Goal: Task Accomplishment & Management: Complete application form

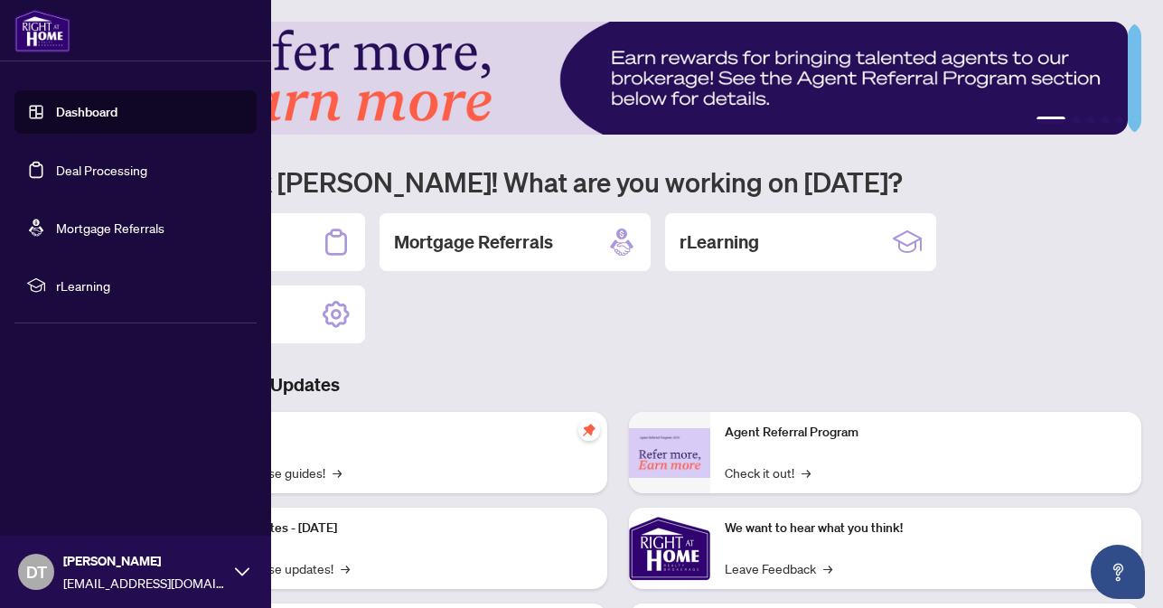
click at [56, 168] on link "Deal Processing" at bounding box center [101, 170] width 91 height 16
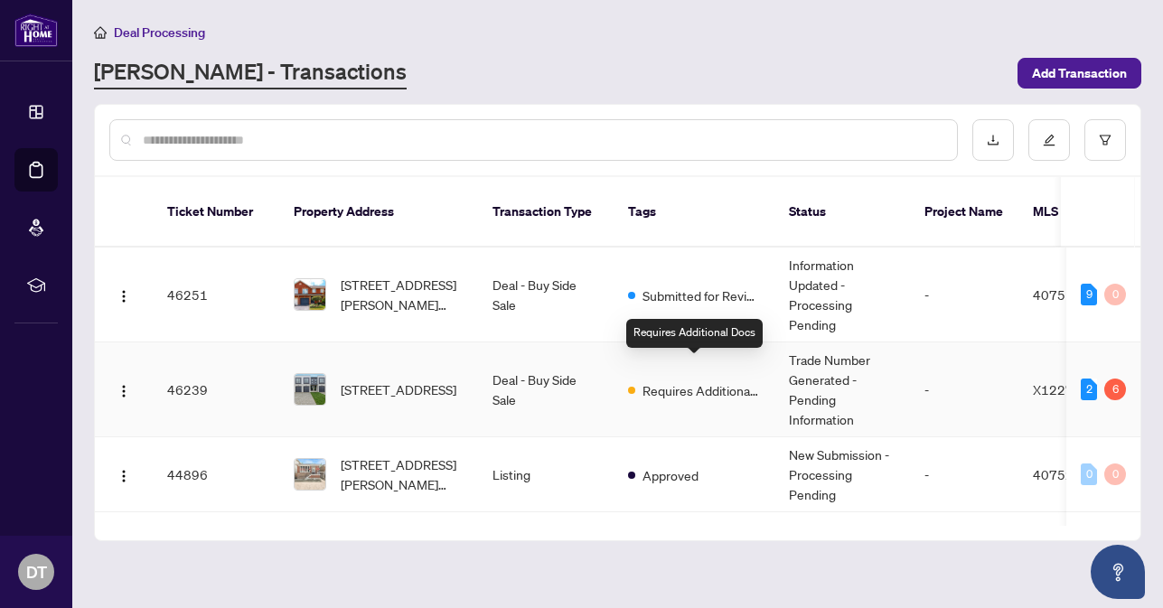
scroll to position [61, 0]
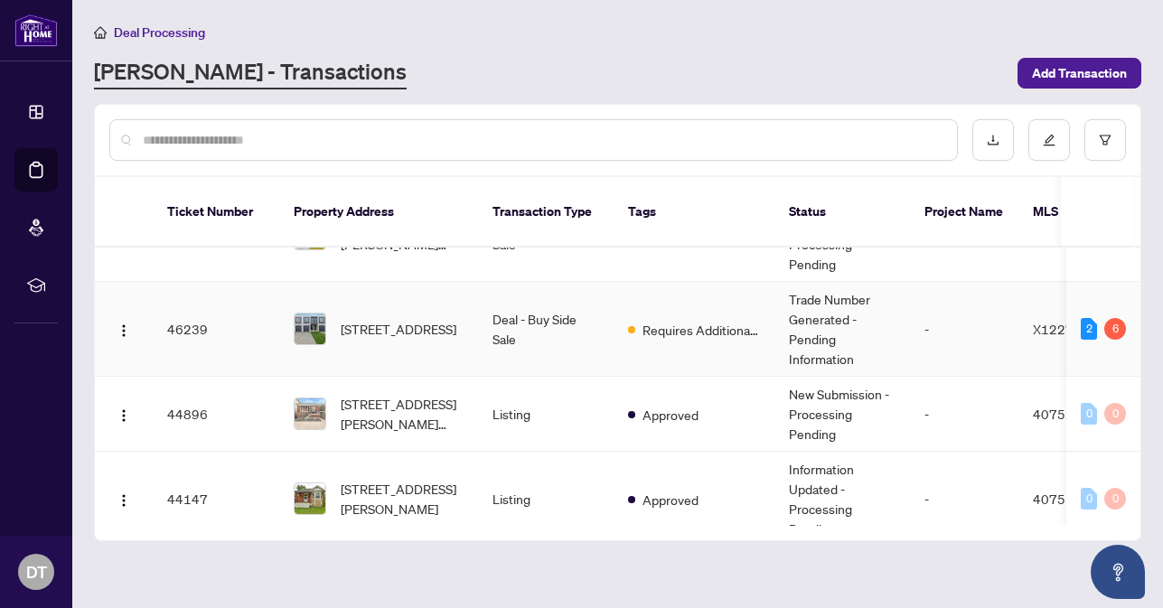
click at [221, 311] on td "46239" at bounding box center [216, 329] width 127 height 95
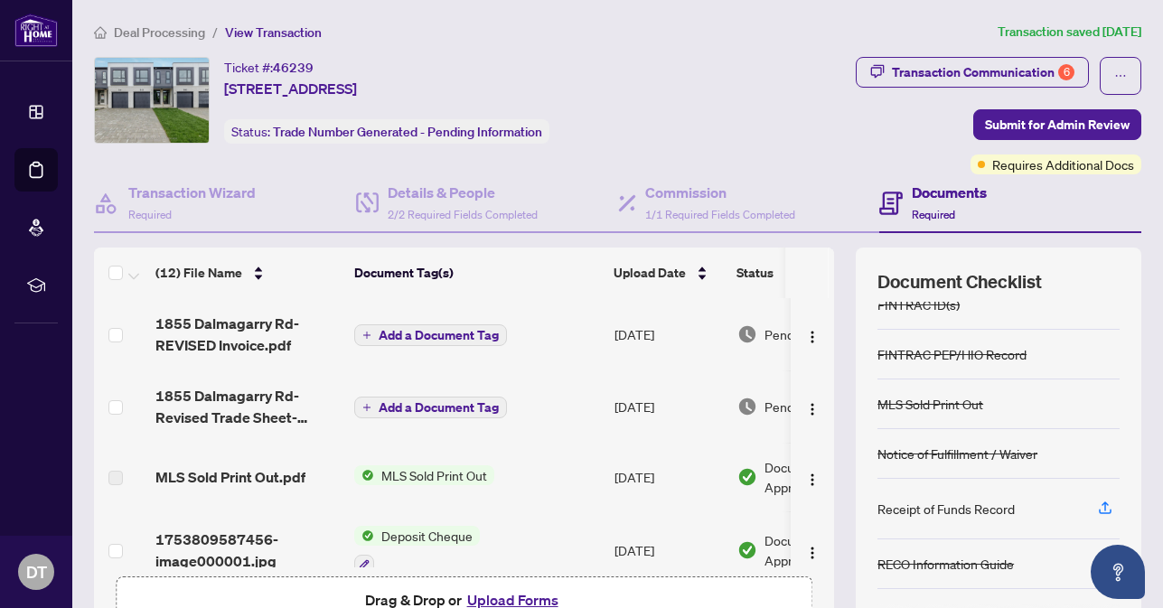
scroll to position [164, 0]
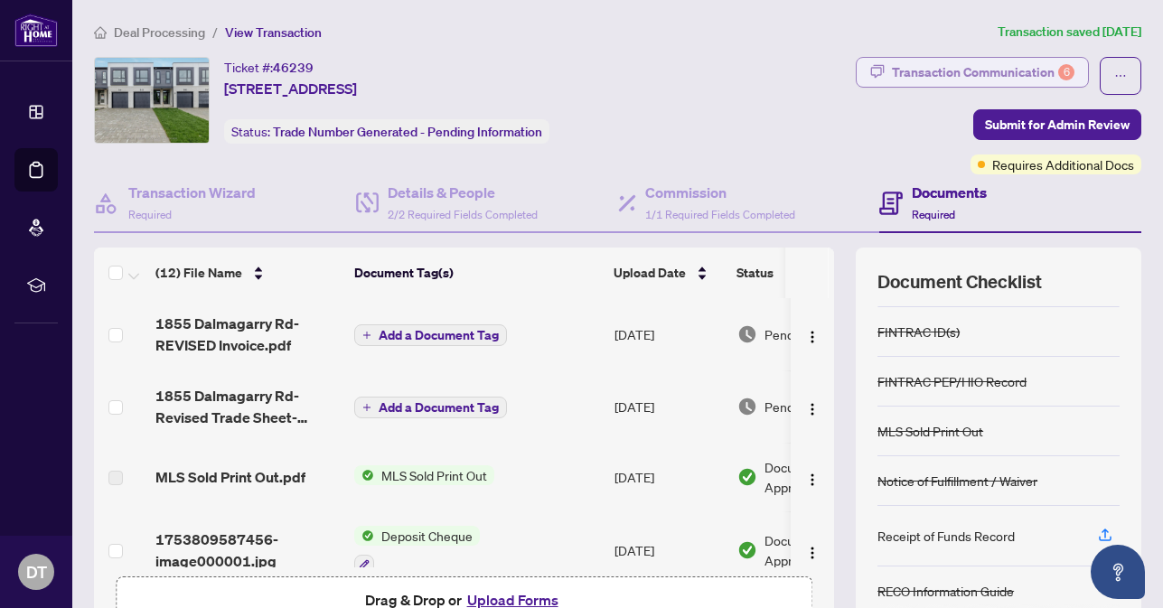
click at [1018, 60] on div "Transaction Communication 6" at bounding box center [983, 72] width 183 height 29
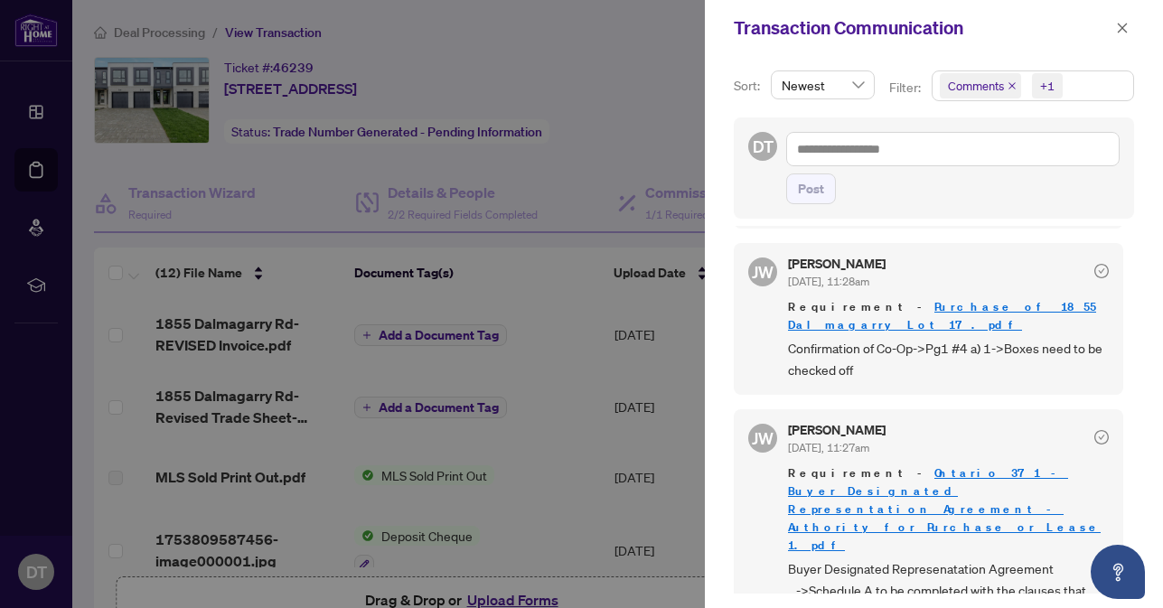
scroll to position [0, 0]
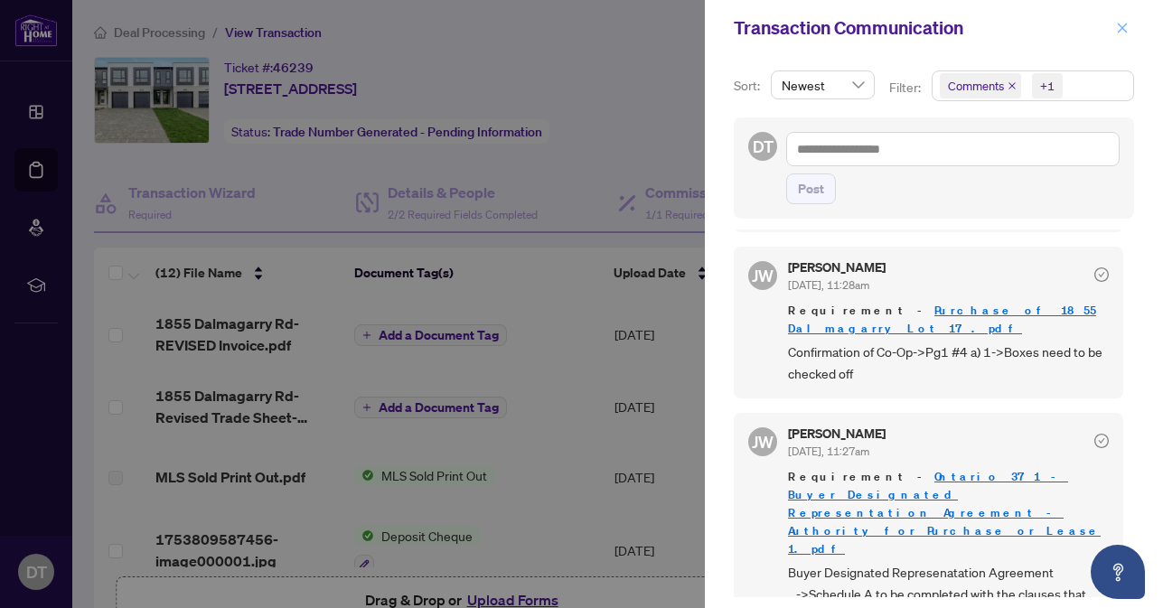
click at [1119, 24] on icon "close" at bounding box center [1122, 28] width 13 height 13
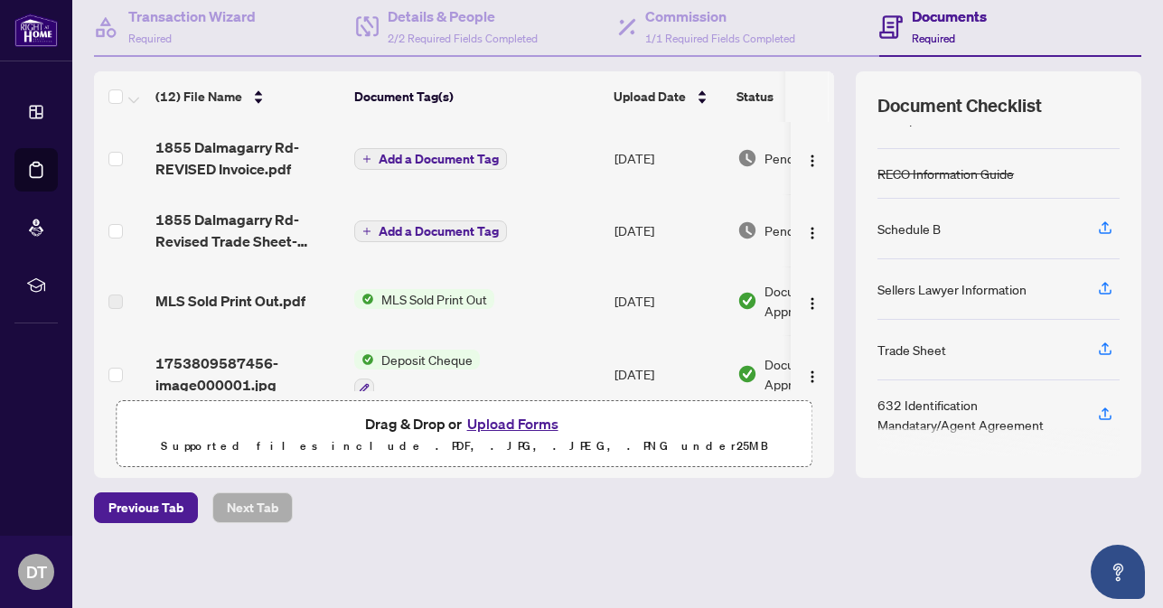
click at [531, 427] on button "Upload Forms" at bounding box center [513, 423] width 102 height 23
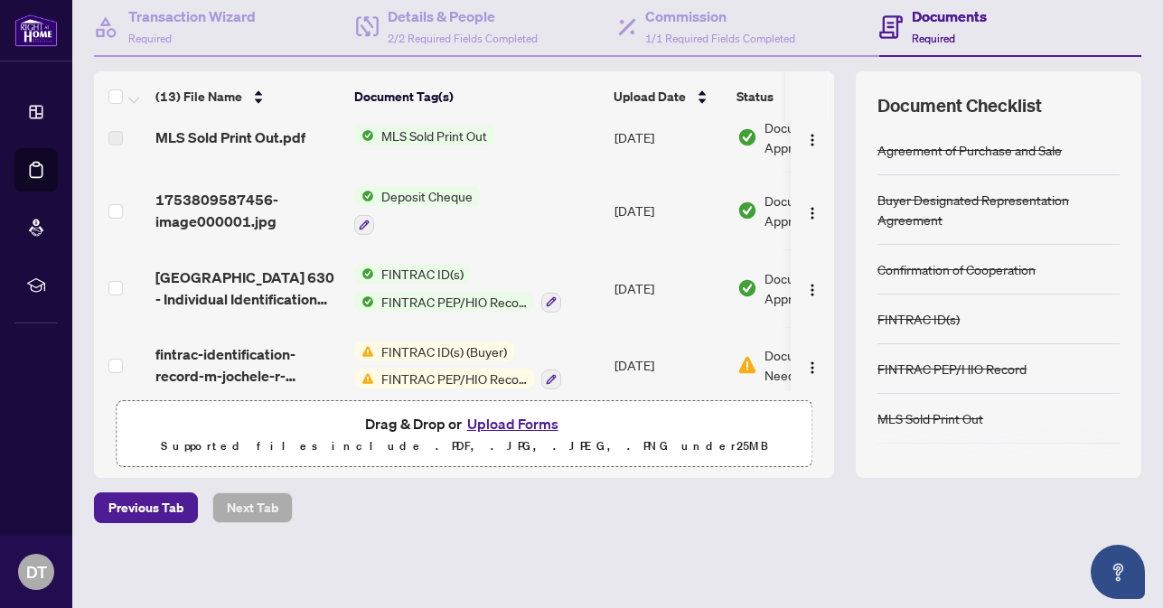
scroll to position [241, 0]
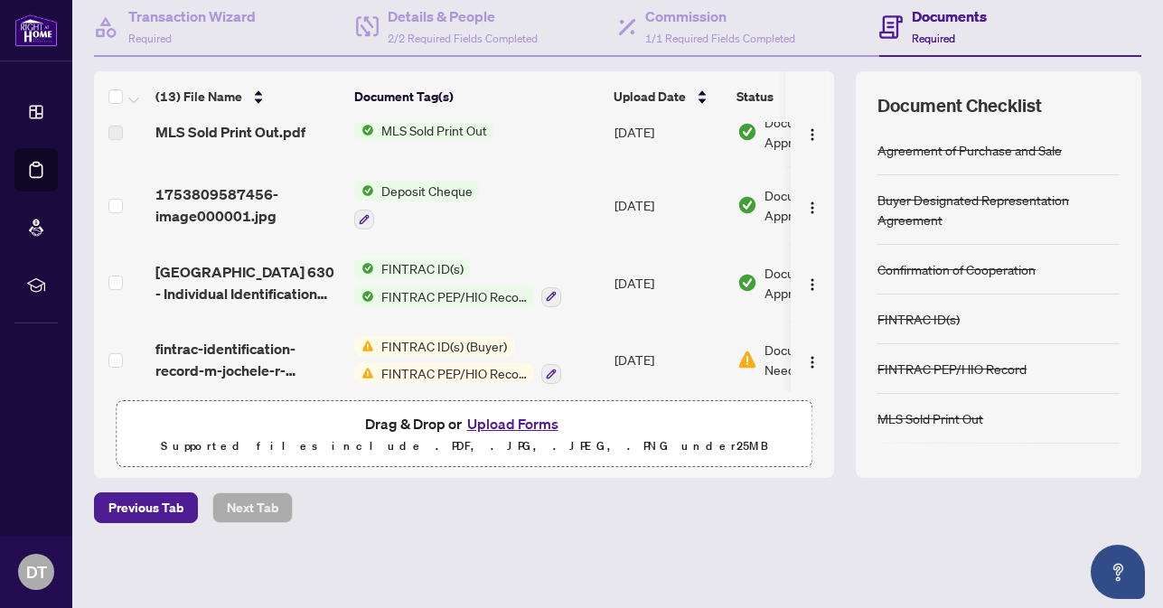
click at [441, 193] on span "Deposit Cheque" at bounding box center [427, 191] width 106 height 20
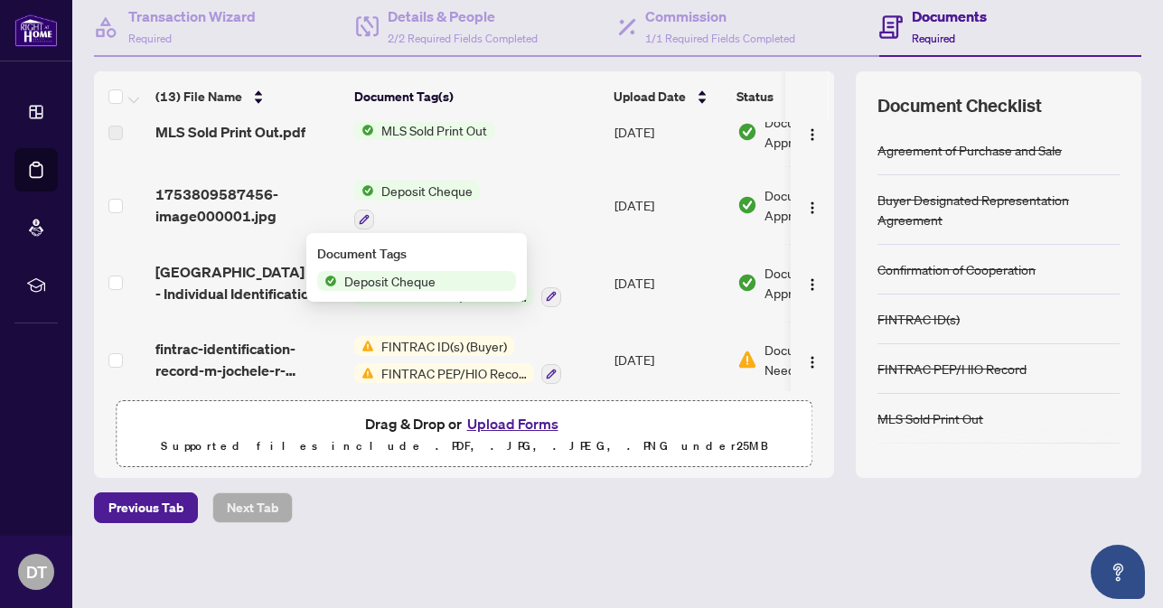
click at [441, 193] on span "Deposit Cheque" at bounding box center [427, 191] width 106 height 20
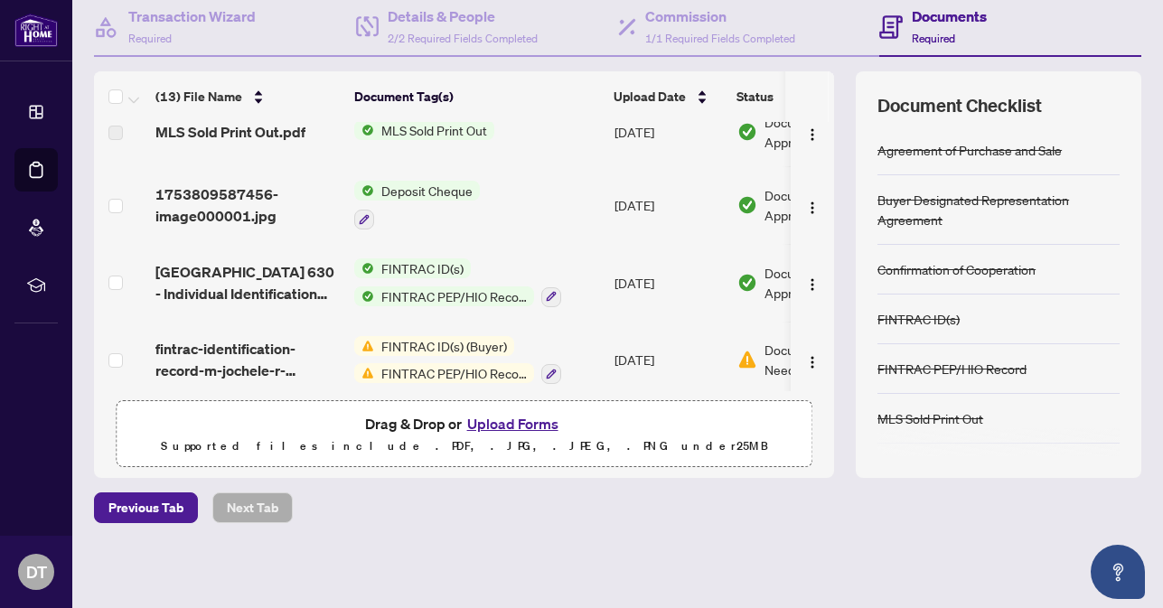
scroll to position [301, 0]
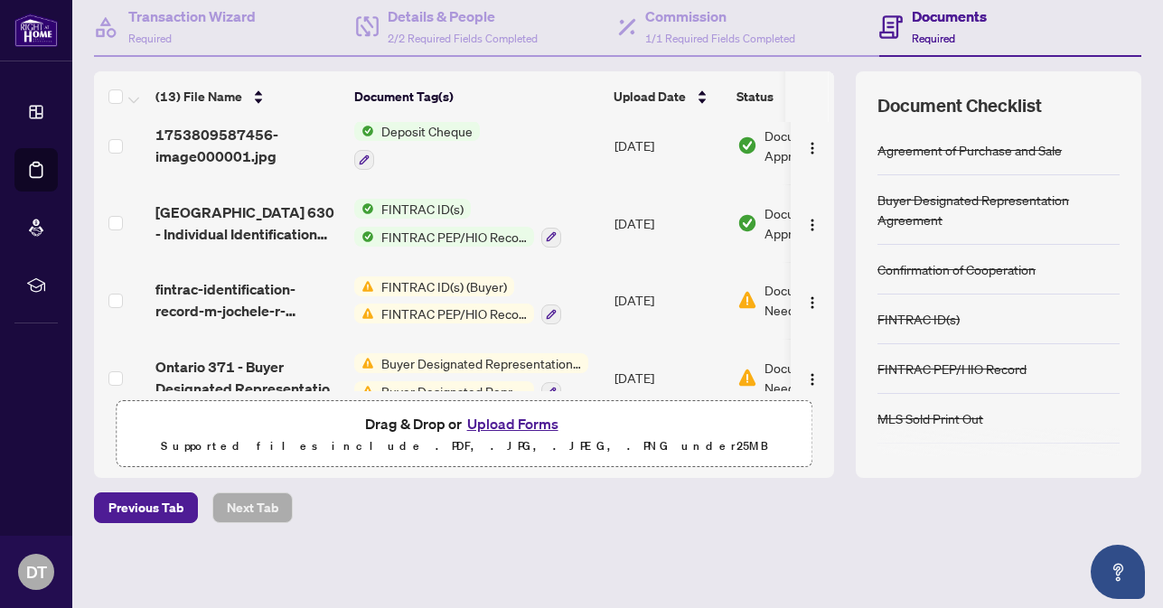
click at [447, 223] on div "FINTRAC ID(s) FINTRAC PEP/HIO Record" at bounding box center [457, 223] width 207 height 49
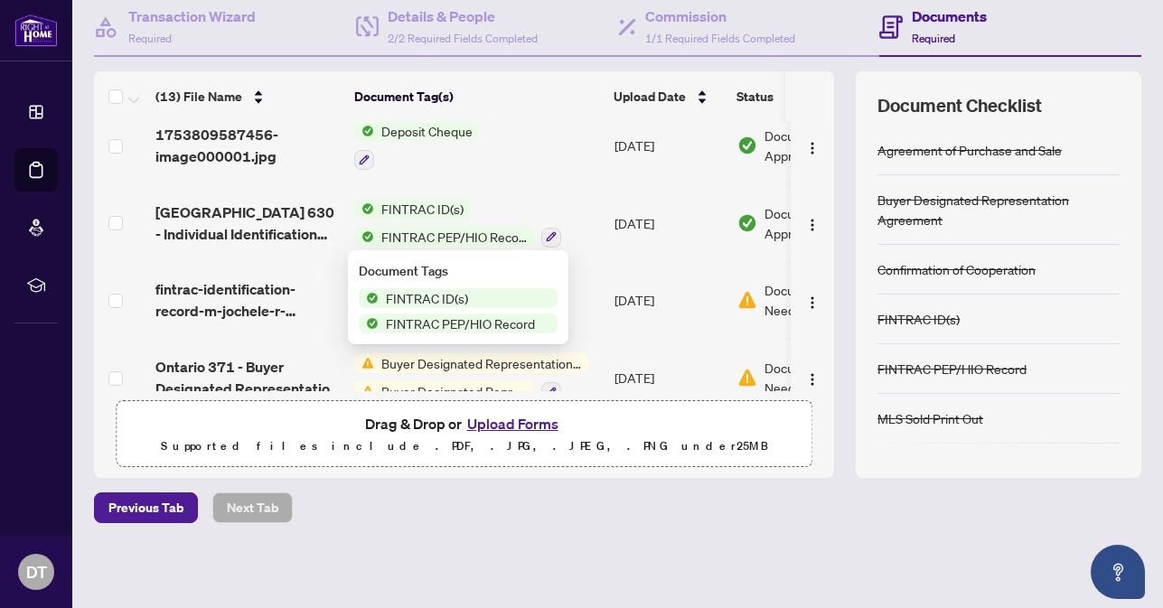
click at [447, 223] on div "FINTRAC ID(s) FINTRAC PEP/HIO Record" at bounding box center [457, 223] width 207 height 49
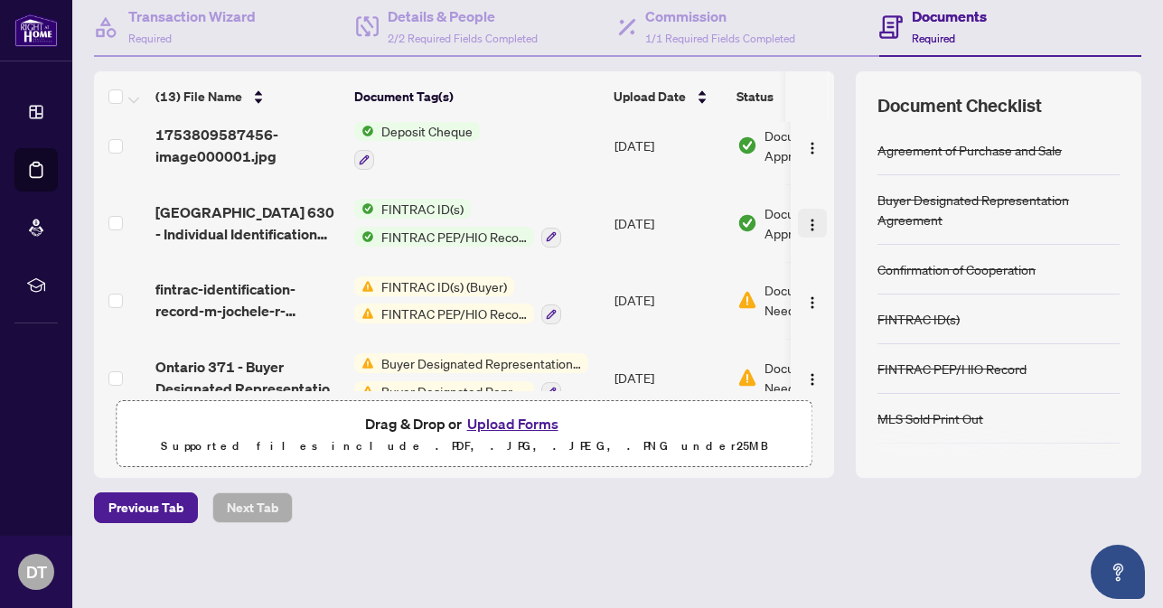
click at [805, 218] on img "button" at bounding box center [812, 225] width 14 height 14
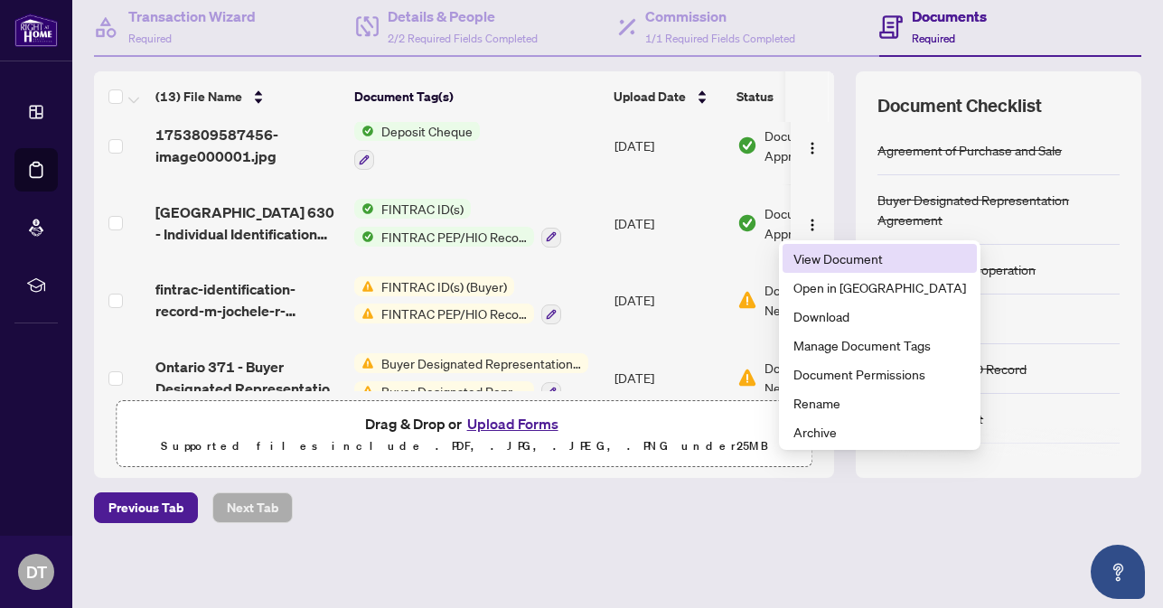
click at [827, 255] on span "View Document" at bounding box center [879, 259] width 173 height 20
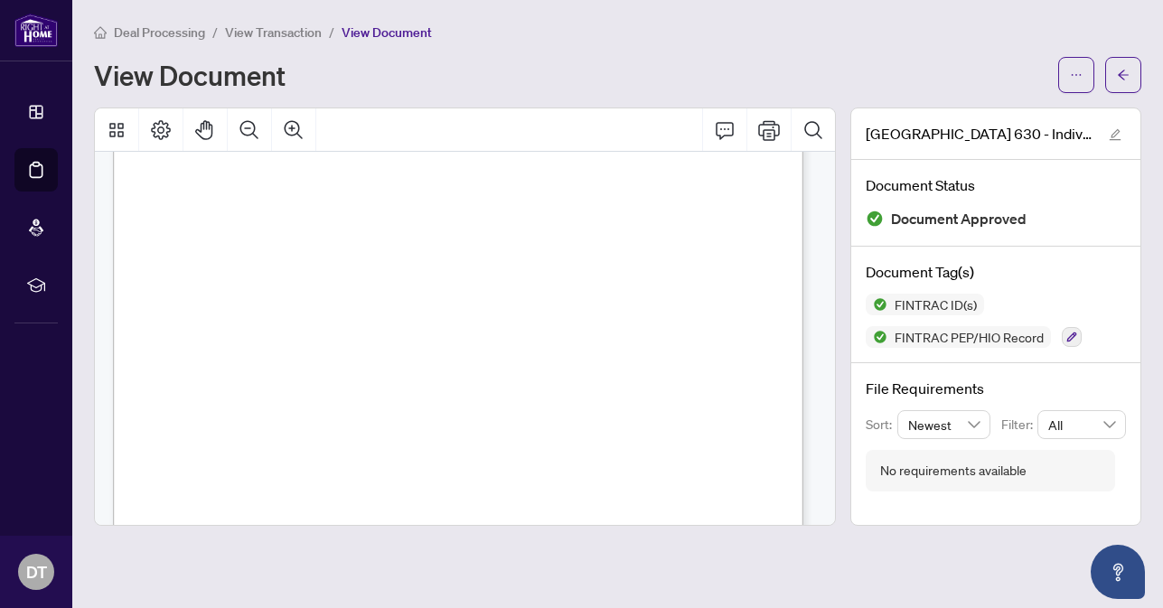
scroll to position [241, 0]
drag, startPoint x: 239, startPoint y: 244, endPoint x: 256, endPoint y: 244, distance: 17.2
click at [286, 248] on span "[STREET_ADDRESS]" at bounding box center [326, 245] width 100 height 11
drag, startPoint x: 464, startPoint y: 240, endPoint x: 240, endPoint y: 244, distance: 223.2
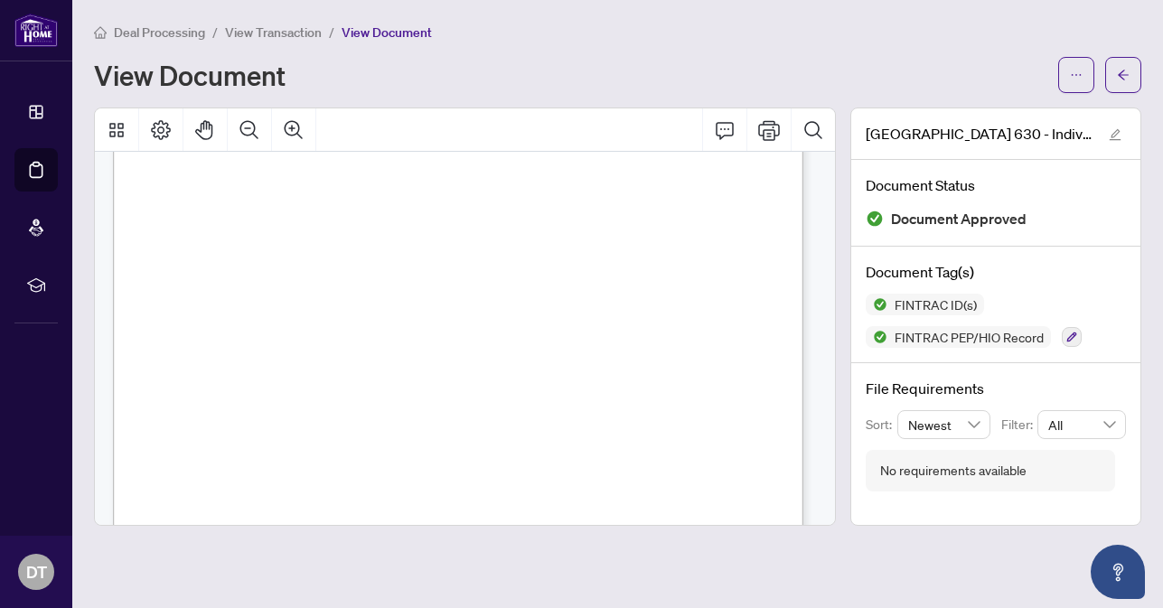
click at [512, 271] on span "[DATE]" at bounding box center [493, 272] width 37 height 11
drag, startPoint x: 532, startPoint y: 270, endPoint x: 474, endPoint y: 271, distance: 57.8
click at [475, 271] on span "[DATE]" at bounding box center [493, 272] width 37 height 11
click at [601, 279] on span "ACCOUNTANT" at bounding box center [573, 284] width 66 height 11
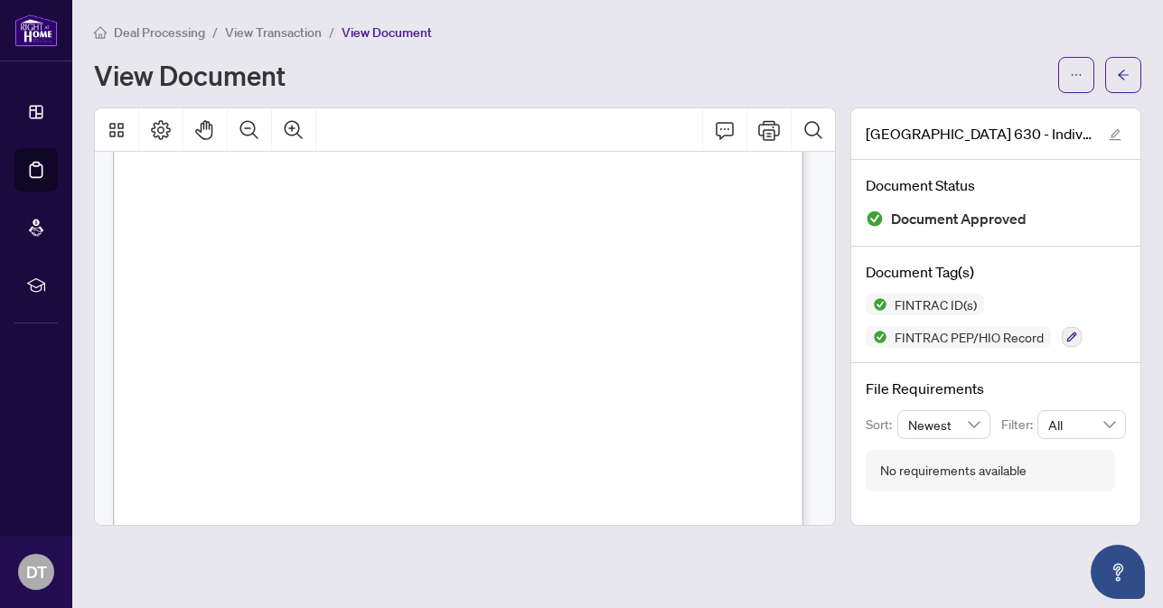
drag, startPoint x: 599, startPoint y: 282, endPoint x: 540, endPoint y: 284, distance: 59.7
click at [540, 284] on span "ACCOUNTANT" at bounding box center [573, 284] width 66 height 11
click at [581, 230] on span "[PERSON_NAME]" at bounding box center [542, 234] width 77 height 11
drag, startPoint x: 580, startPoint y: 362, endPoint x: 485, endPoint y: 365, distance: 94.9
click at [485, 365] on span "L2158-41908-50318" at bounding box center [528, 364] width 89 height 10
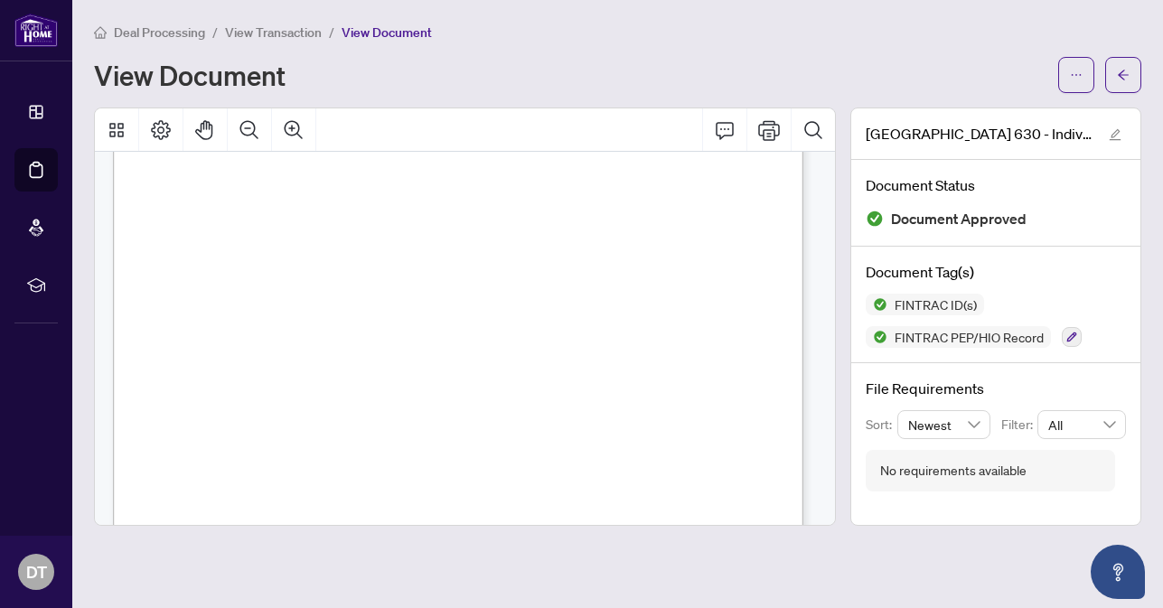
drag, startPoint x: 550, startPoint y: 388, endPoint x: 499, endPoint y: 389, distance: 51.5
click at [508, 390] on span "[DATE]" at bounding box center [516, 390] width 33 height 9
drag, startPoint x: 498, startPoint y: 390, endPoint x: 540, endPoint y: 391, distance: 41.6
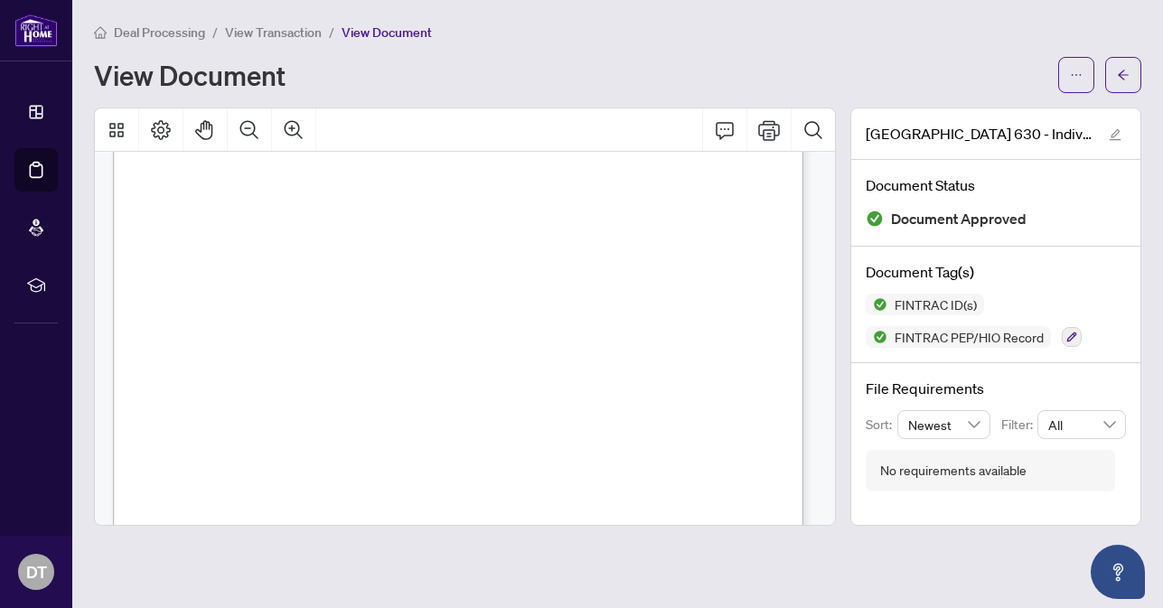
click at [532, 392] on span "[DATE]" at bounding box center [516, 390] width 33 height 9
drag, startPoint x: 552, startPoint y: 388, endPoint x: 502, endPoint y: 388, distance: 50.6
click at [502, 388] on span "[DATE]" at bounding box center [516, 390] width 33 height 9
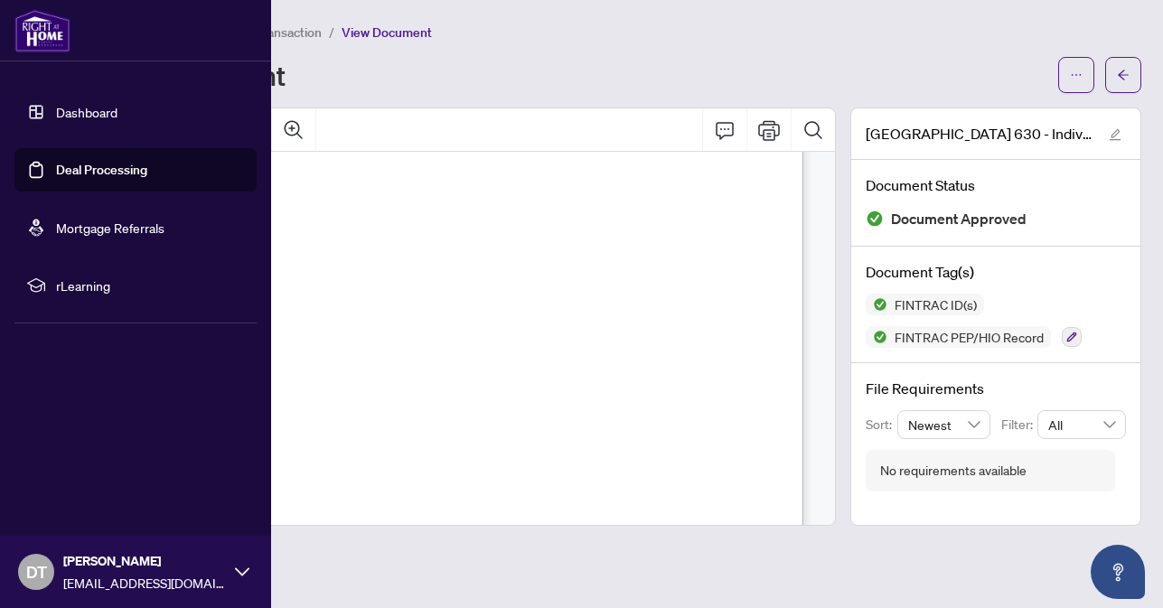
click at [105, 170] on link "Deal Processing" at bounding box center [101, 170] width 91 height 16
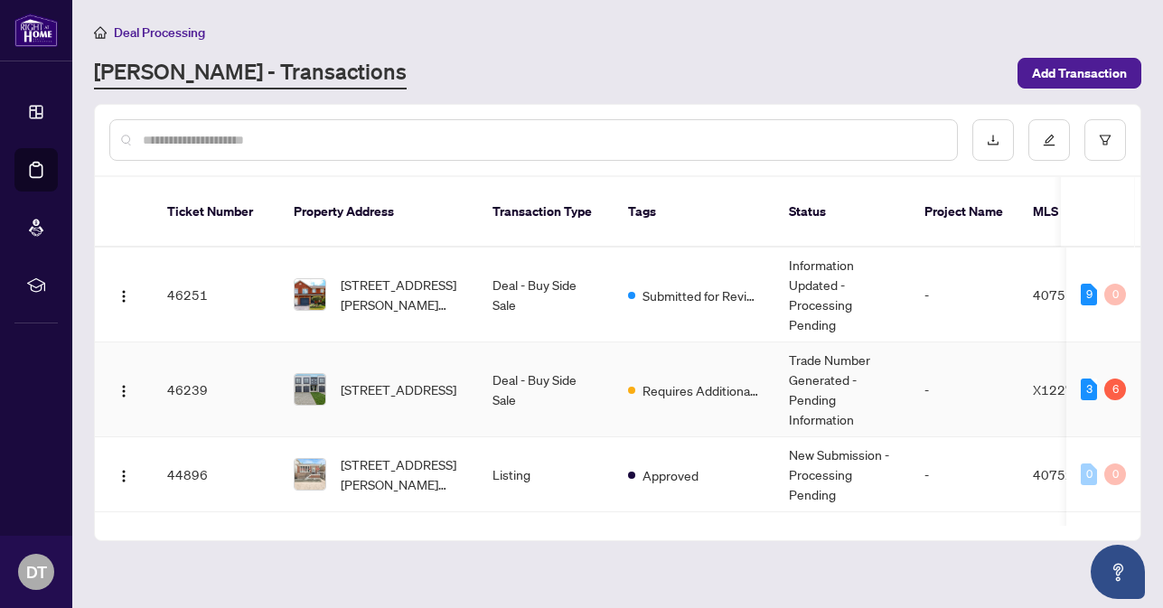
click at [390, 380] on span "[STREET_ADDRESS]" at bounding box center [399, 390] width 116 height 20
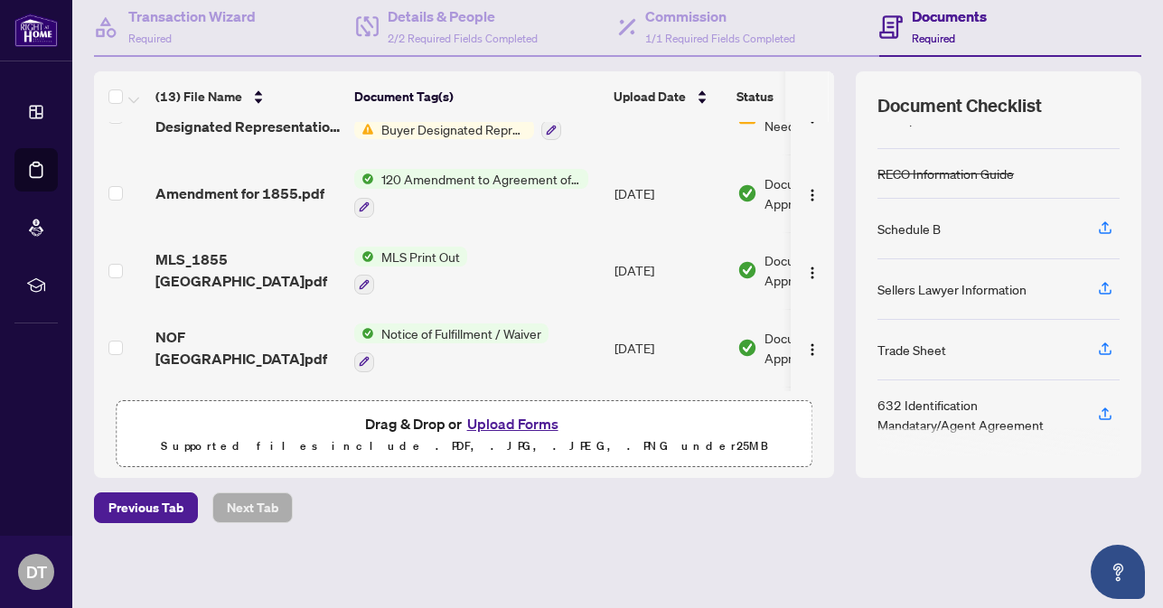
scroll to position [716, 0]
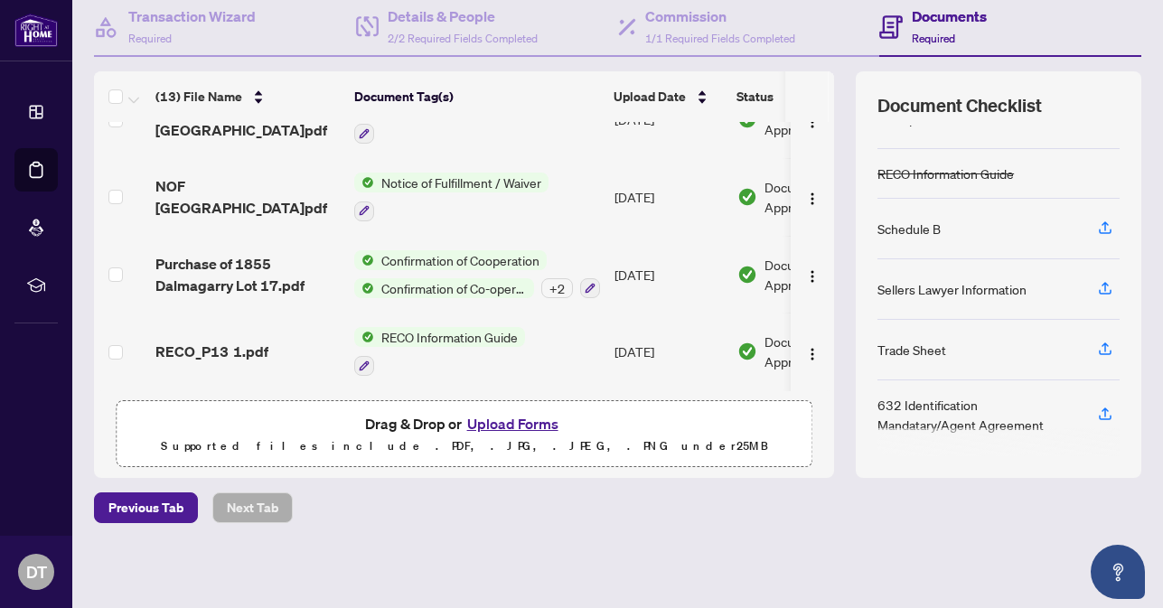
click at [925, 414] on div "632 Identification Mandatary/Agent Agreement" at bounding box center [977, 415] width 199 height 40
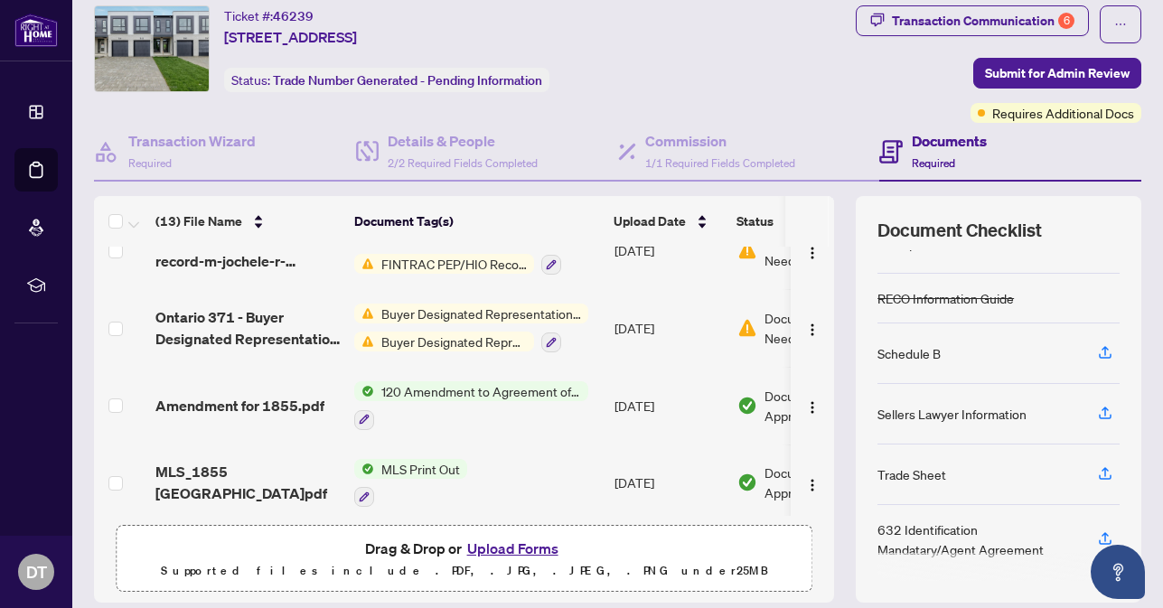
scroll to position [0, 0]
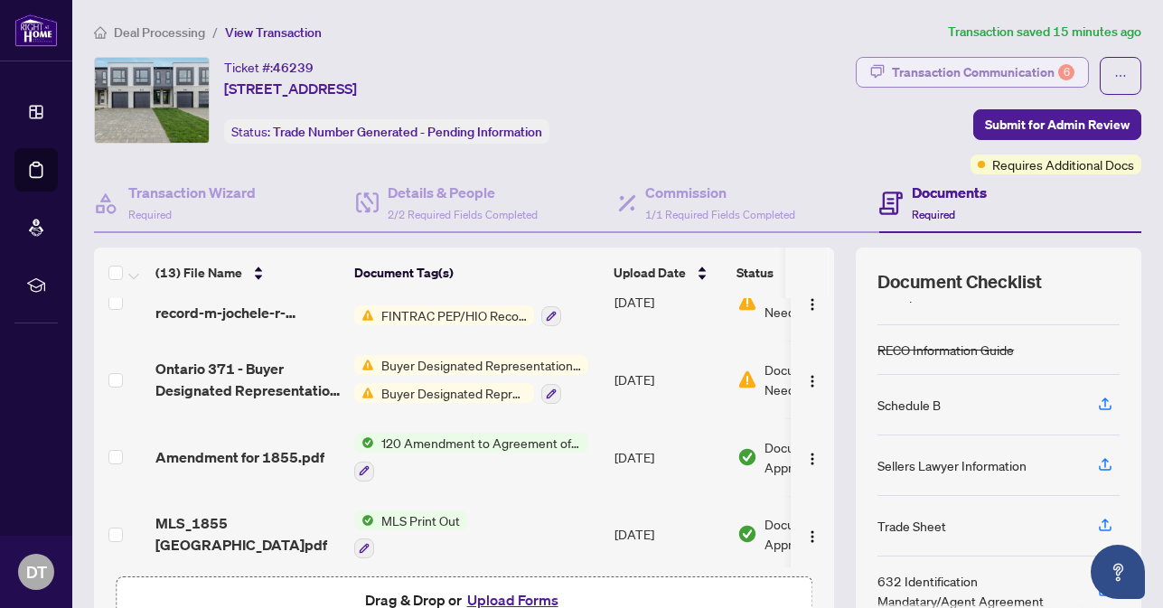
click at [990, 70] on div "Transaction Communication 6" at bounding box center [983, 72] width 183 height 29
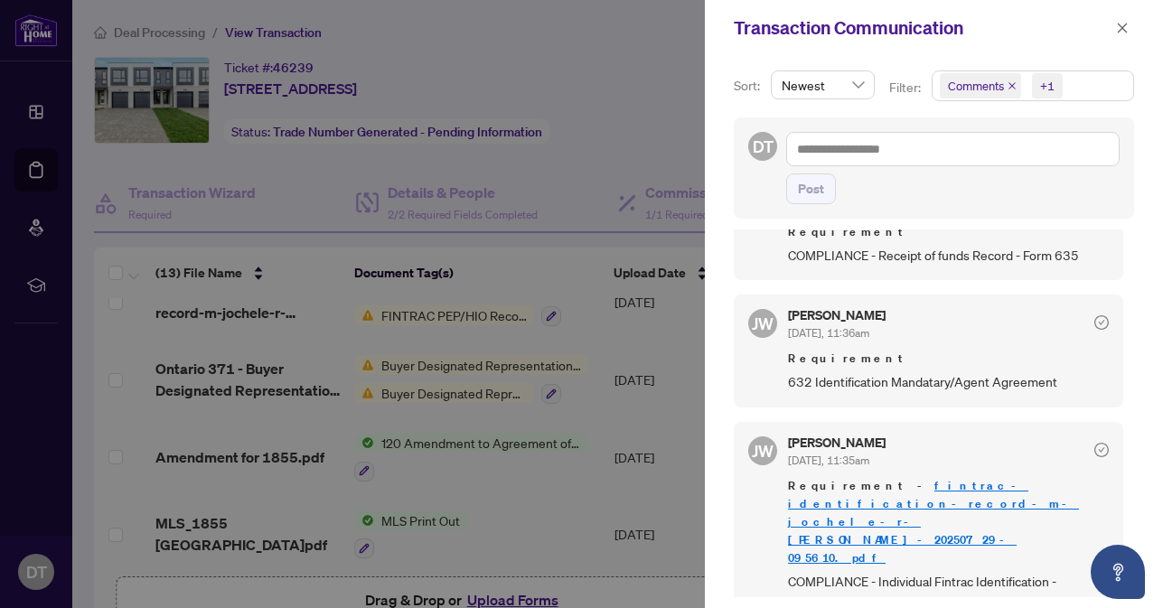
scroll to position [723, 0]
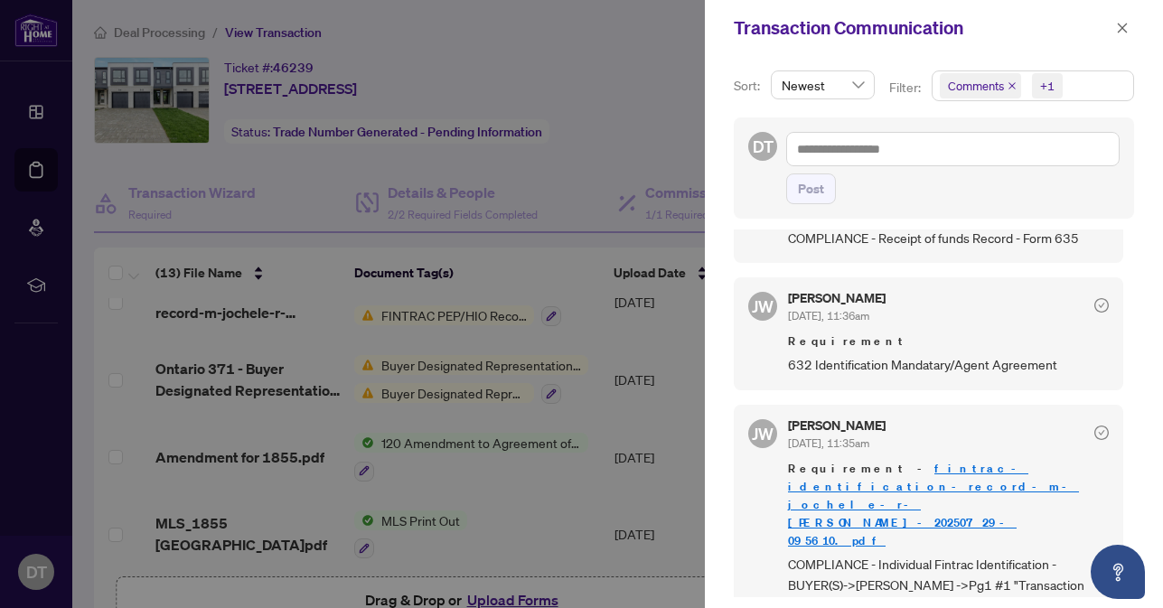
click at [833, 358] on span "632 Identification Mandatary/Agent Agreement" at bounding box center [948, 364] width 321 height 21
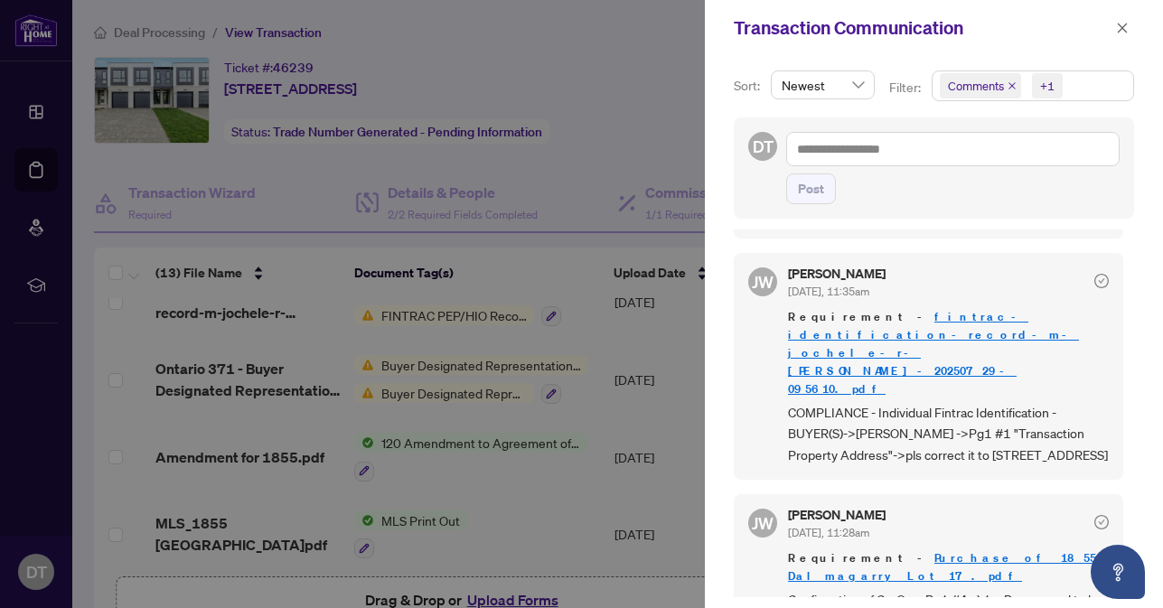
scroll to position [904, 0]
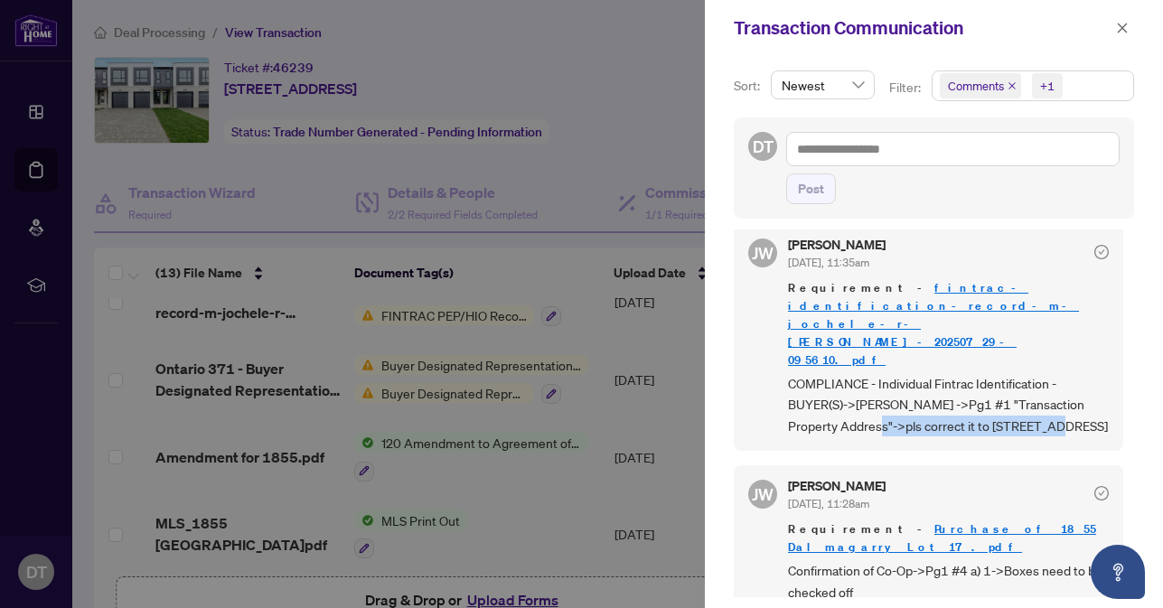
drag, startPoint x: 872, startPoint y: 375, endPoint x: 1056, endPoint y: 376, distance: 183.5
click at [1056, 376] on span "COMPLIANCE - Individual Fintrac Identification - BUYER(S)->[PERSON_NAME] ->Pg1 …" at bounding box center [948, 404] width 321 height 63
click at [1081, 373] on span "COMPLIANCE - Individual Fintrac Identification - BUYER(S)->[PERSON_NAME] ->Pg1 …" at bounding box center [948, 404] width 321 height 63
click at [1122, 28] on icon "close" at bounding box center [1122, 28] width 13 height 13
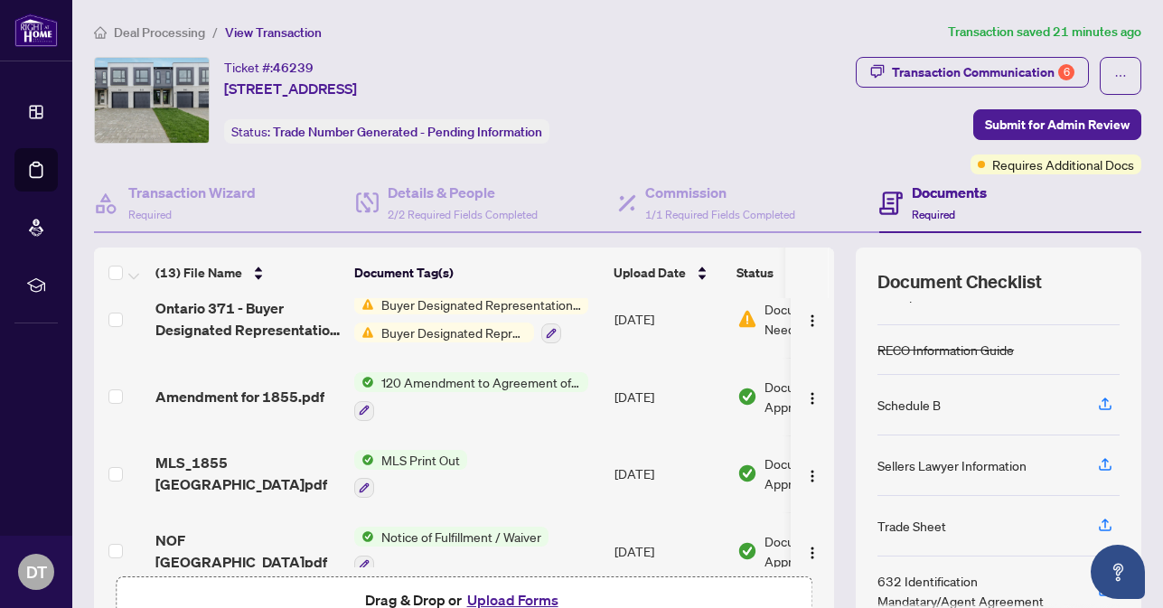
scroll to position [475, 0]
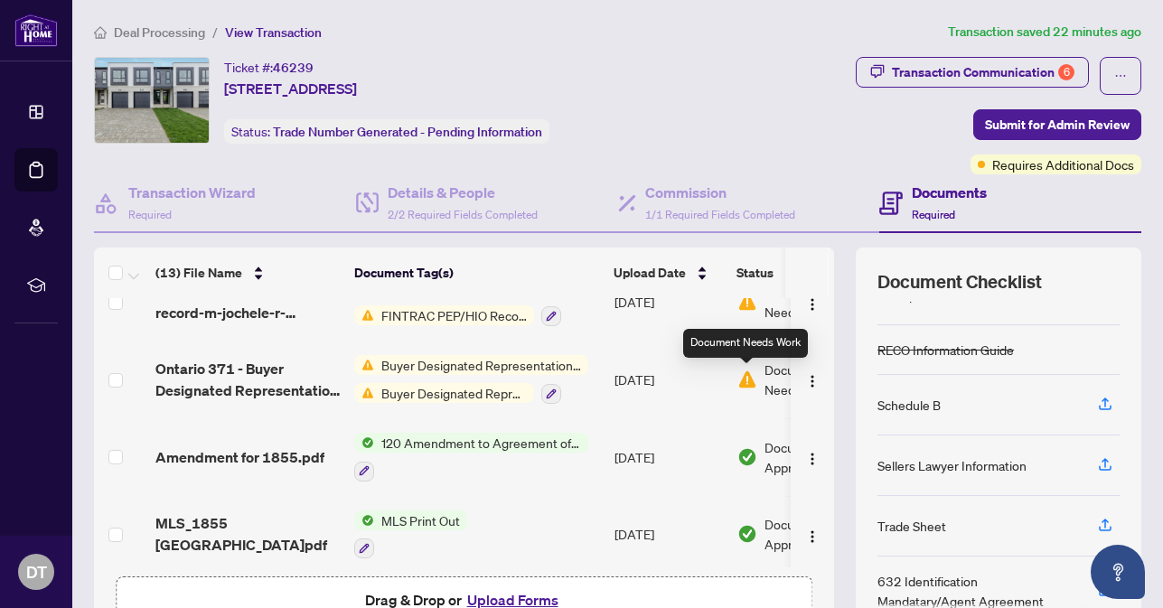
click at [746, 382] on img at bounding box center [747, 380] width 20 height 20
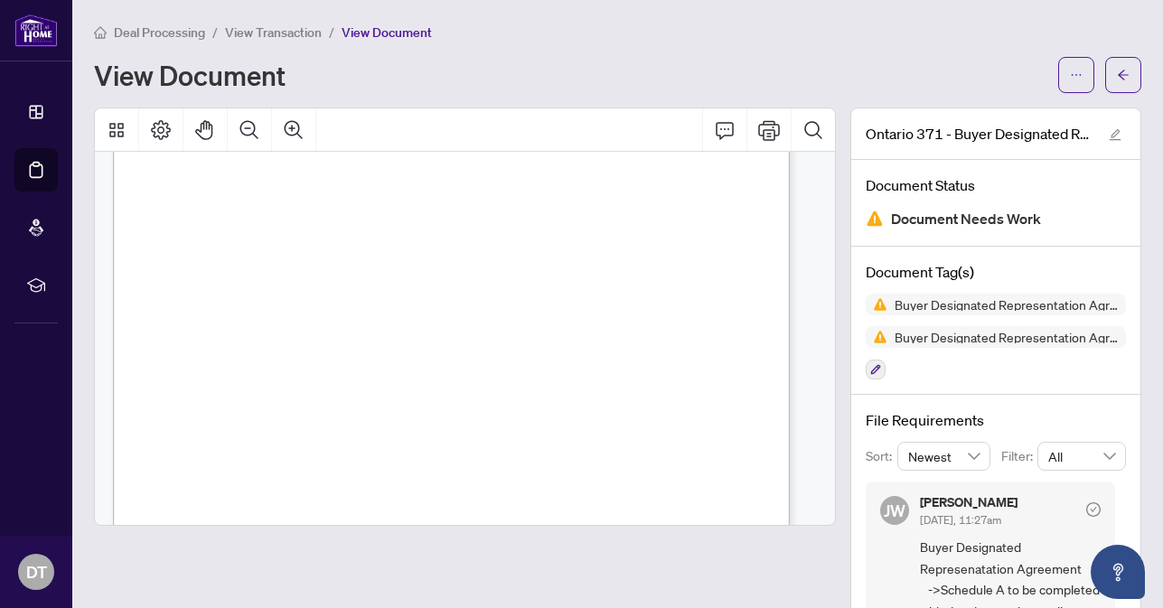
scroll to position [241, 0]
click at [1117, 76] on icon "arrow-left" at bounding box center [1123, 75] width 13 height 13
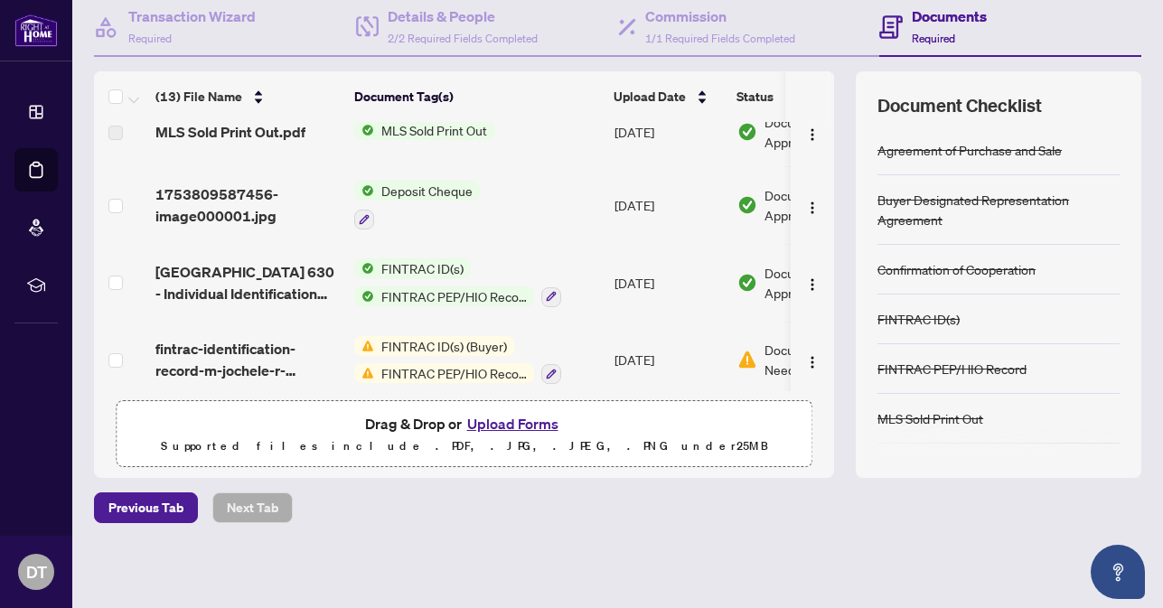
scroll to position [301, 0]
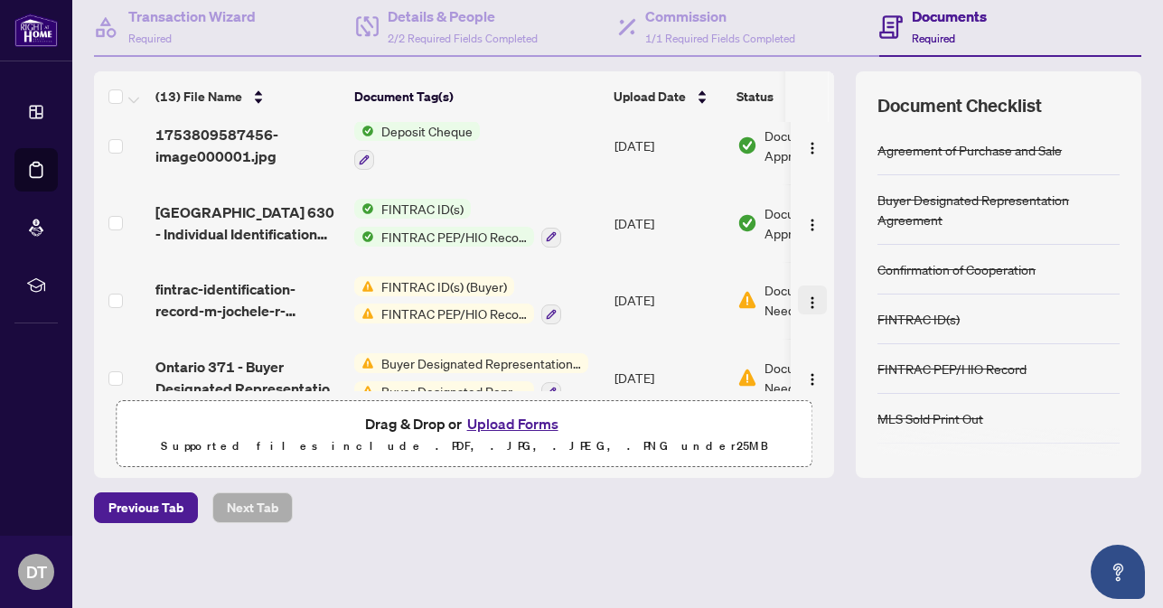
click at [805, 305] on img "button" at bounding box center [812, 303] width 14 height 14
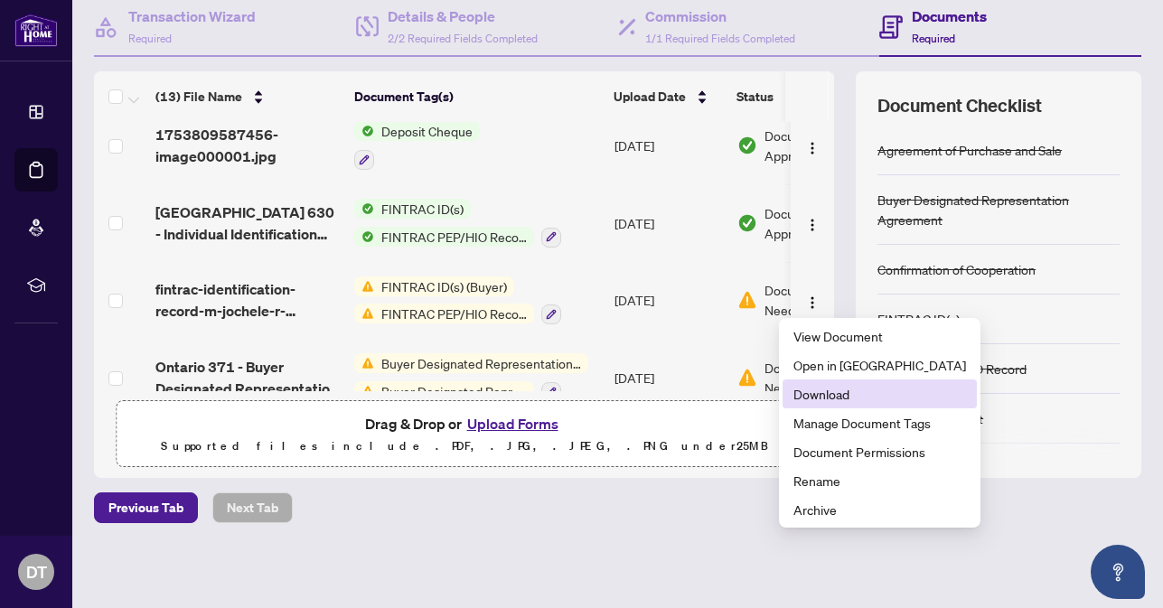
click at [830, 392] on span "Download" at bounding box center [879, 394] width 173 height 20
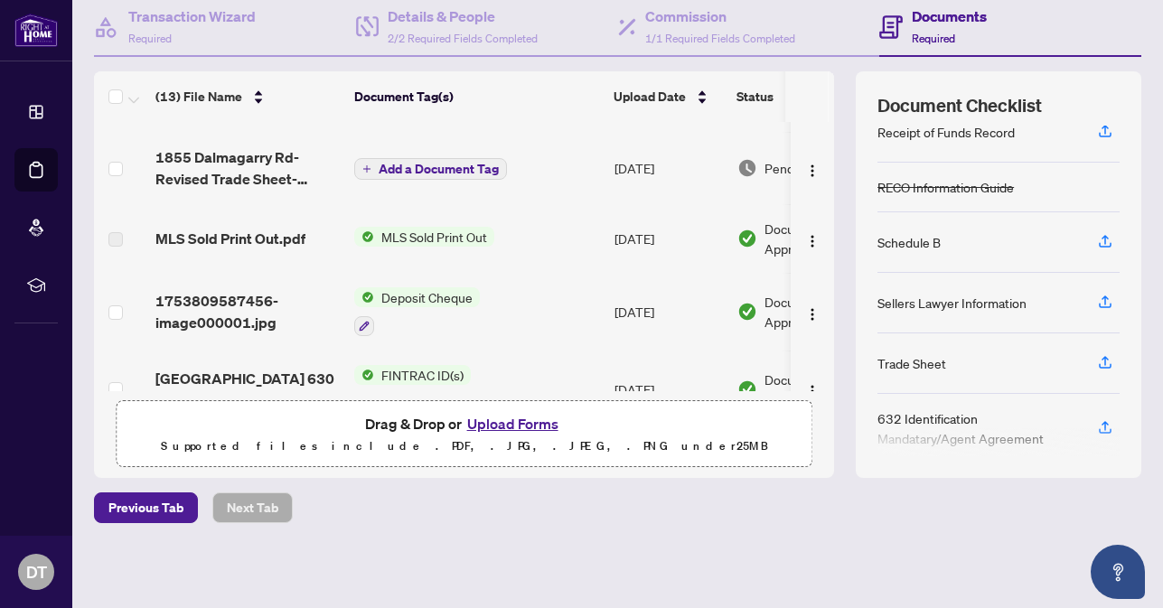
scroll to position [405, 0]
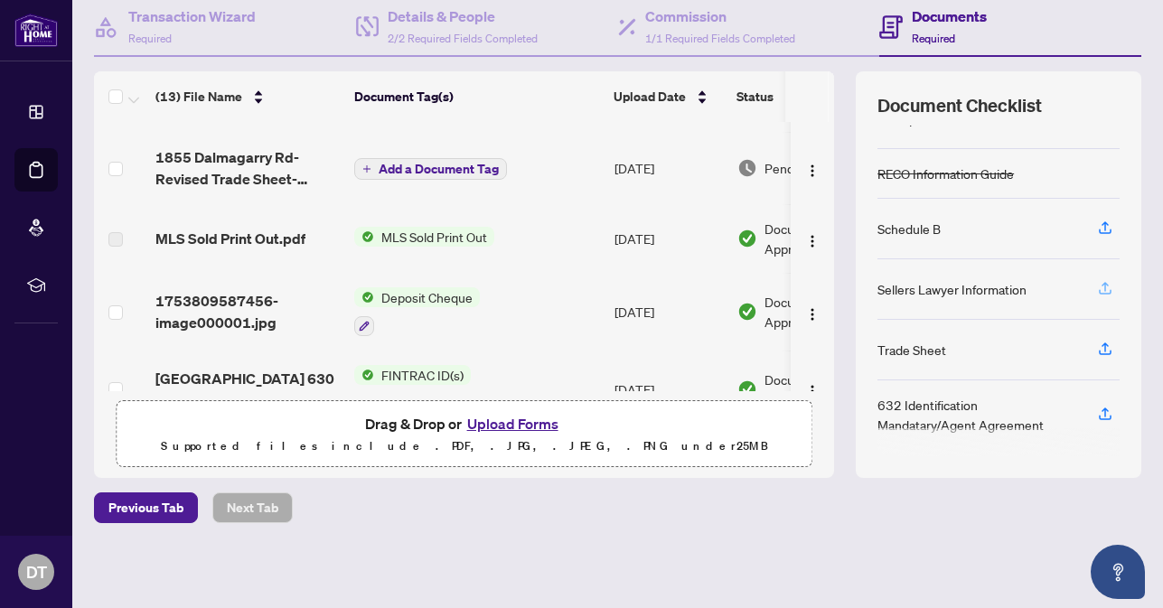
click at [1097, 287] on icon "button" at bounding box center [1105, 288] width 16 height 16
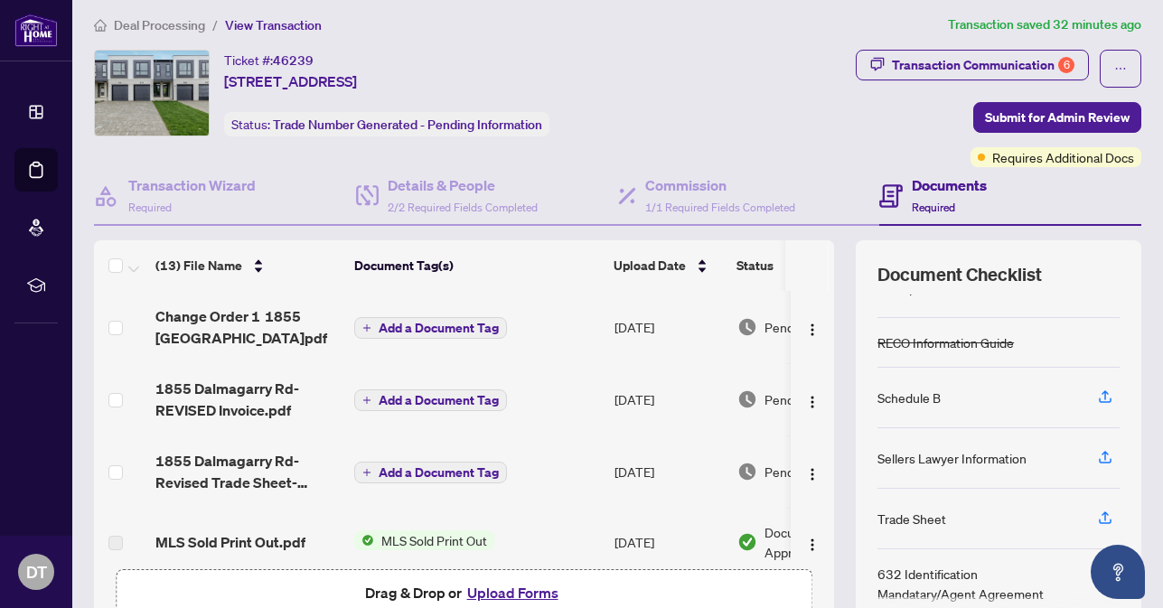
scroll to position [0, 0]
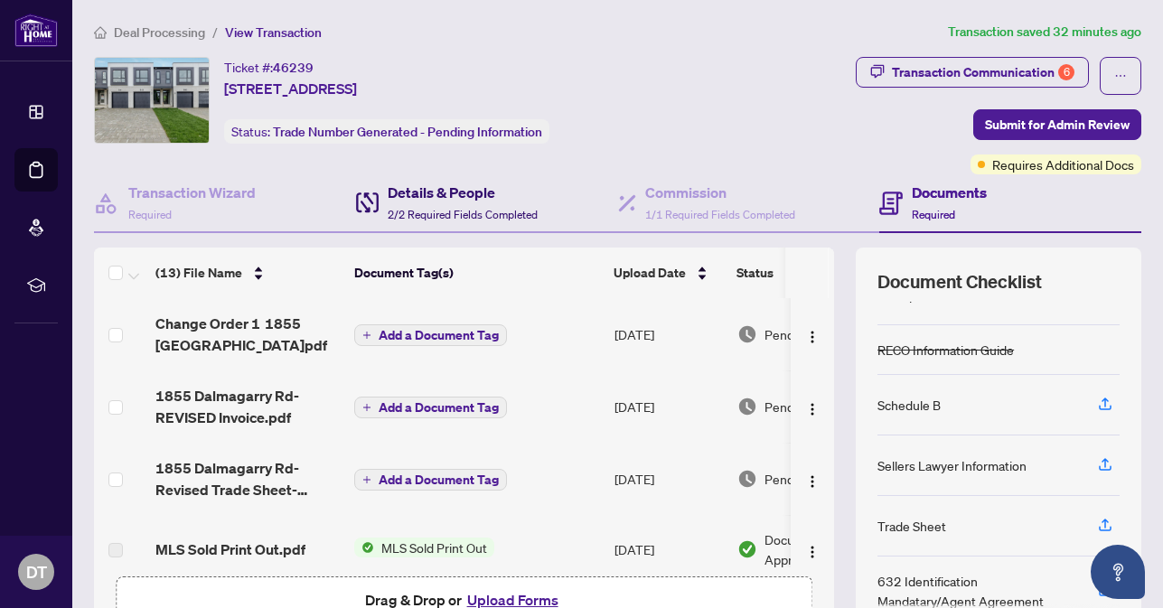
click at [459, 192] on h4 "Details & People" at bounding box center [463, 193] width 150 height 22
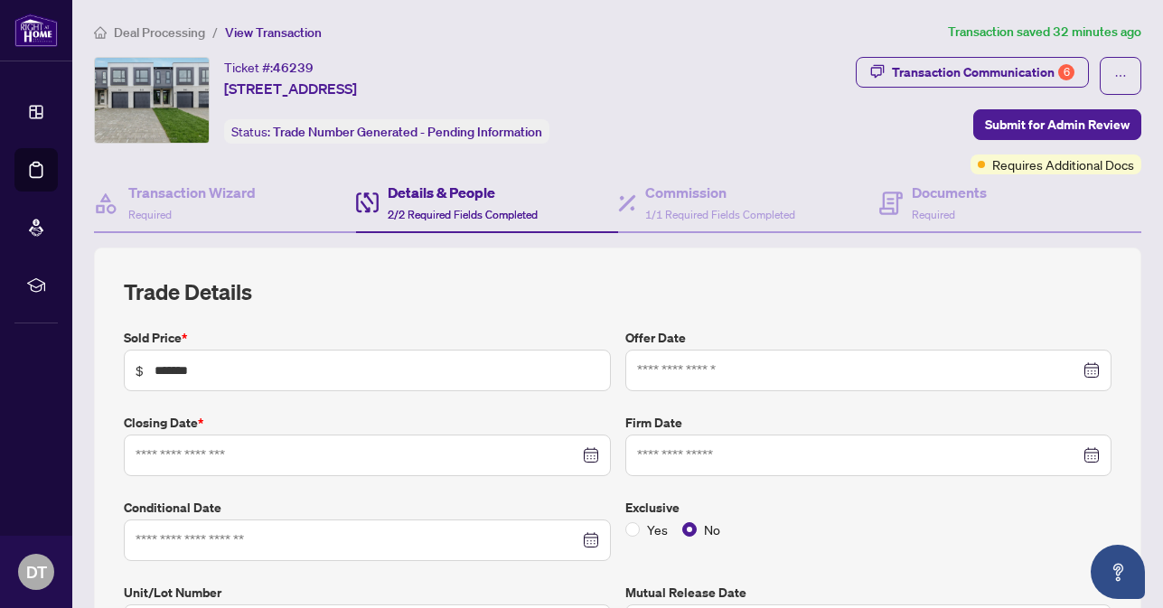
type input "**********"
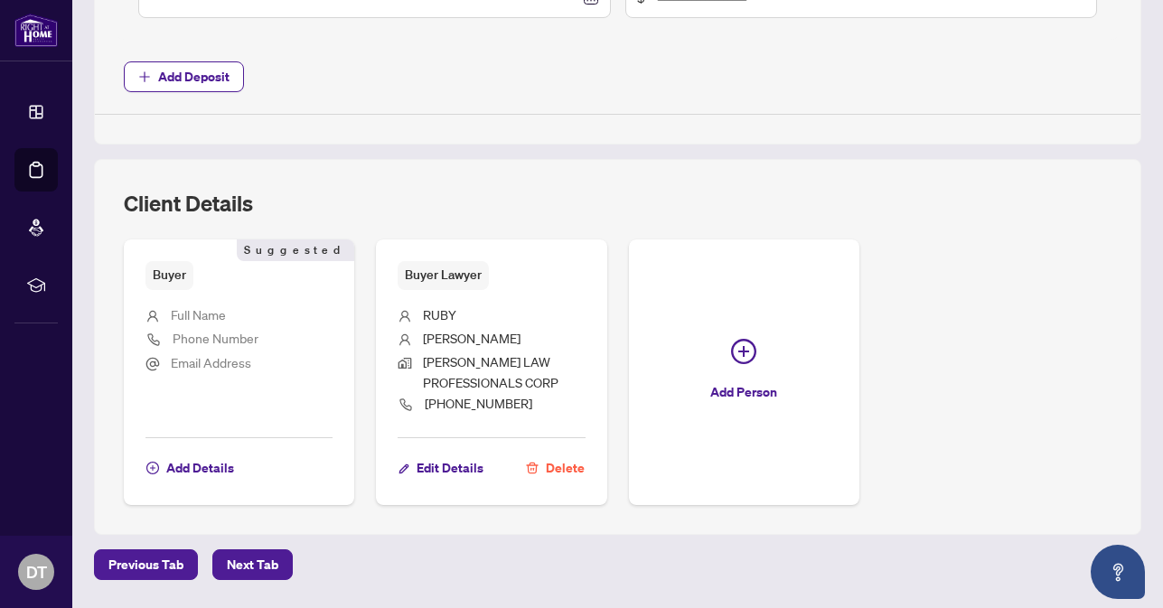
scroll to position [964, 0]
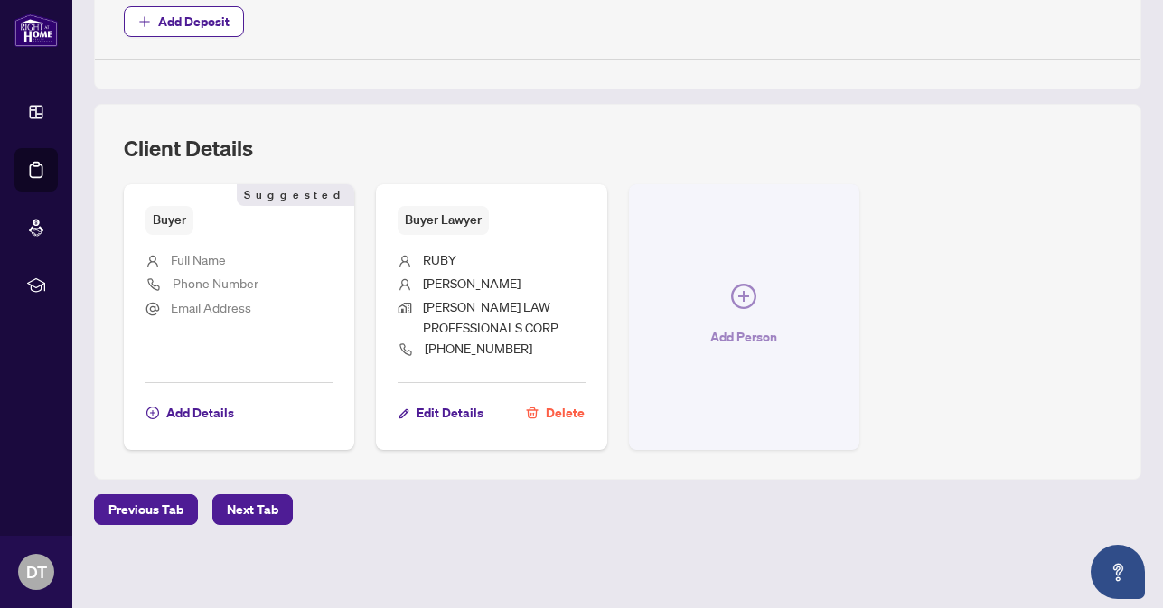
click at [742, 289] on icon "plus-circle" at bounding box center [743, 296] width 25 height 25
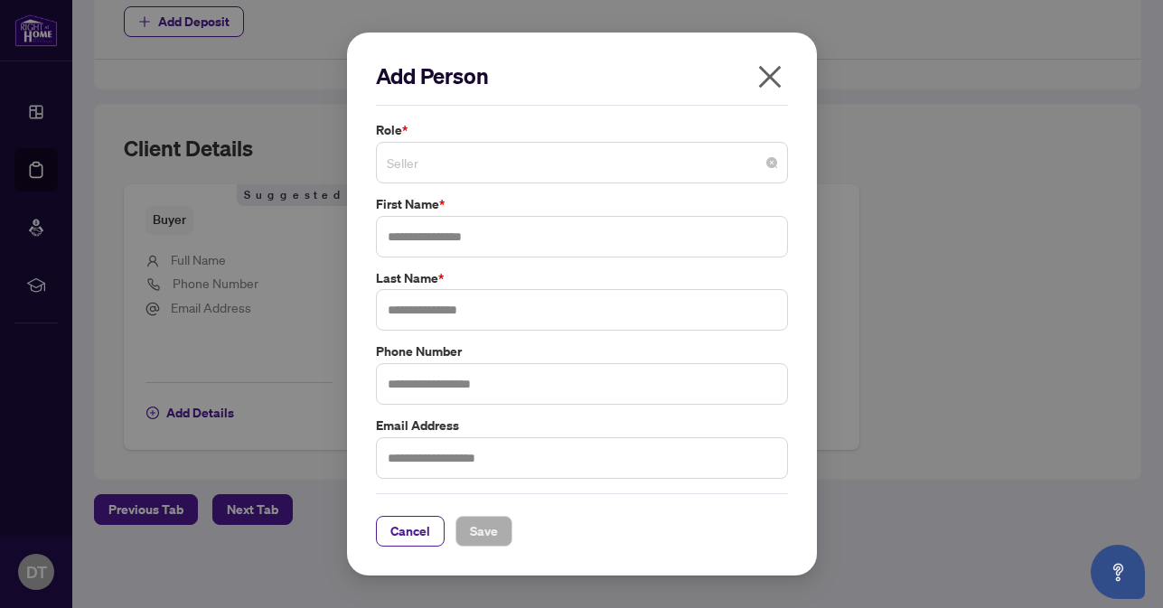
click at [548, 165] on span "Seller" at bounding box center [582, 162] width 390 height 34
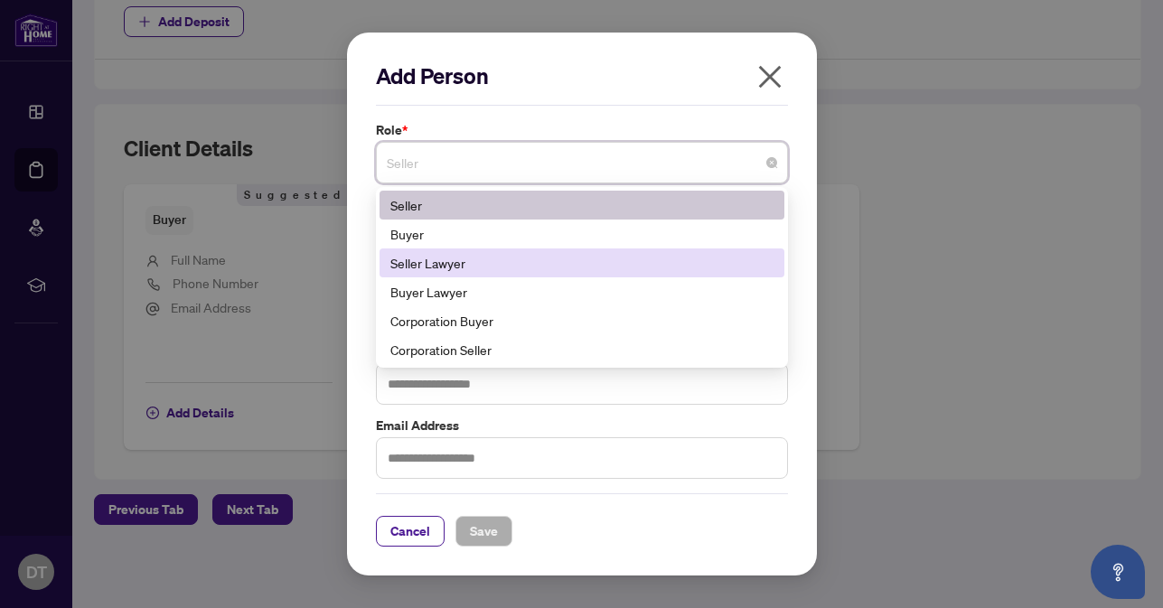
click at [493, 254] on div "Seller Lawyer" at bounding box center [581, 263] width 383 height 20
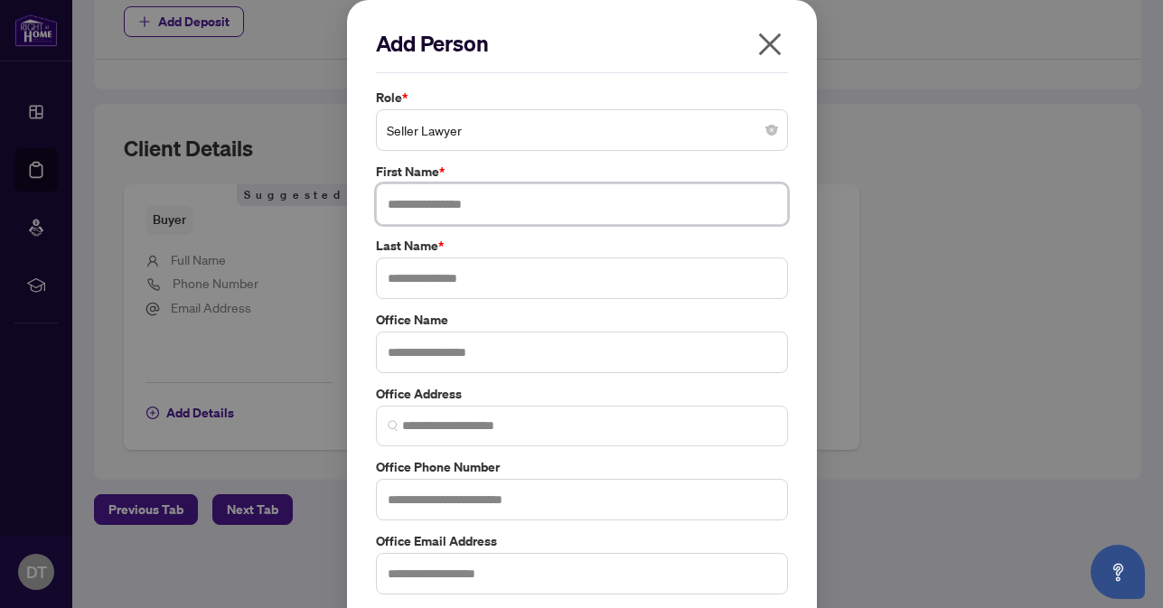
click at [519, 206] on input "text" at bounding box center [582, 204] width 412 height 42
paste input "**********"
type input "*"
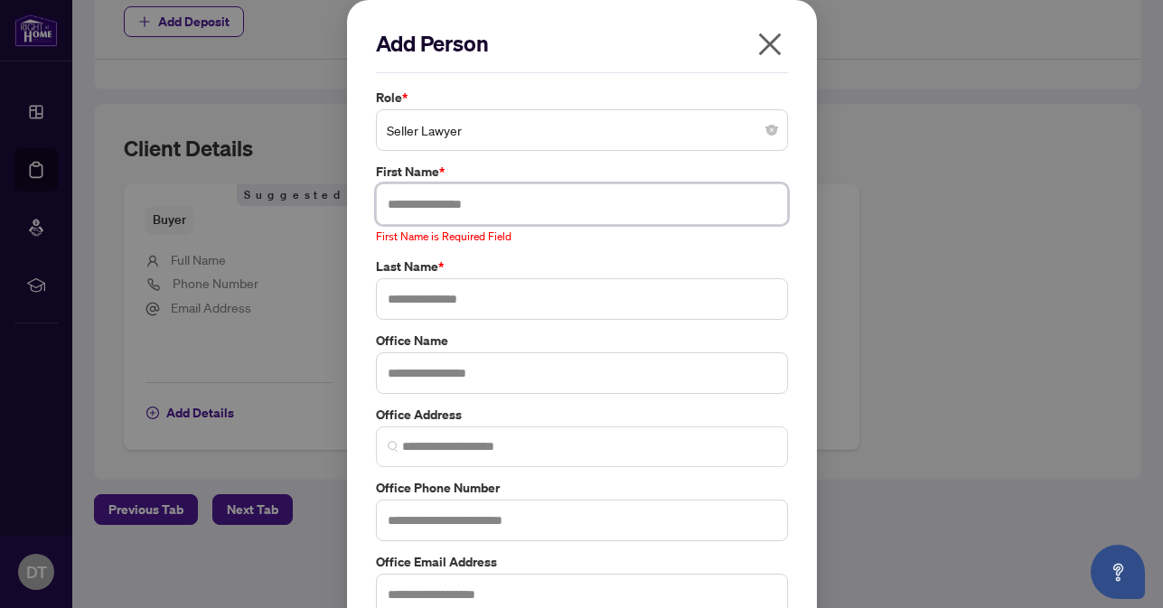
type input "*"
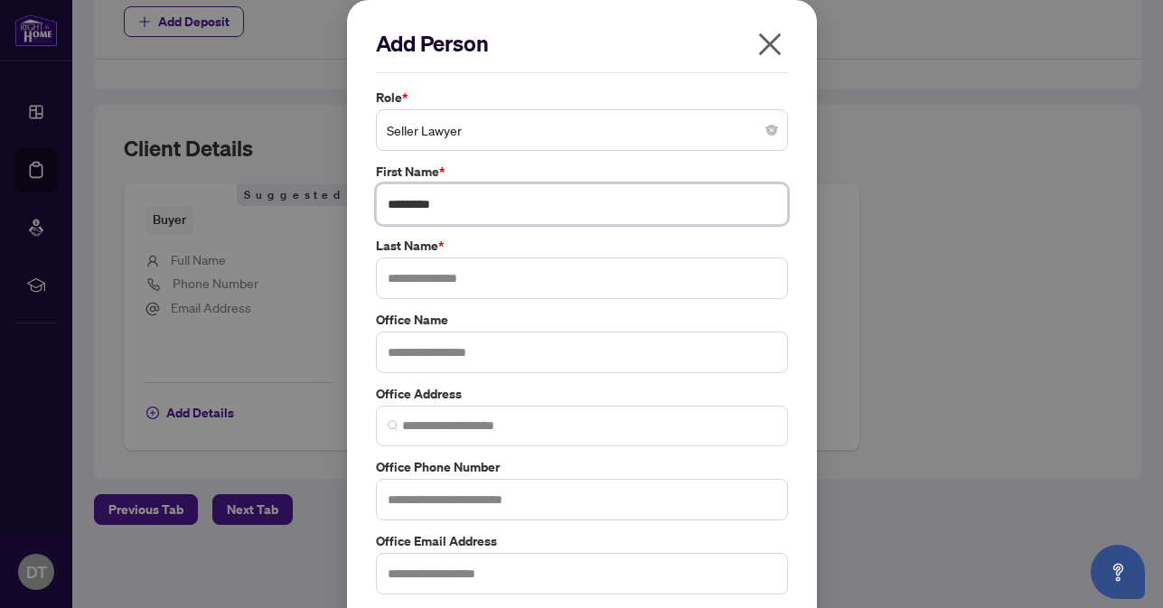
type input "*********"
type input "******"
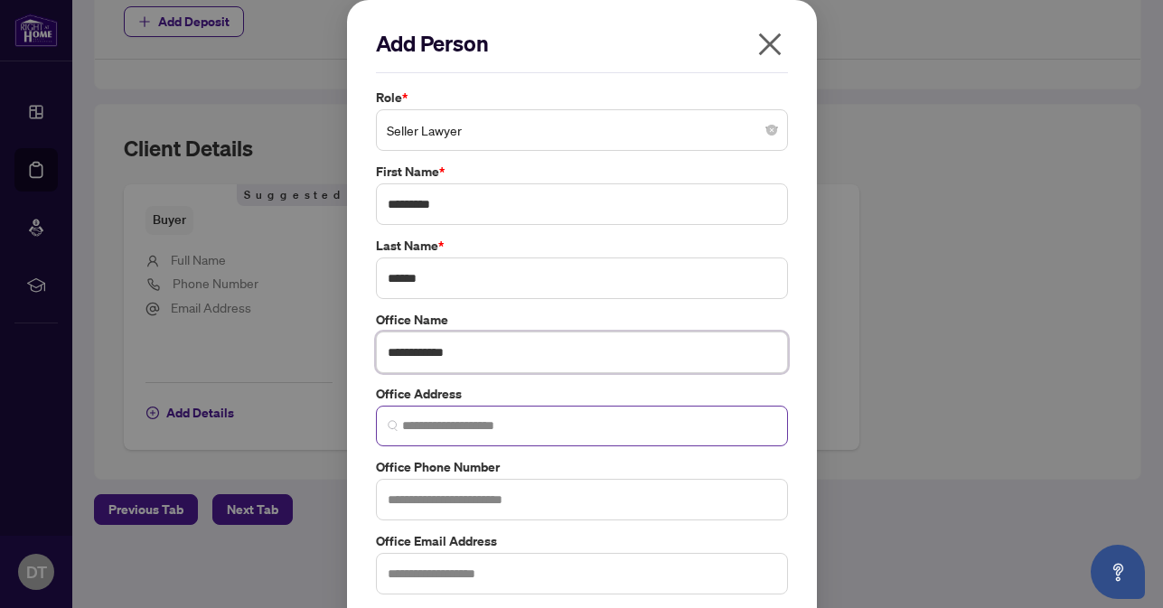
click at [695, 436] on span at bounding box center [582, 426] width 412 height 41
type input "**********"
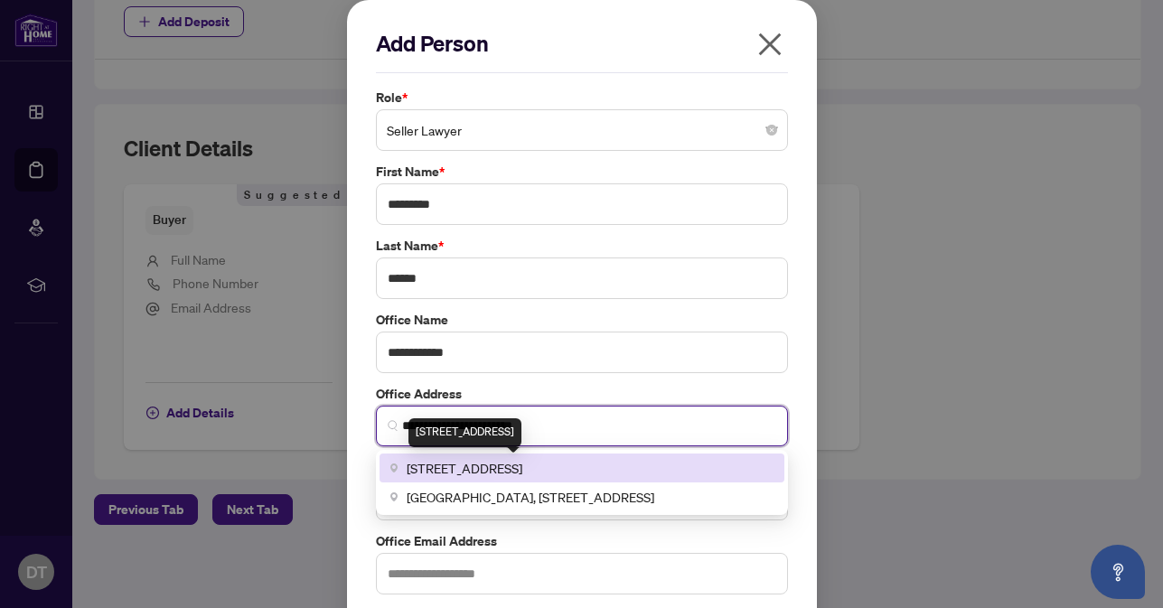
click at [522, 459] on span "[STREET_ADDRESS]" at bounding box center [465, 468] width 116 height 20
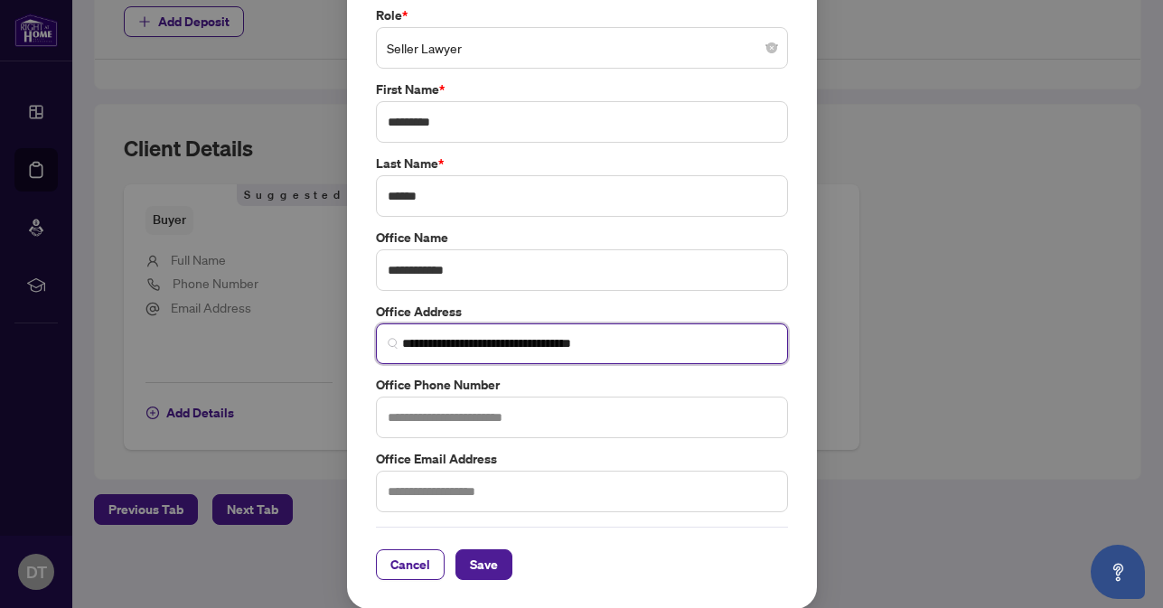
scroll to position [83, 0]
click at [502, 345] on input "**********" at bounding box center [589, 342] width 374 height 19
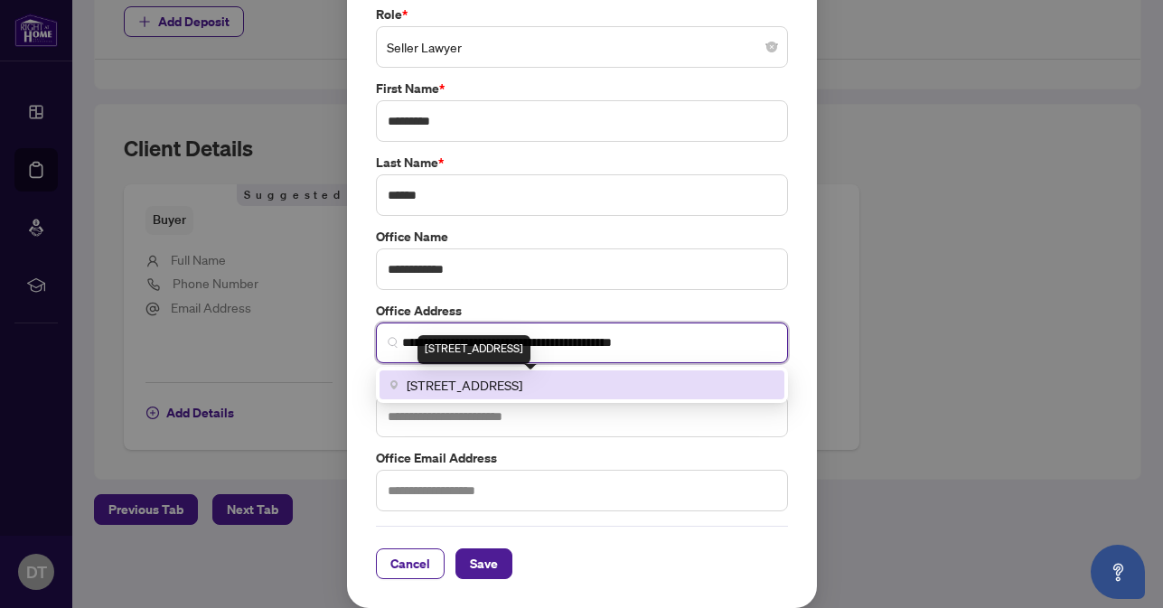
click at [522, 377] on span "[STREET_ADDRESS]" at bounding box center [465, 385] width 116 height 20
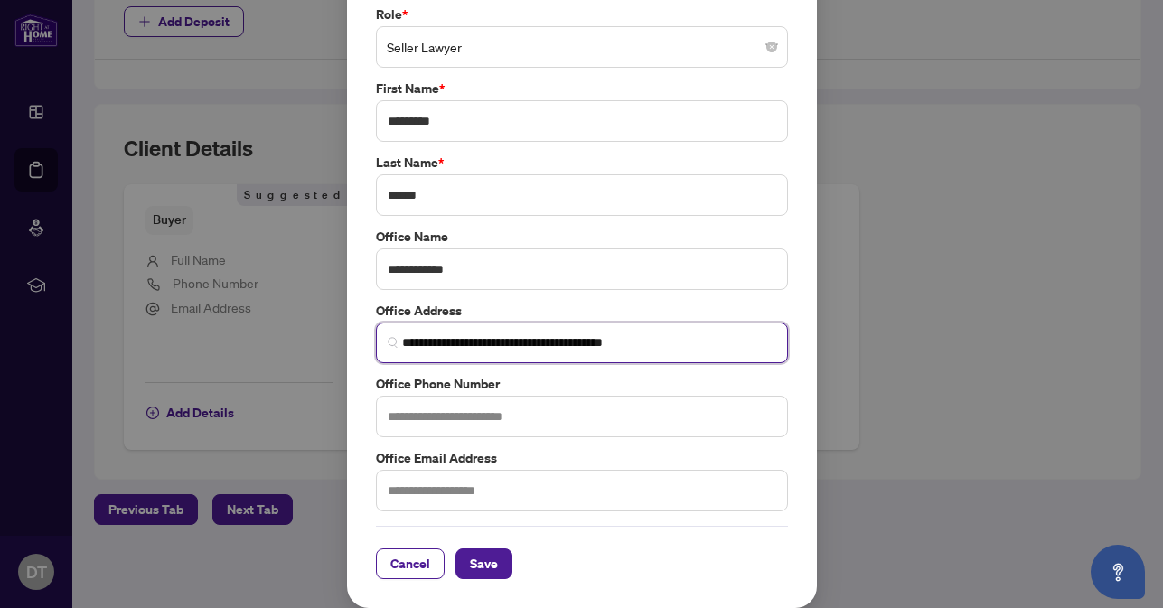
type input "**********"
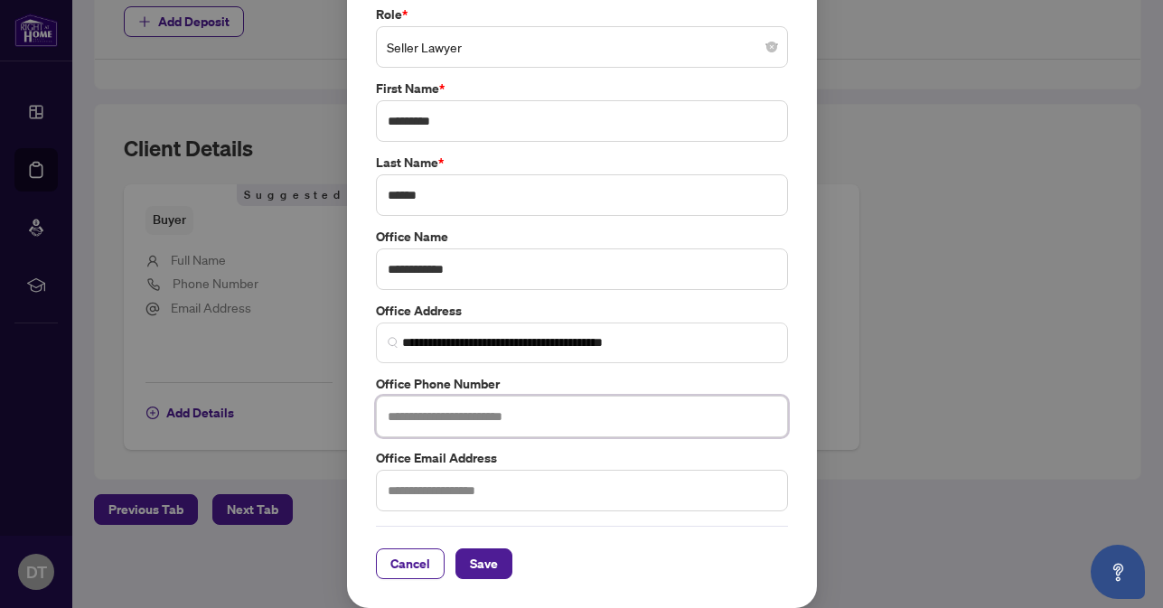
click at [528, 413] on input "text" at bounding box center [582, 417] width 412 height 42
type input "**********"
click at [470, 564] on span "Save" at bounding box center [484, 563] width 28 height 29
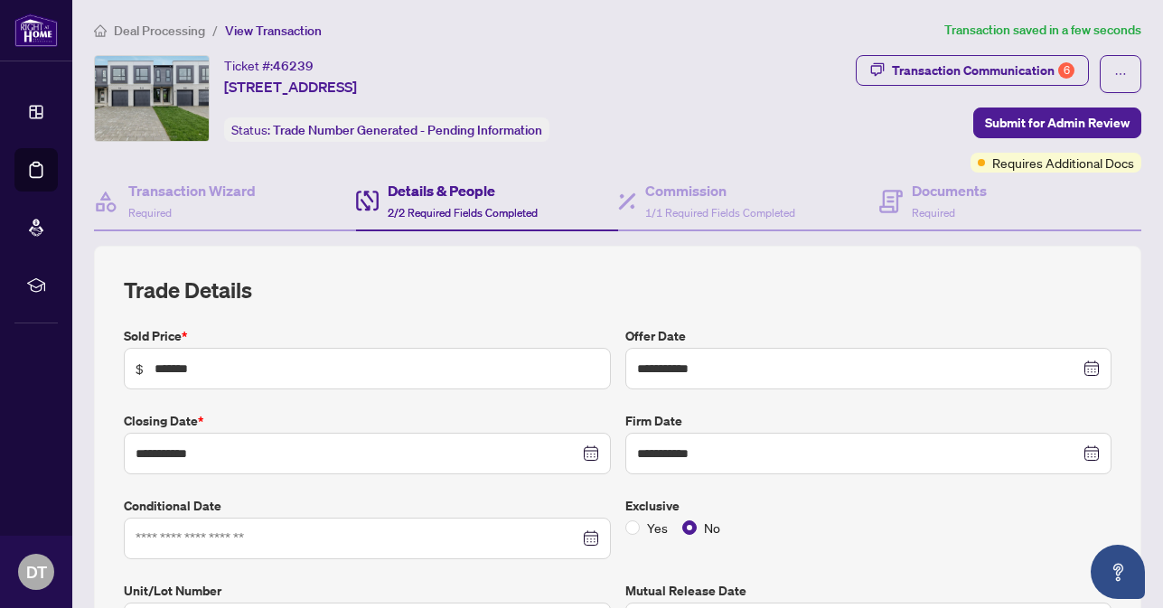
scroll to position [0, 0]
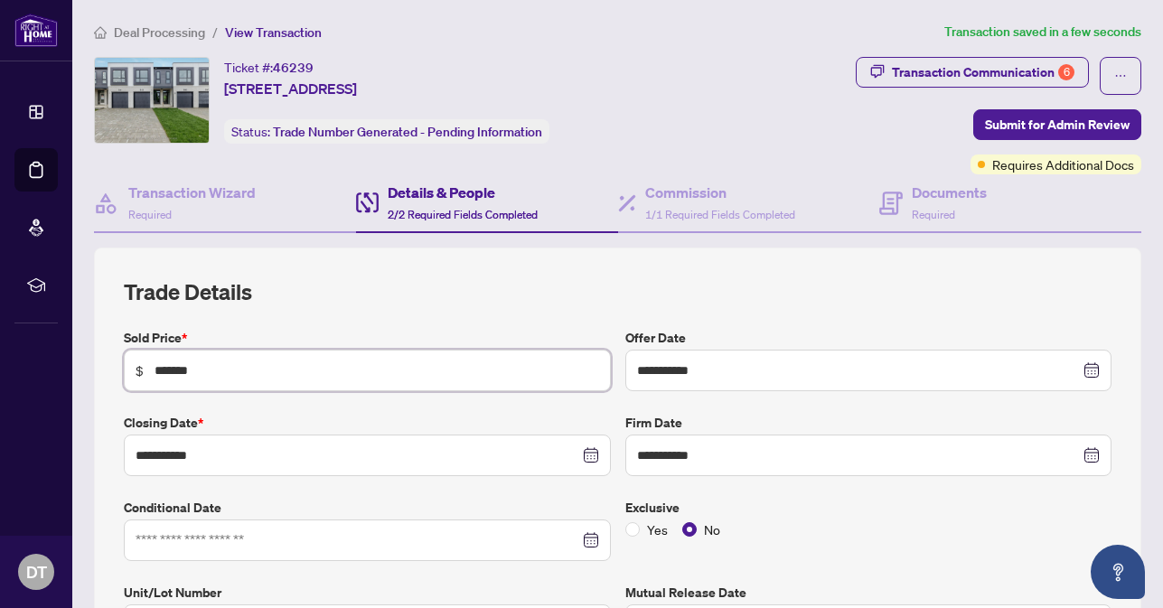
click at [327, 372] on input "*******" at bounding box center [377, 371] width 445 height 20
click at [970, 64] on div "Transaction Communication 6" at bounding box center [983, 72] width 183 height 29
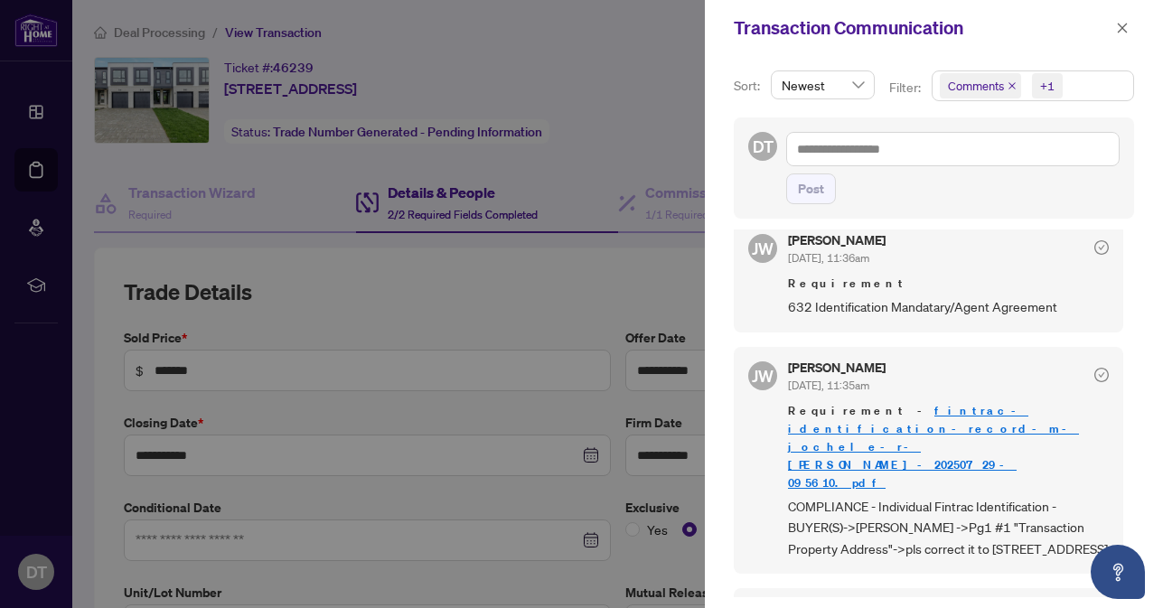
scroll to position [784, 0]
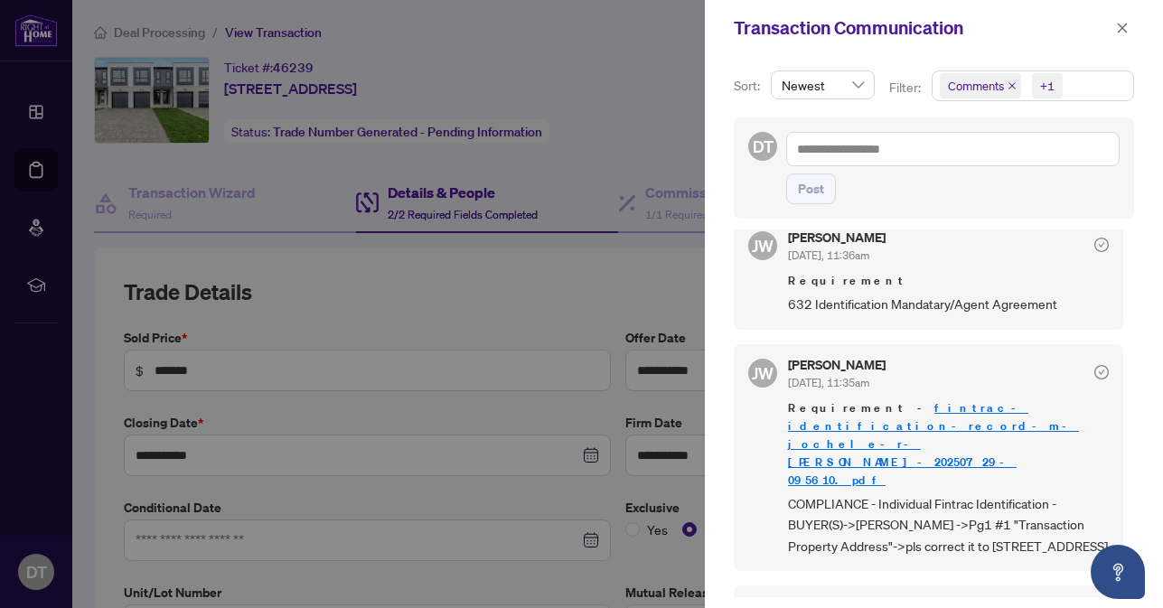
click at [1099, 243] on icon "check-circle" at bounding box center [1102, 245] width 6 height 5
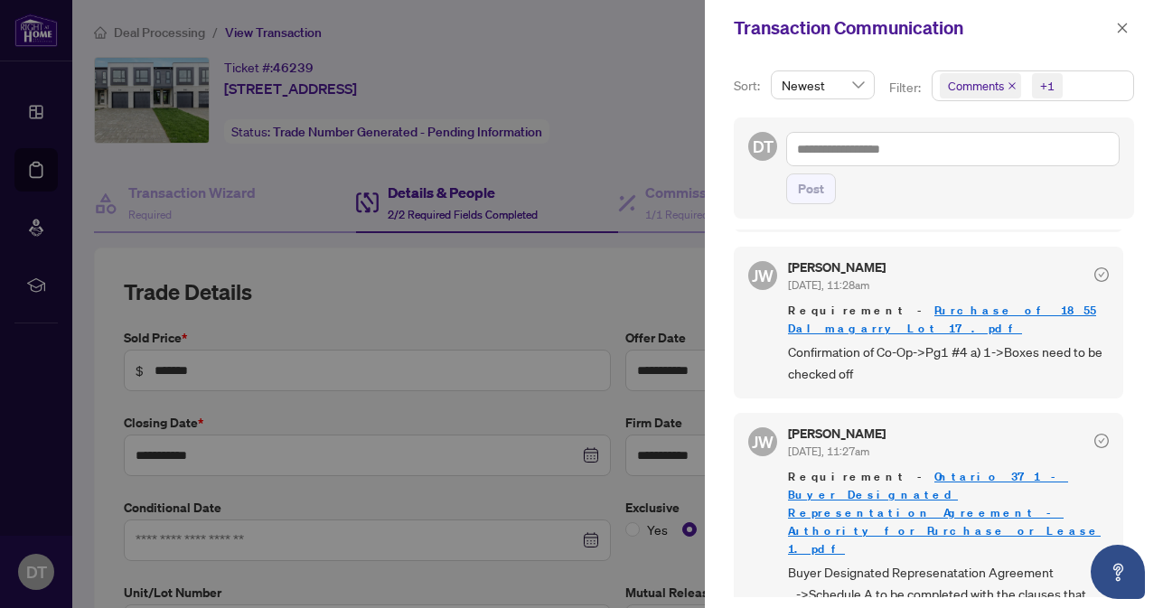
scroll to position [4, 0]
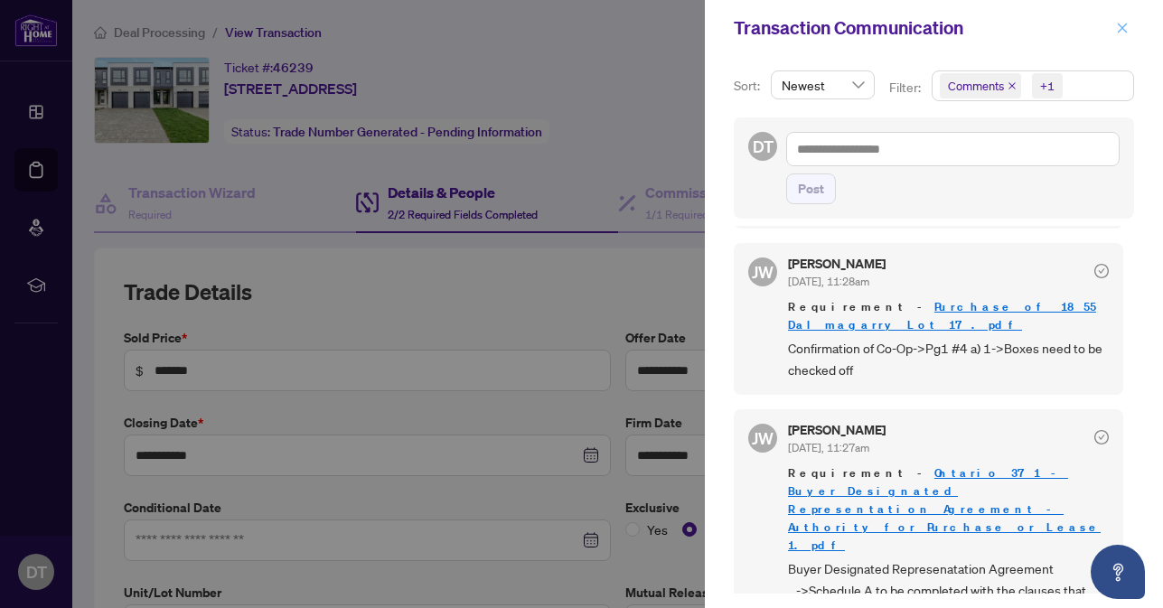
click at [1120, 29] on icon "close" at bounding box center [1123, 28] width 10 height 10
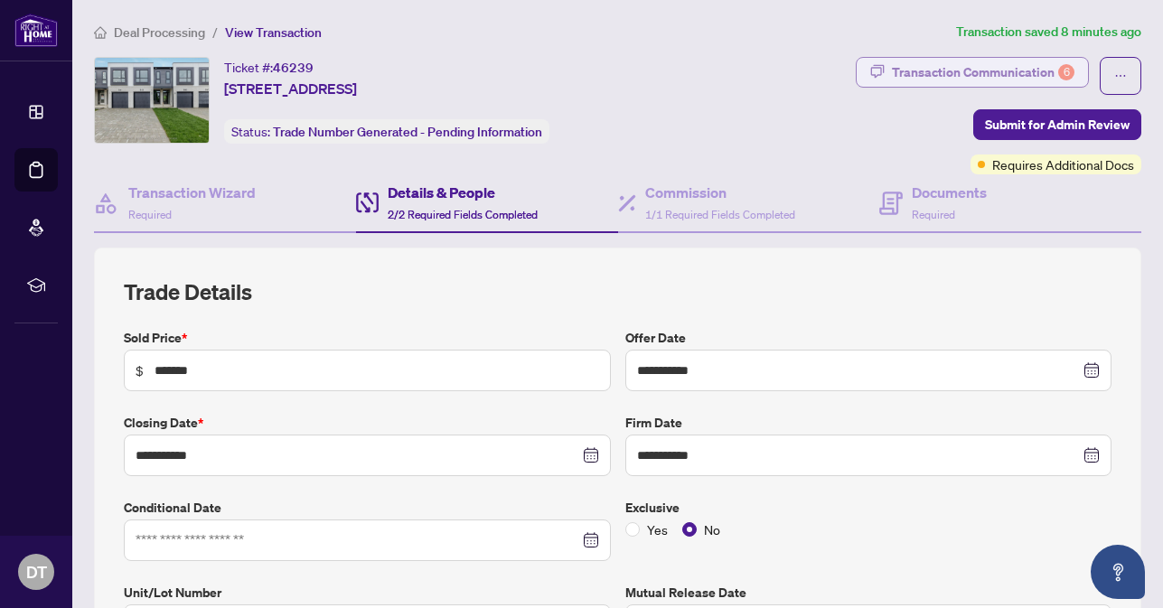
click at [1038, 78] on div "Transaction Communication 6" at bounding box center [983, 72] width 183 height 29
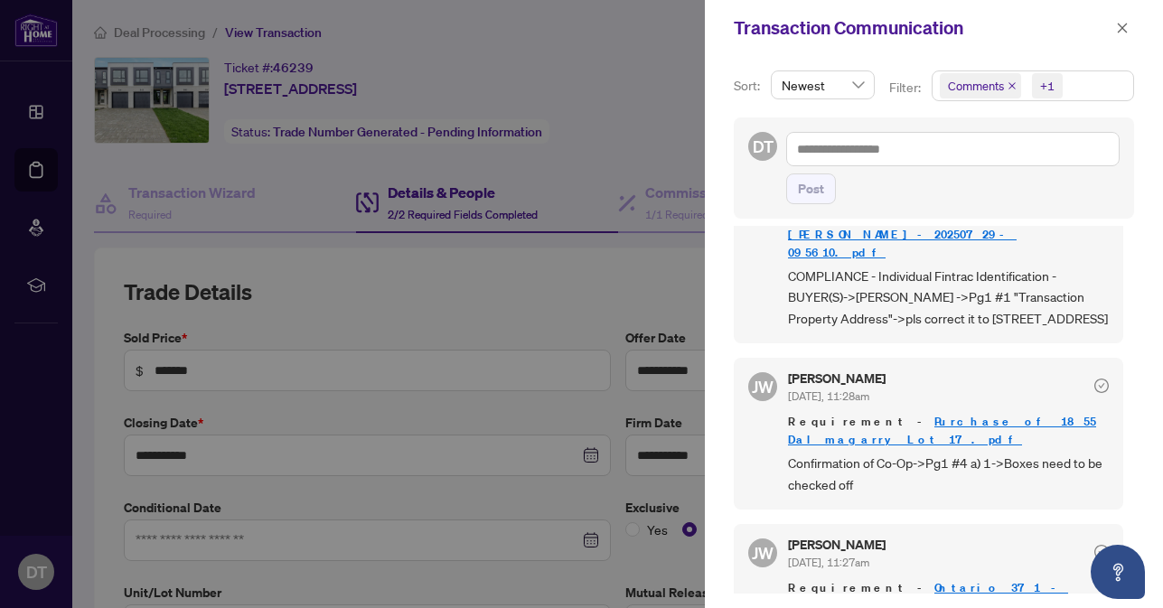
scroll to position [882, 0]
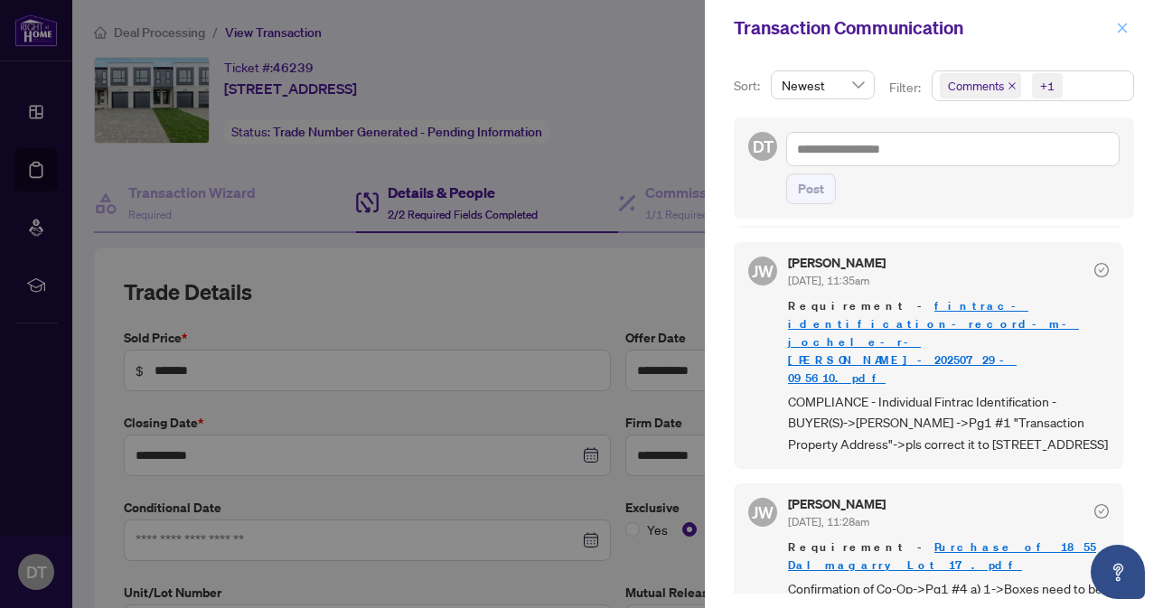
click at [1129, 25] on button "button" at bounding box center [1122, 28] width 23 height 22
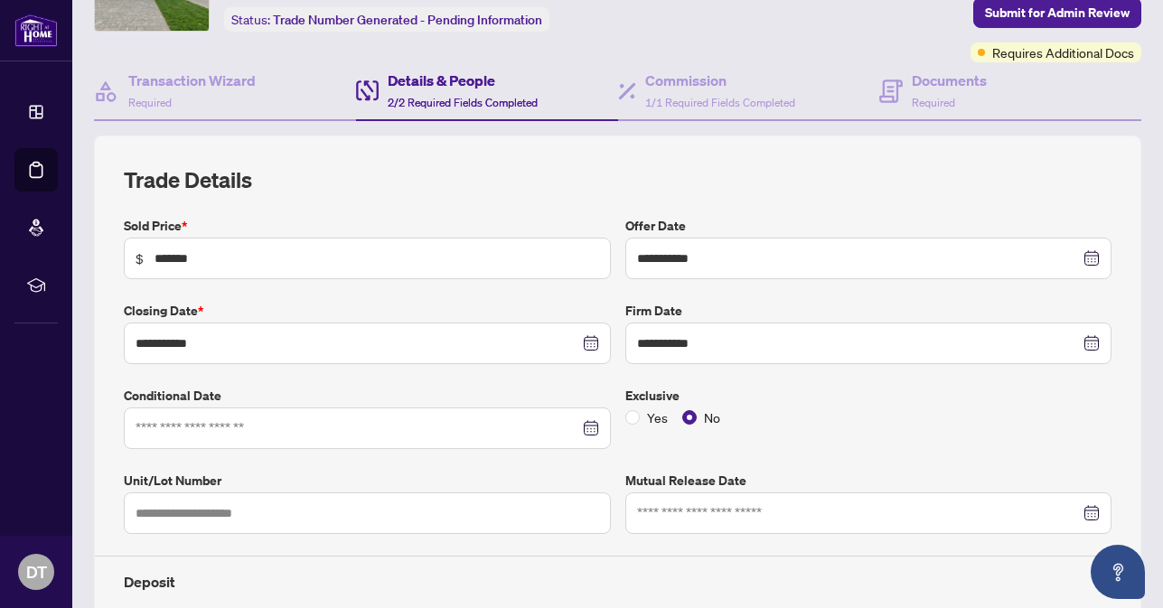
scroll to position [120, 0]
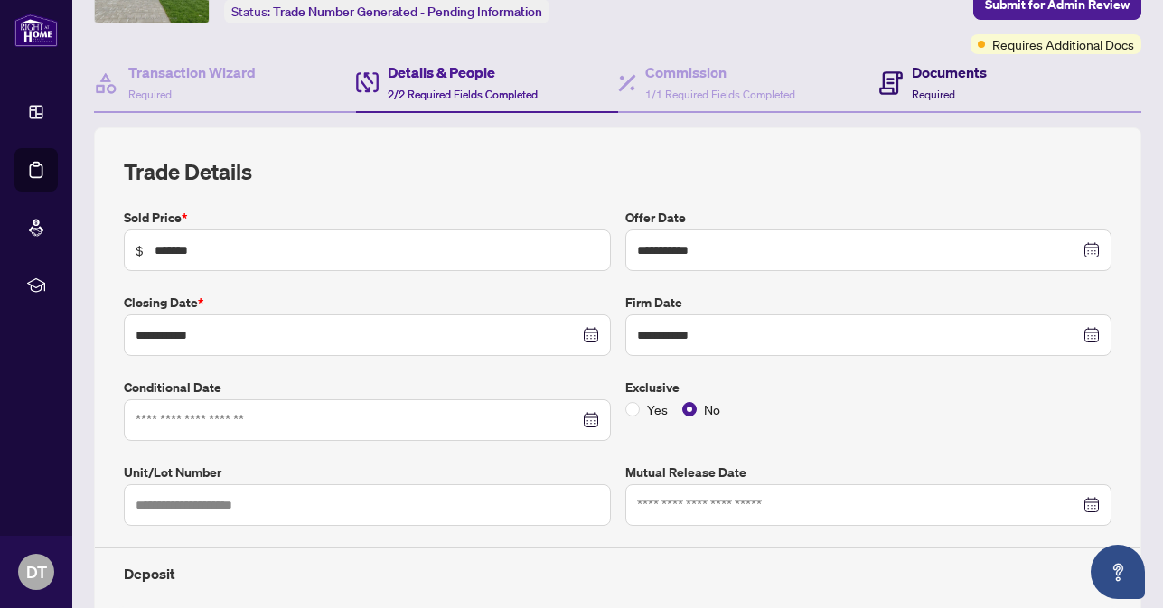
click at [912, 80] on h4 "Documents" at bounding box center [949, 72] width 75 height 22
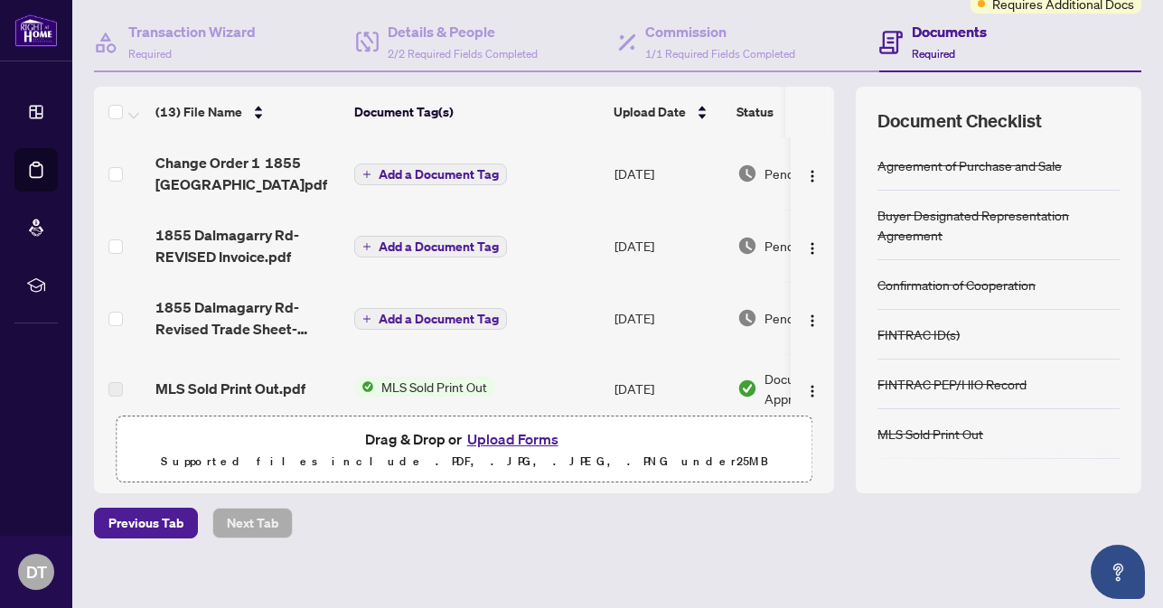
scroll to position [176, 0]
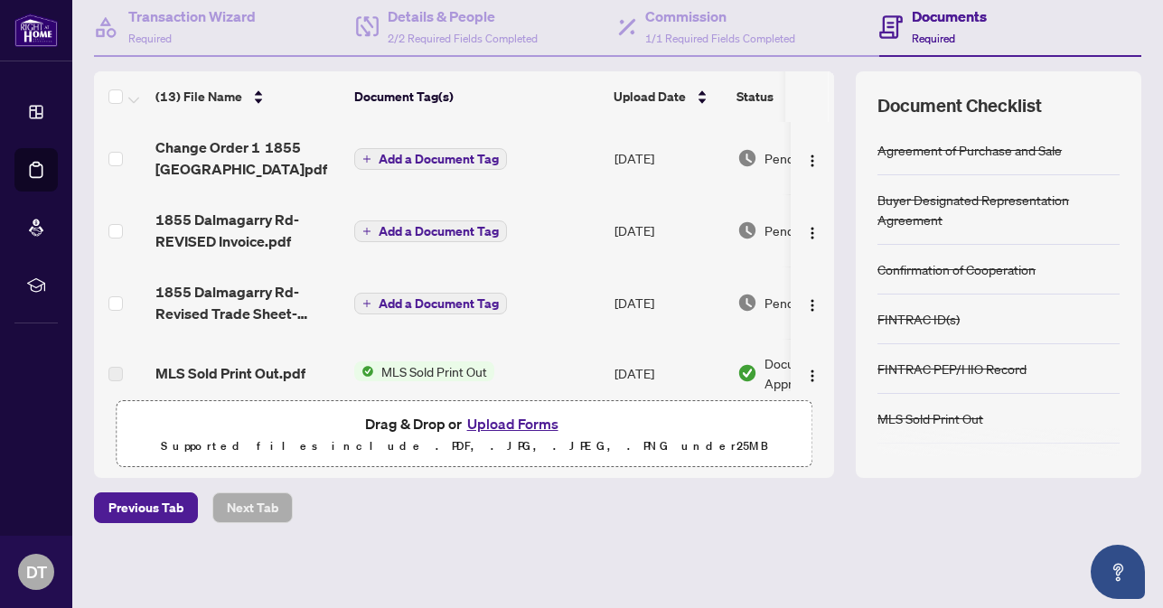
click at [522, 424] on button "Upload Forms" at bounding box center [513, 423] width 102 height 23
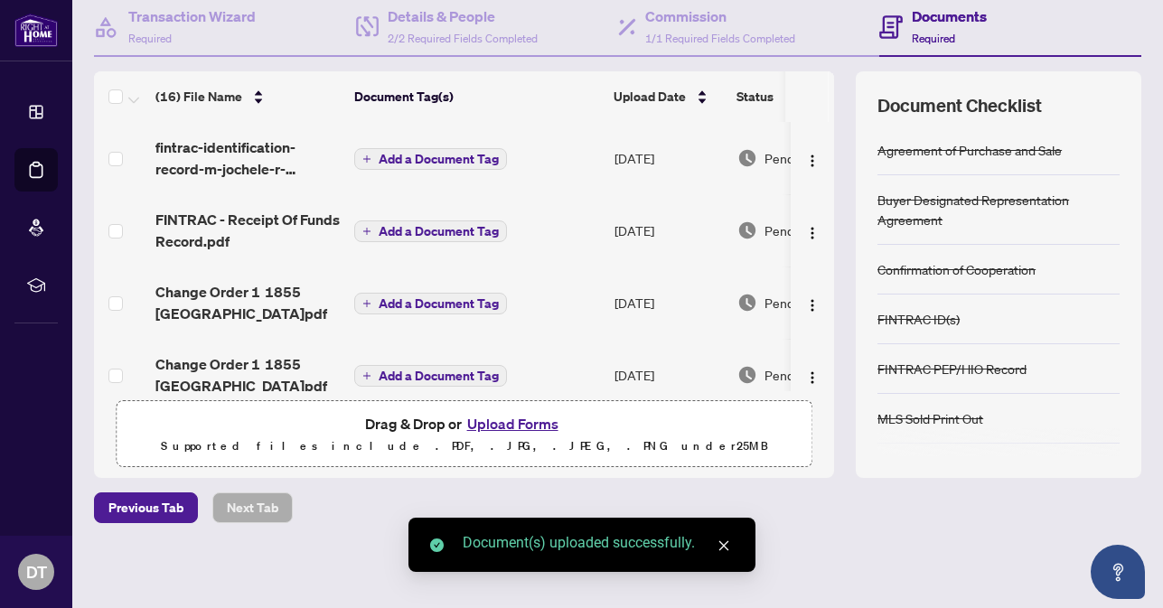
click at [508, 425] on button "Upload Forms" at bounding box center [513, 423] width 102 height 23
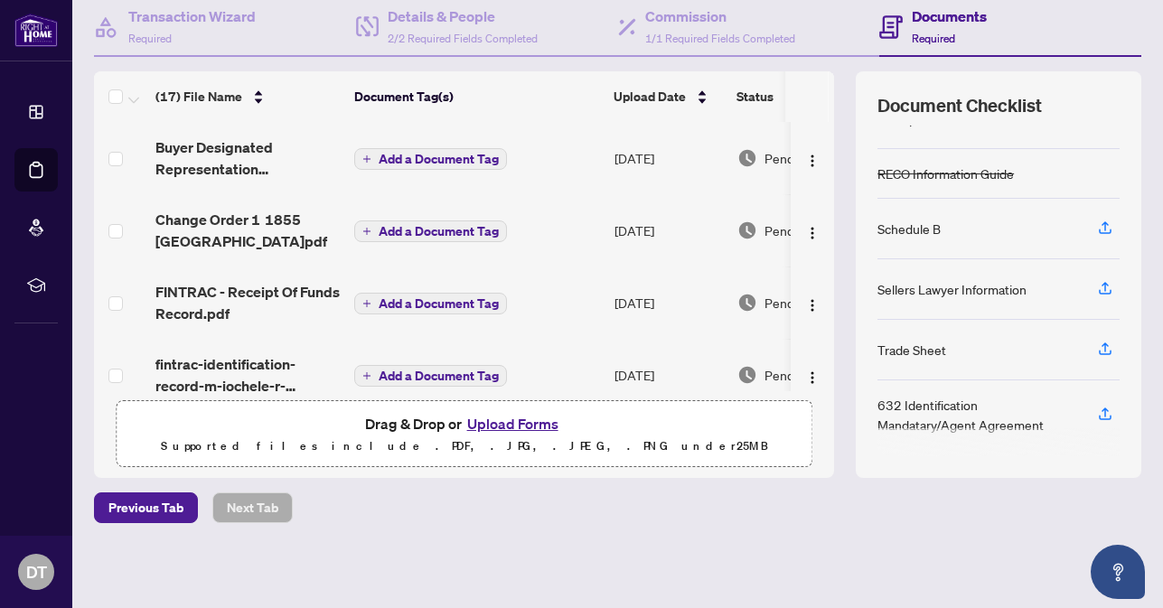
scroll to position [0, 0]
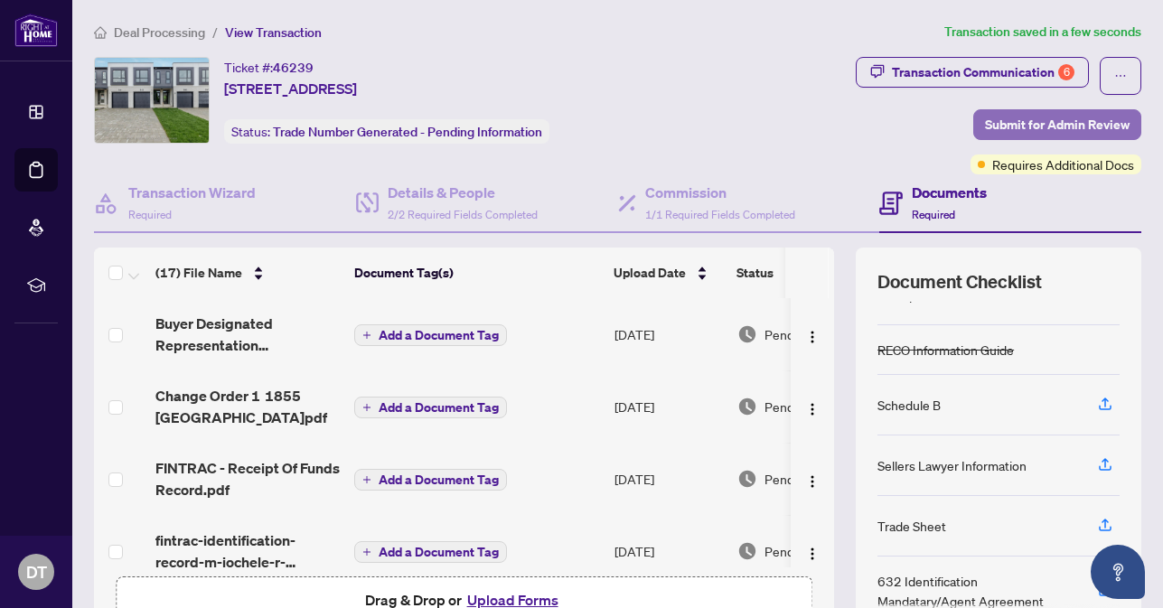
click at [1041, 122] on span "Submit for Admin Review" at bounding box center [1057, 124] width 145 height 29
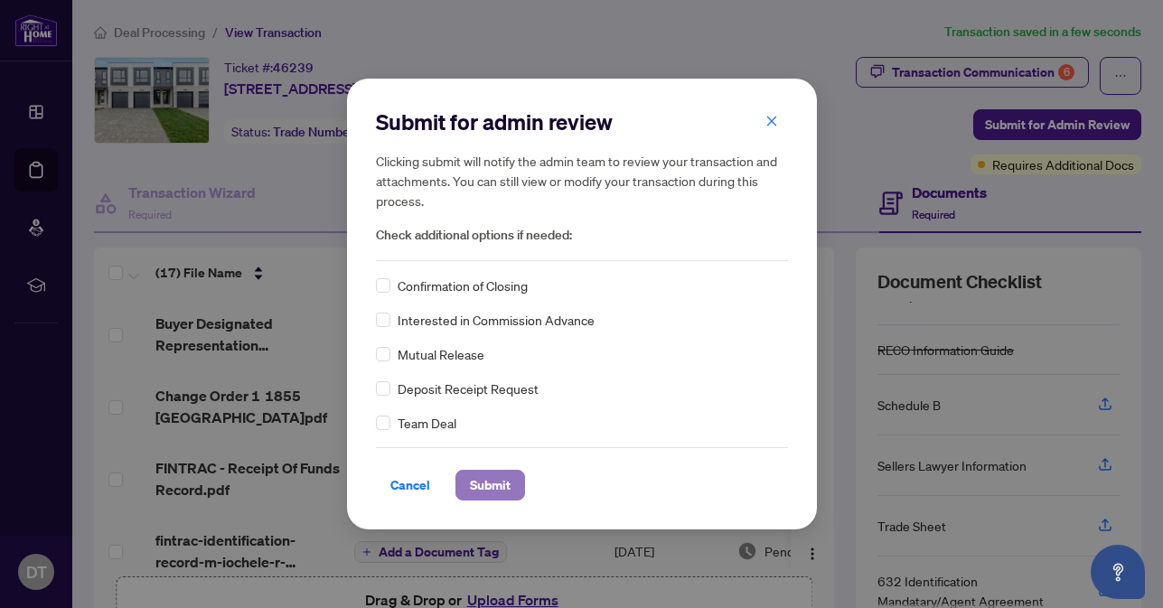
click at [470, 478] on span "Submit" at bounding box center [490, 485] width 41 height 29
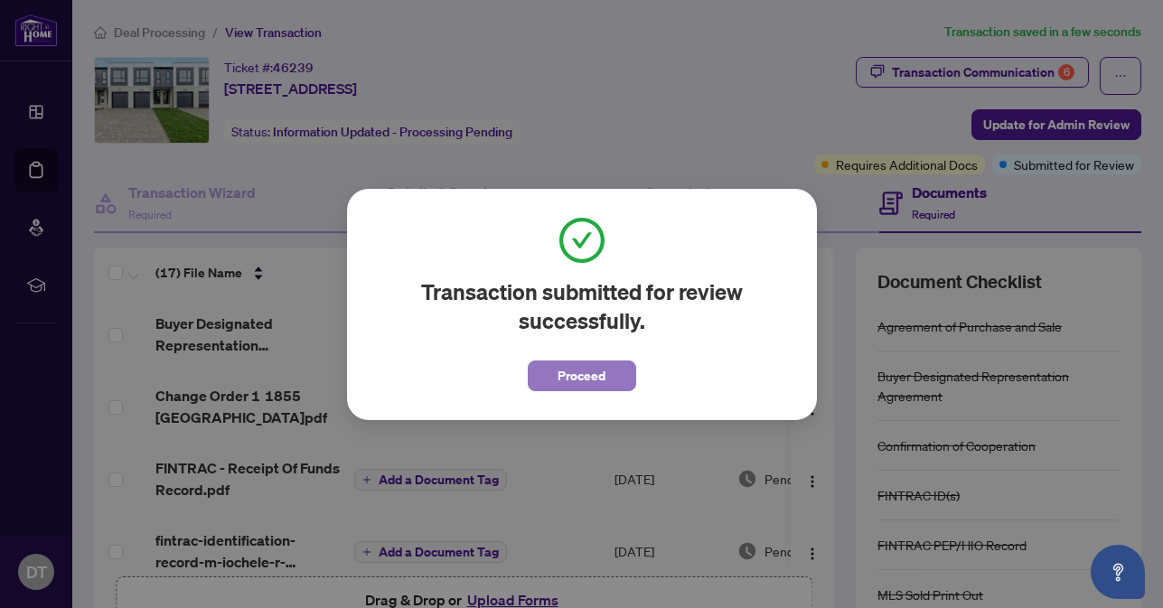
click at [601, 363] on span "Proceed" at bounding box center [582, 375] width 48 height 29
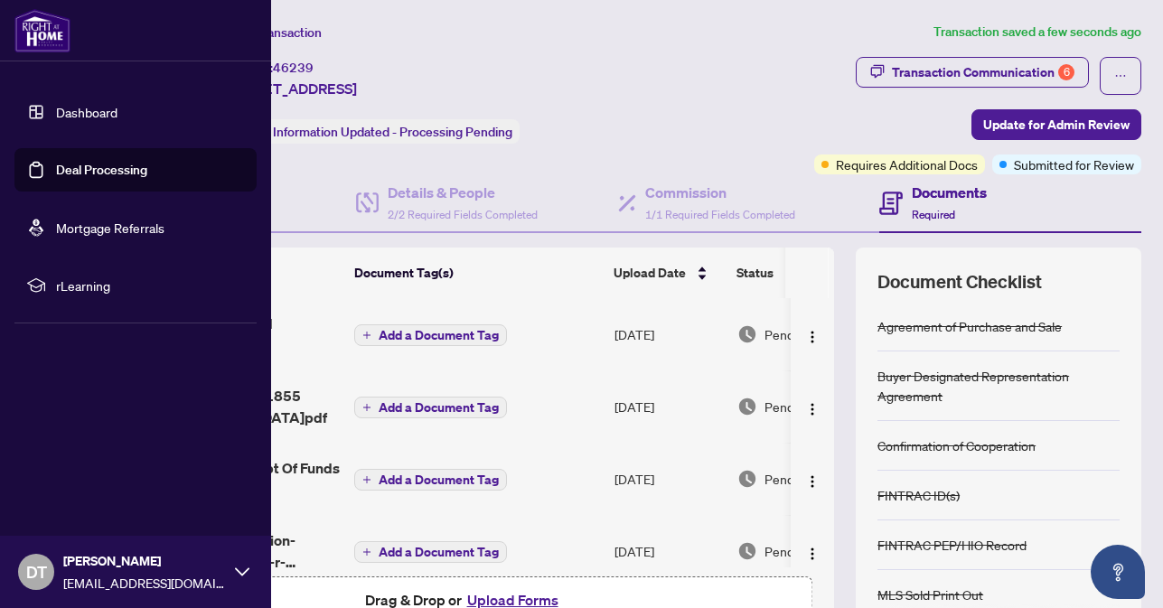
click at [56, 169] on link "Deal Processing" at bounding box center [101, 170] width 91 height 16
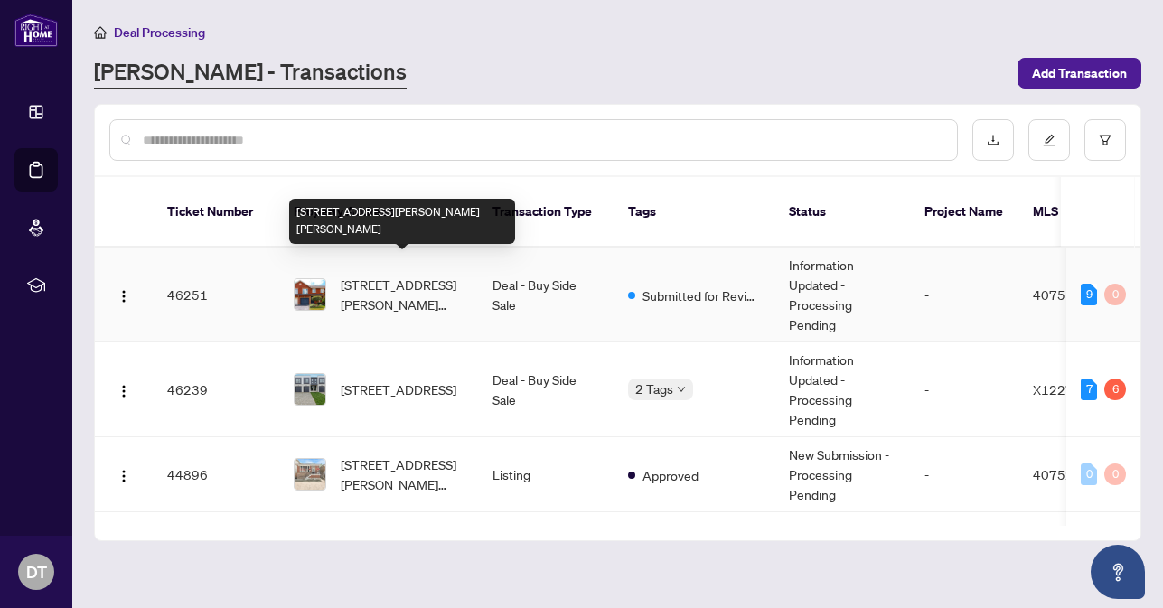
click at [367, 275] on span "[STREET_ADDRESS][PERSON_NAME][PERSON_NAME]" at bounding box center [402, 295] width 123 height 40
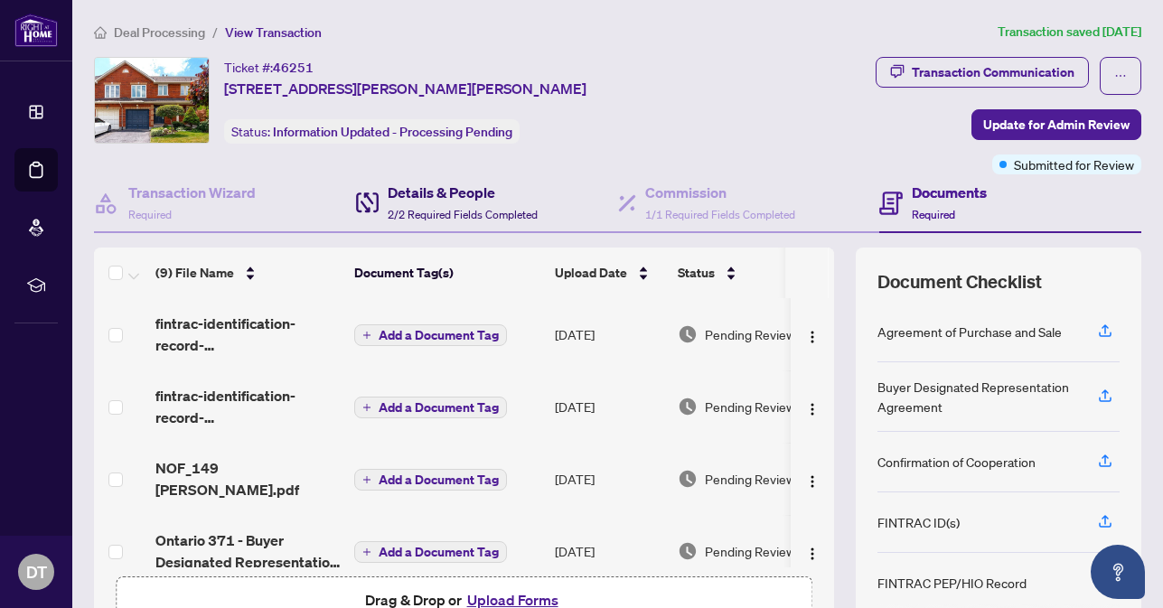
click at [460, 204] on div "Details & People 2/2 Required Fields Completed" at bounding box center [463, 203] width 150 height 42
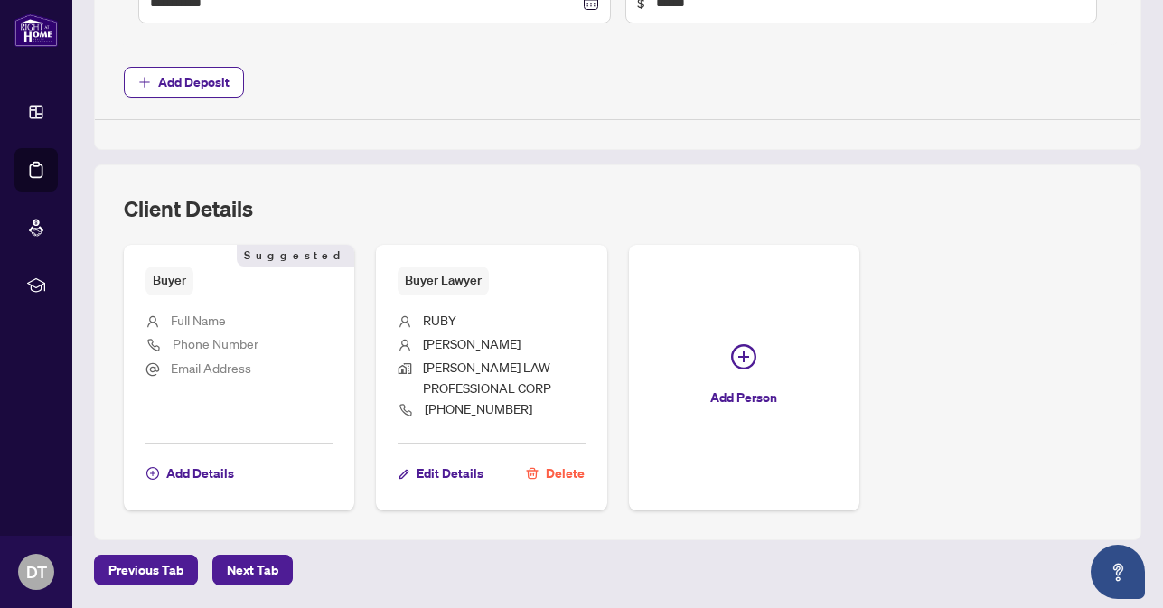
scroll to position [966, 0]
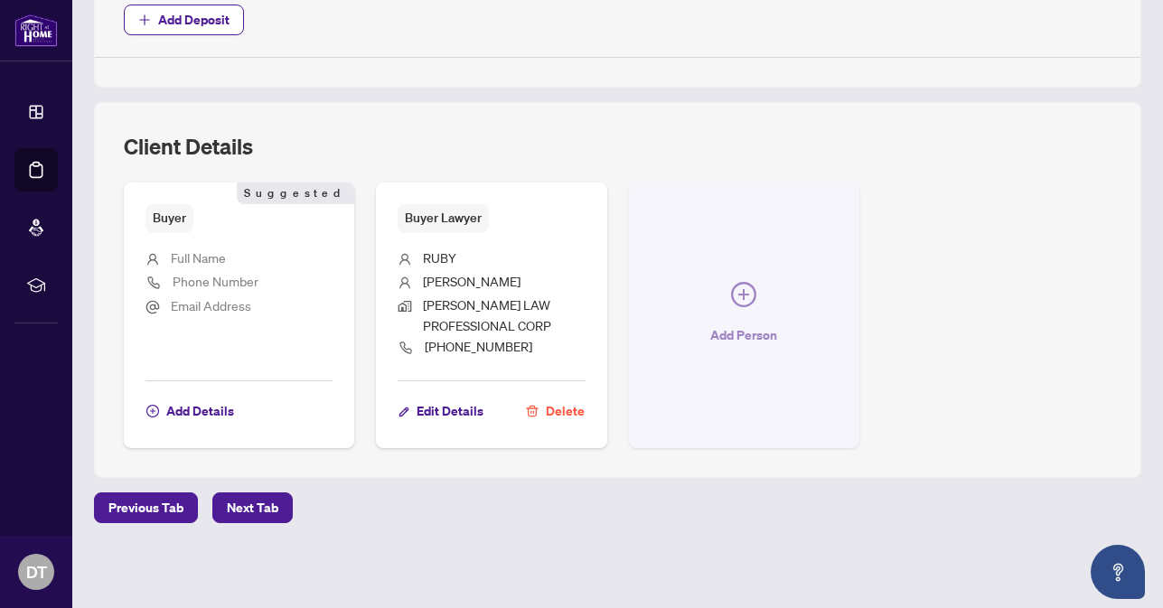
click at [734, 301] on icon "plus-circle" at bounding box center [743, 294] width 25 height 25
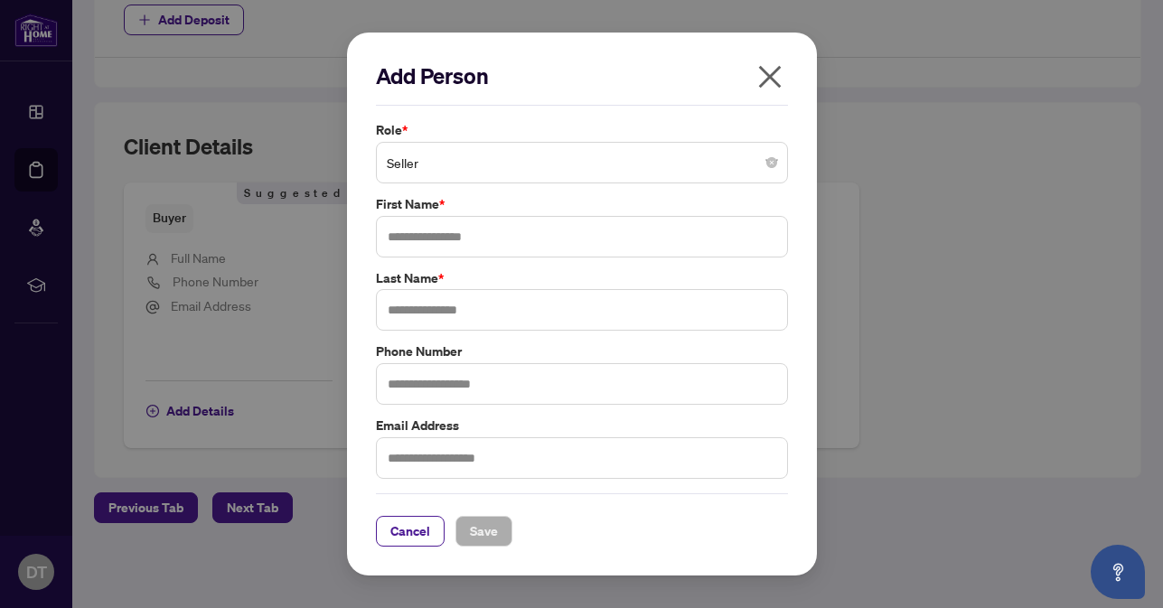
click at [483, 160] on span "Seller" at bounding box center [582, 162] width 390 height 34
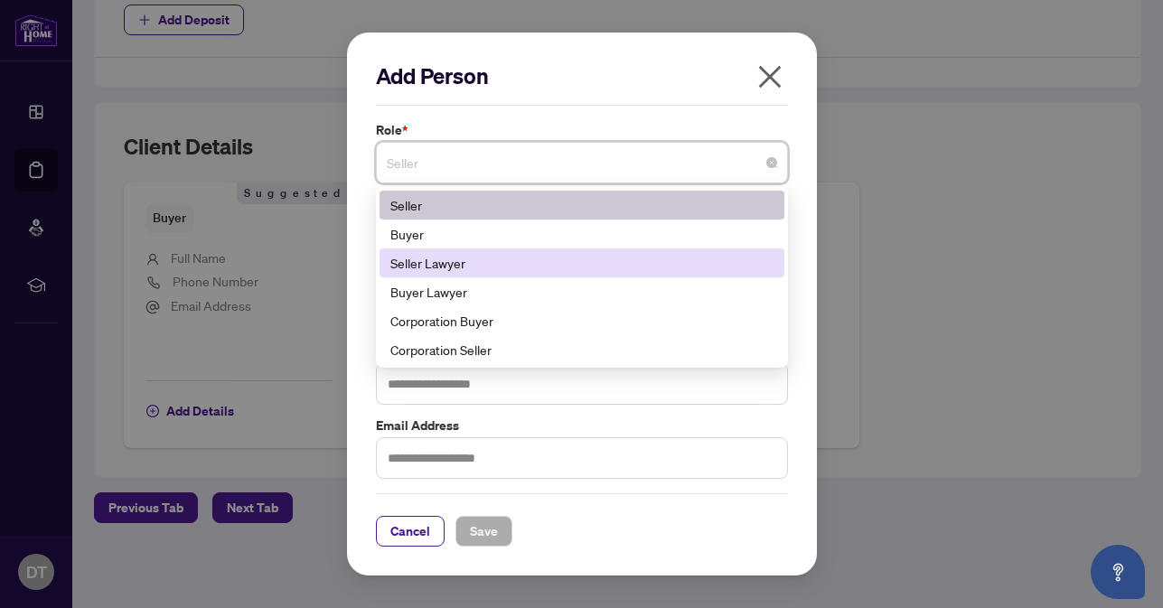
click at [463, 268] on div "Seller Lawyer" at bounding box center [581, 263] width 383 height 20
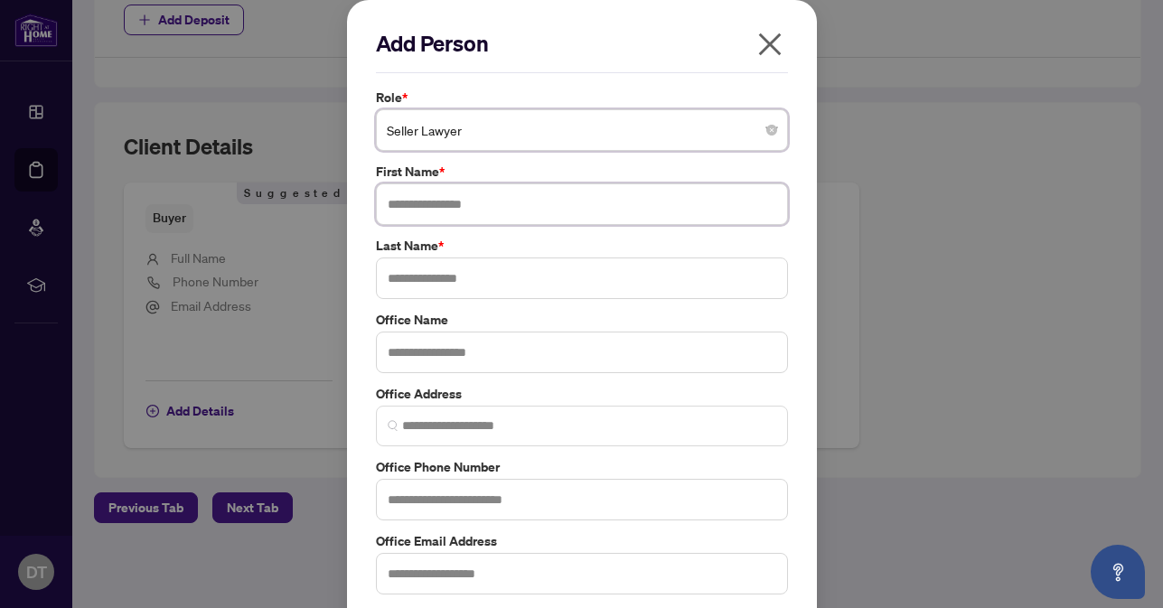
click at [494, 203] on input "text" at bounding box center [582, 204] width 412 height 42
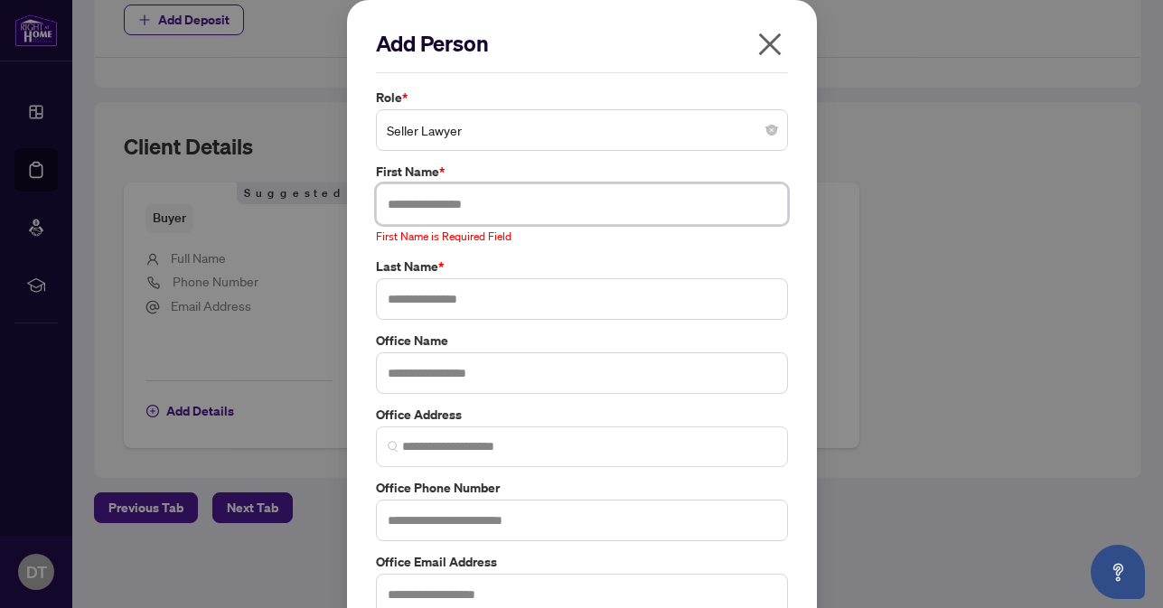
paste input "**********"
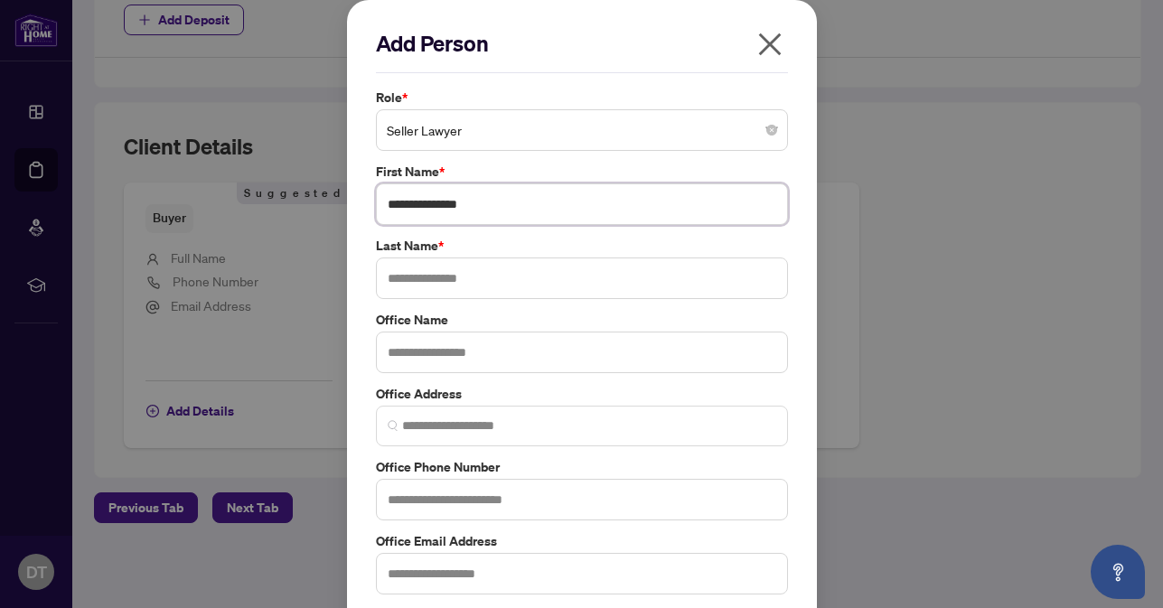
type input "**********"
click at [465, 274] on input "text" at bounding box center [582, 279] width 412 height 42
paste input "**********"
click at [431, 280] on input "**********" at bounding box center [582, 279] width 412 height 42
type input "*******"
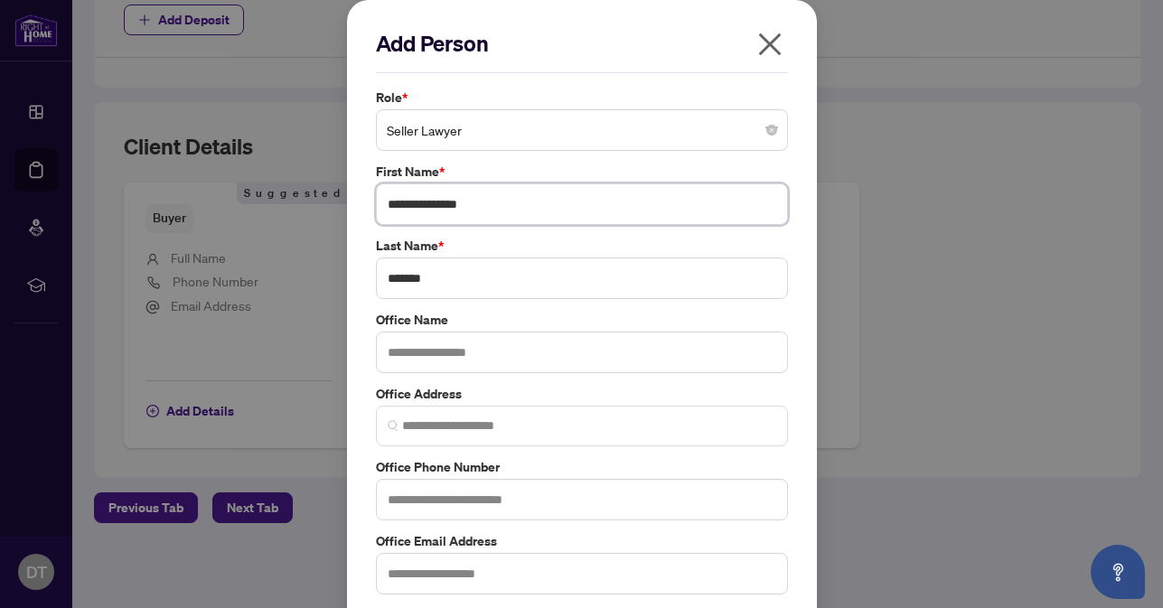
drag, startPoint x: 430, startPoint y: 203, endPoint x: 519, endPoint y: 214, distance: 89.2
click at [519, 214] on input "**********" at bounding box center [582, 204] width 412 height 42
type input "*******"
click at [484, 350] on input "text" at bounding box center [582, 353] width 412 height 42
paste input "**********"
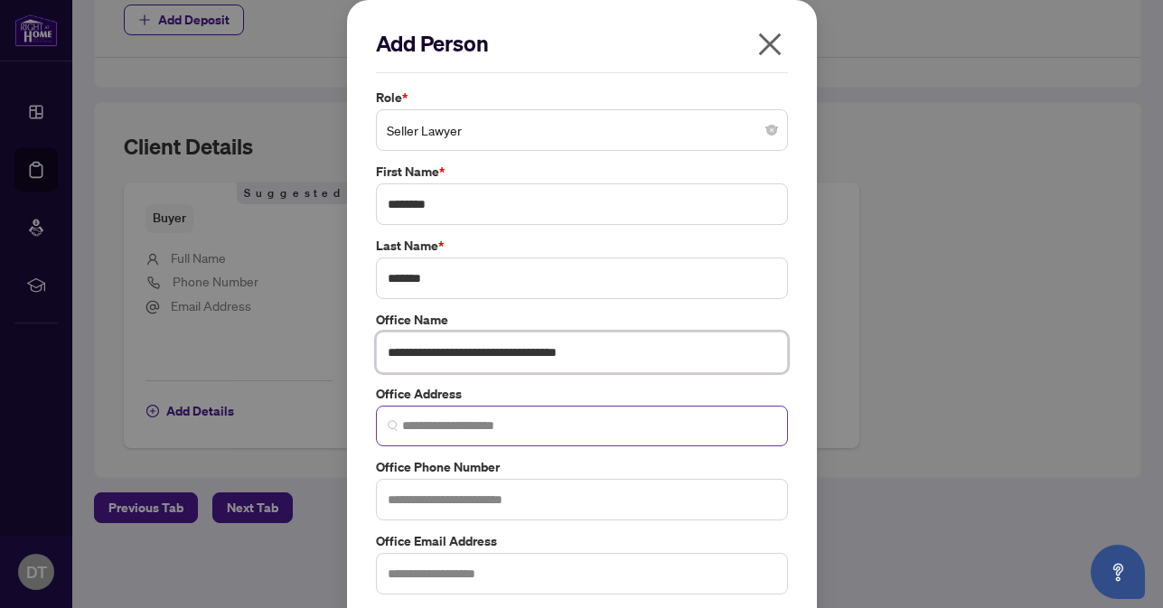
type input "**********"
click at [522, 420] on input "search" at bounding box center [589, 426] width 374 height 19
paste input "**********"
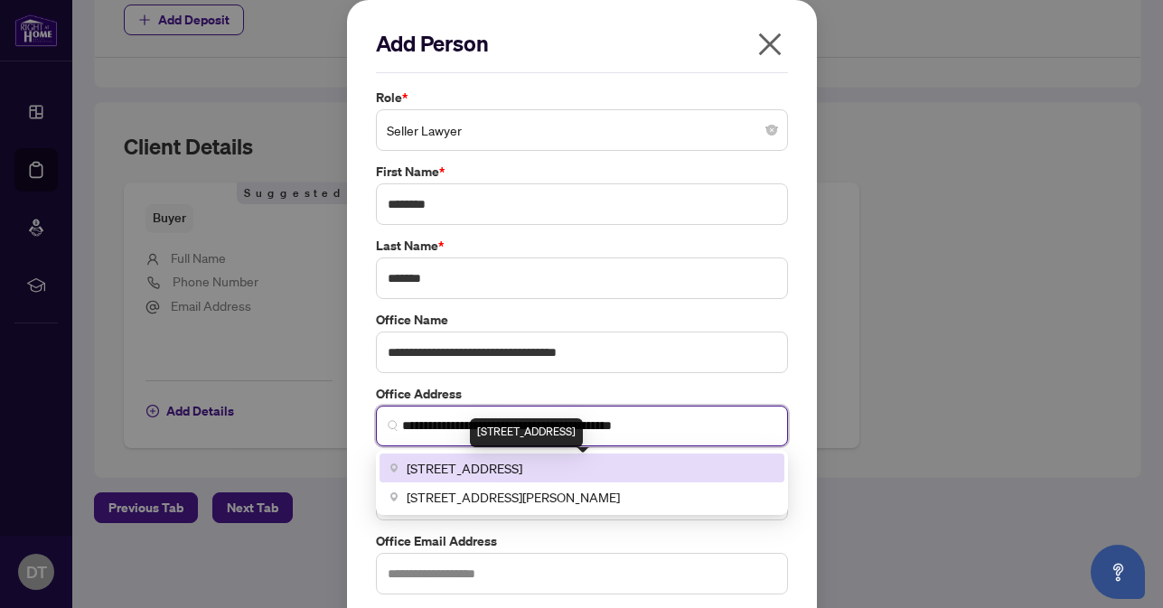
click at [522, 464] on span "[STREET_ADDRESS]" at bounding box center [465, 468] width 116 height 20
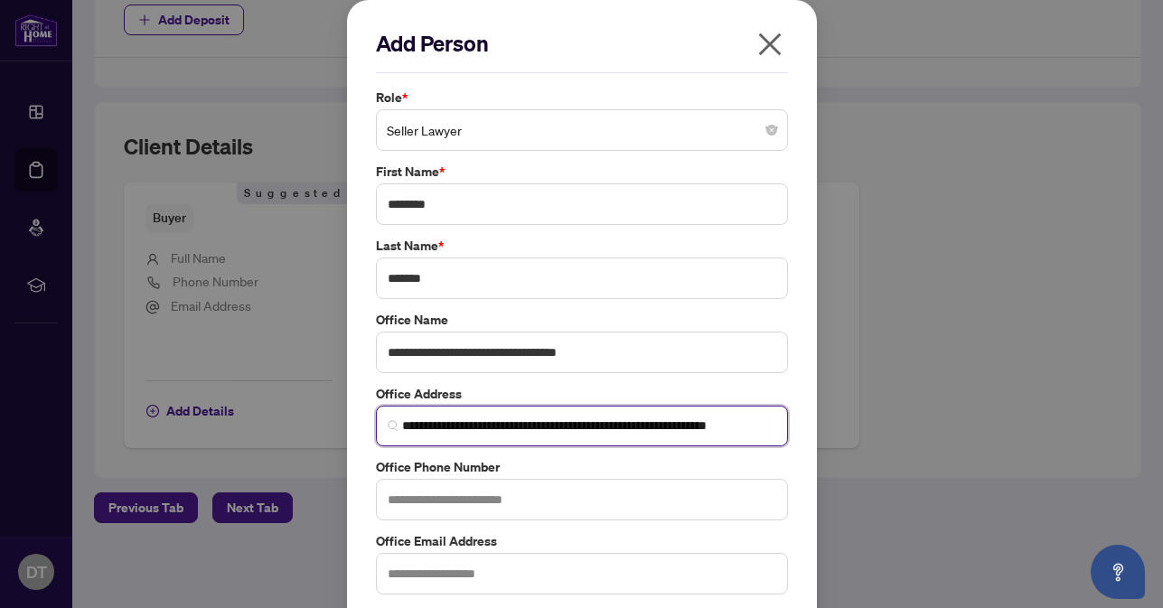
click at [765, 424] on input "**********" at bounding box center [589, 426] width 374 height 19
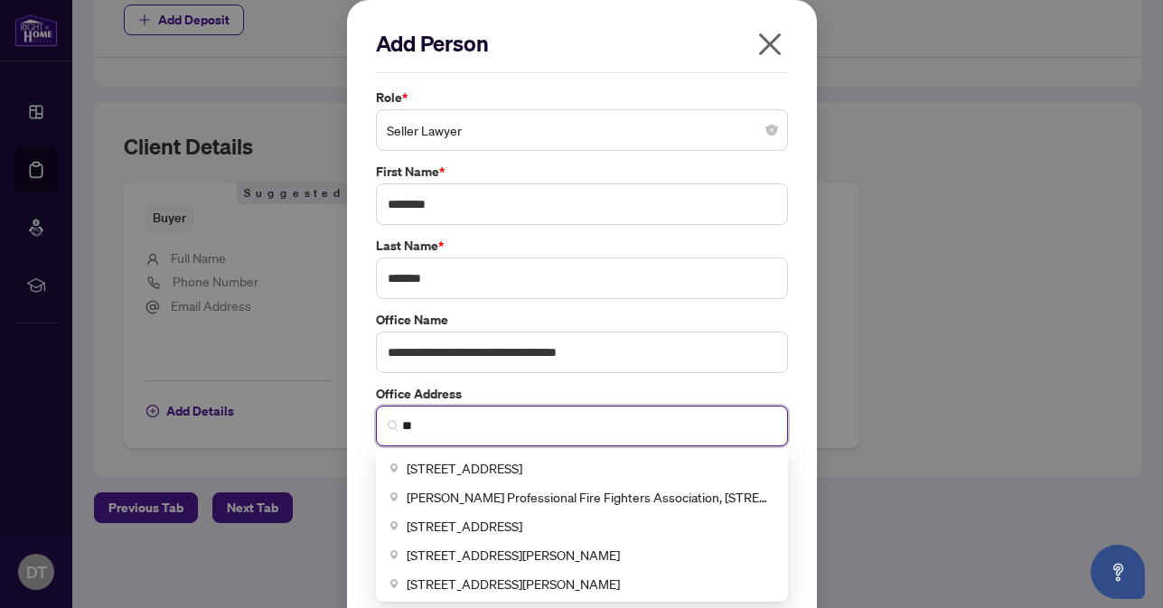
type input "*"
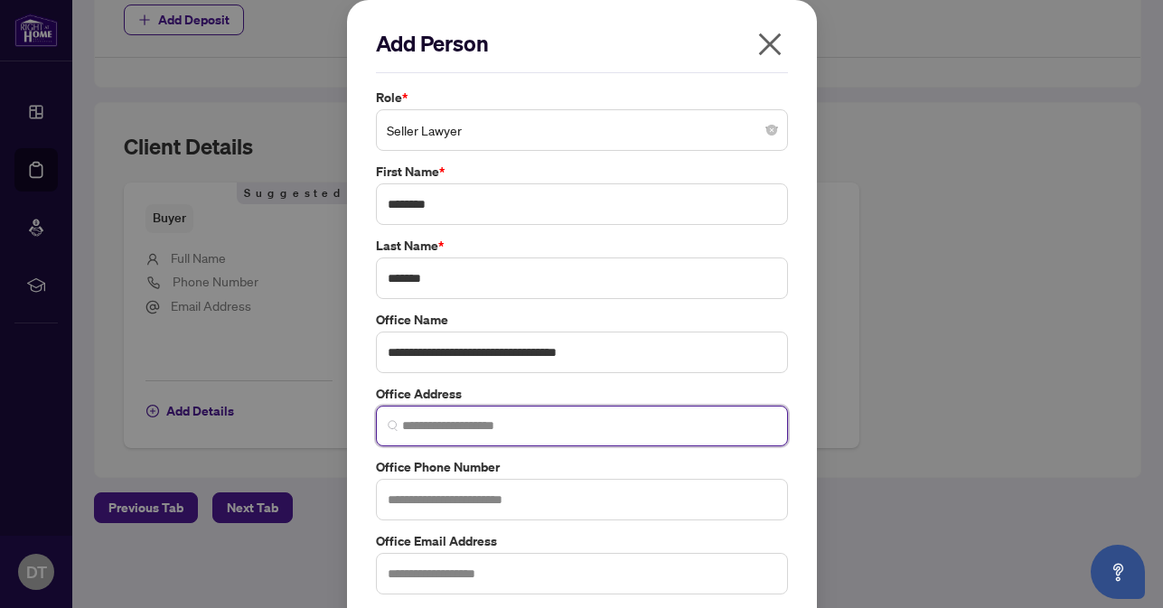
paste input "**********"
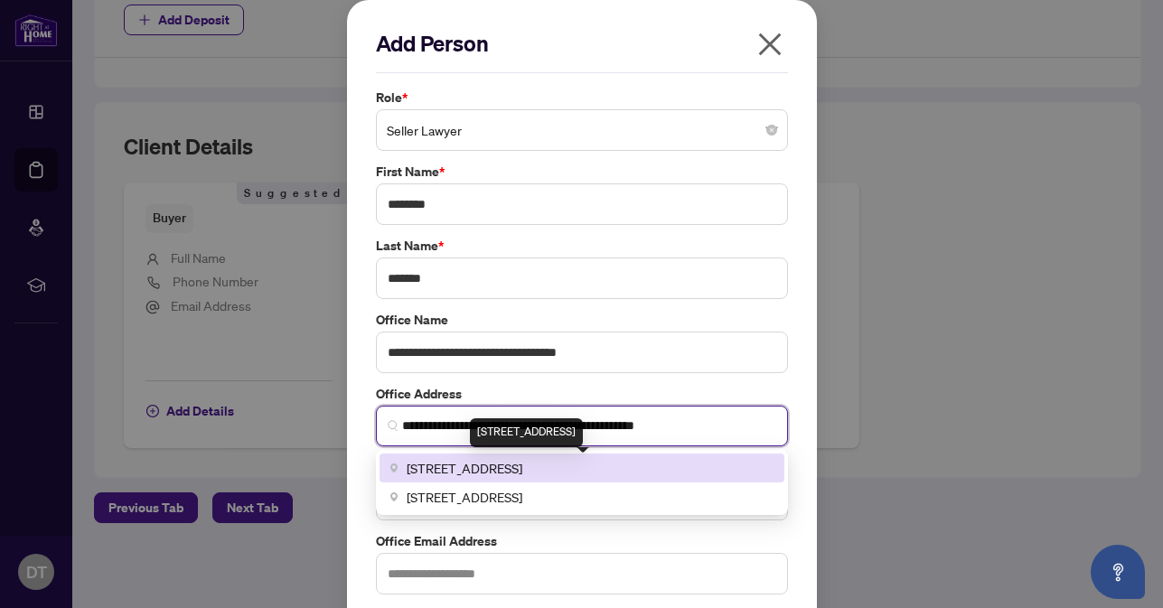
click at [522, 471] on span "[STREET_ADDRESS]" at bounding box center [465, 468] width 116 height 20
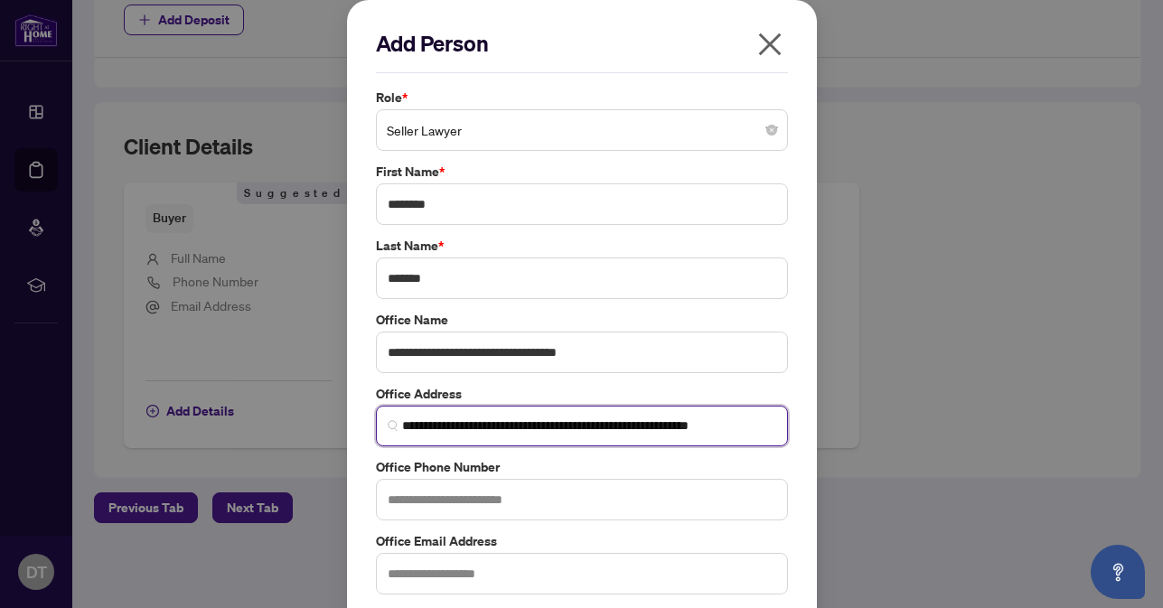
type input "**********"
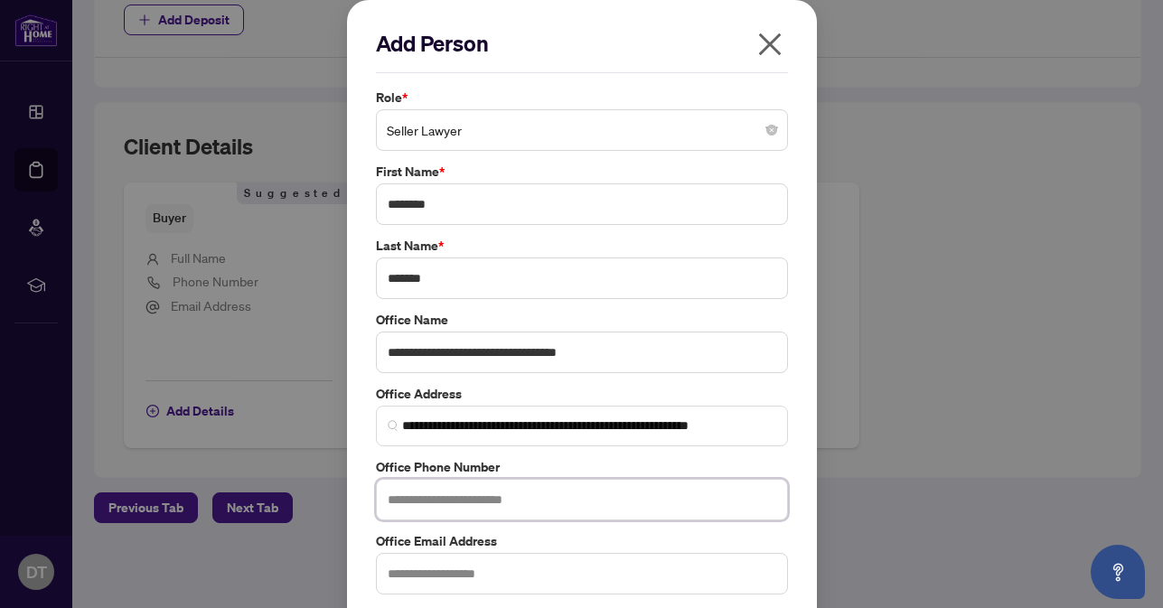
click at [496, 493] on input "text" at bounding box center [582, 500] width 412 height 42
paste input "**********"
click at [430, 496] on input "**********" at bounding box center [582, 500] width 412 height 42
click at [430, 493] on input "**********" at bounding box center [582, 500] width 412 height 42
type input "**********"
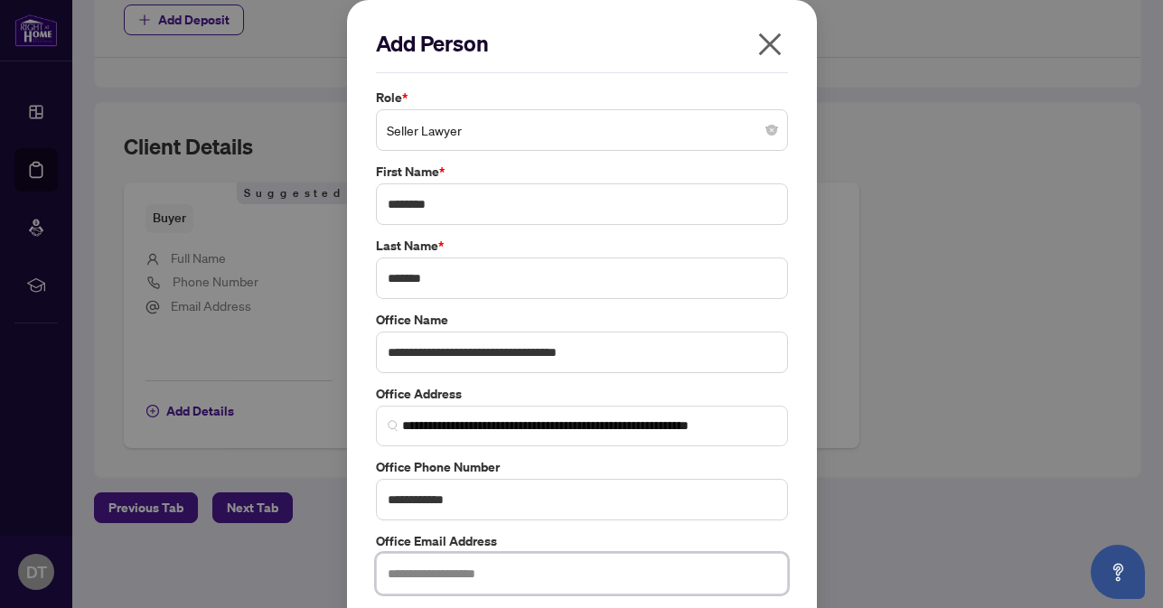
click at [549, 559] on input "text" at bounding box center [582, 574] width 412 height 42
click at [910, 395] on div "**********" at bounding box center [581, 304] width 1163 height 608
click at [801, 247] on div "**********" at bounding box center [582, 345] width 470 height 691
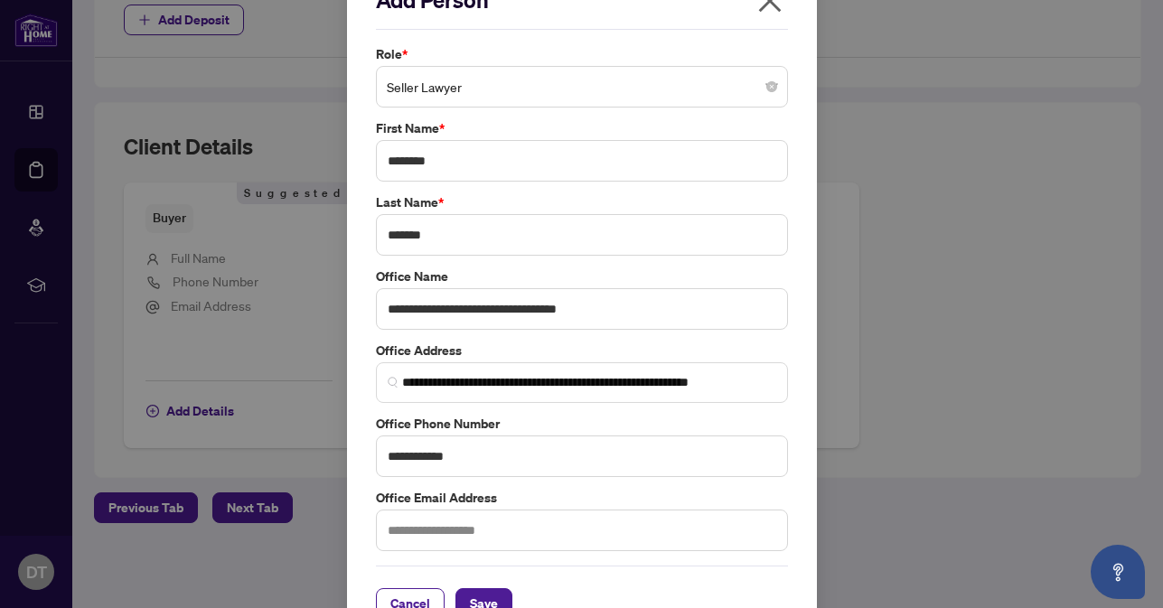
scroll to position [83, 0]
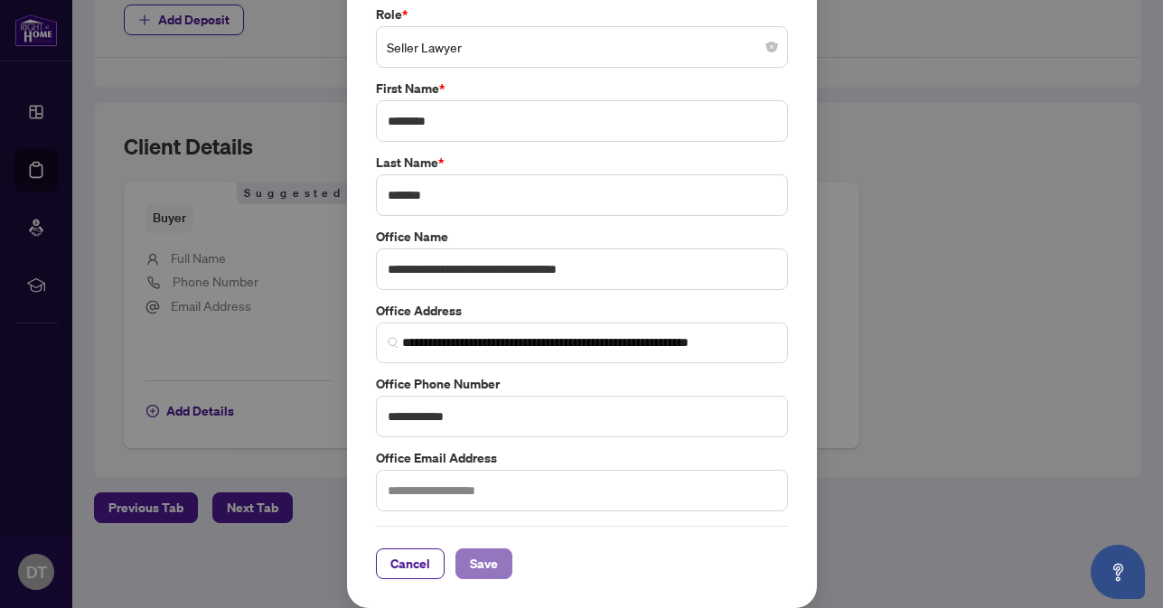
click at [470, 559] on span "Save" at bounding box center [484, 563] width 28 height 29
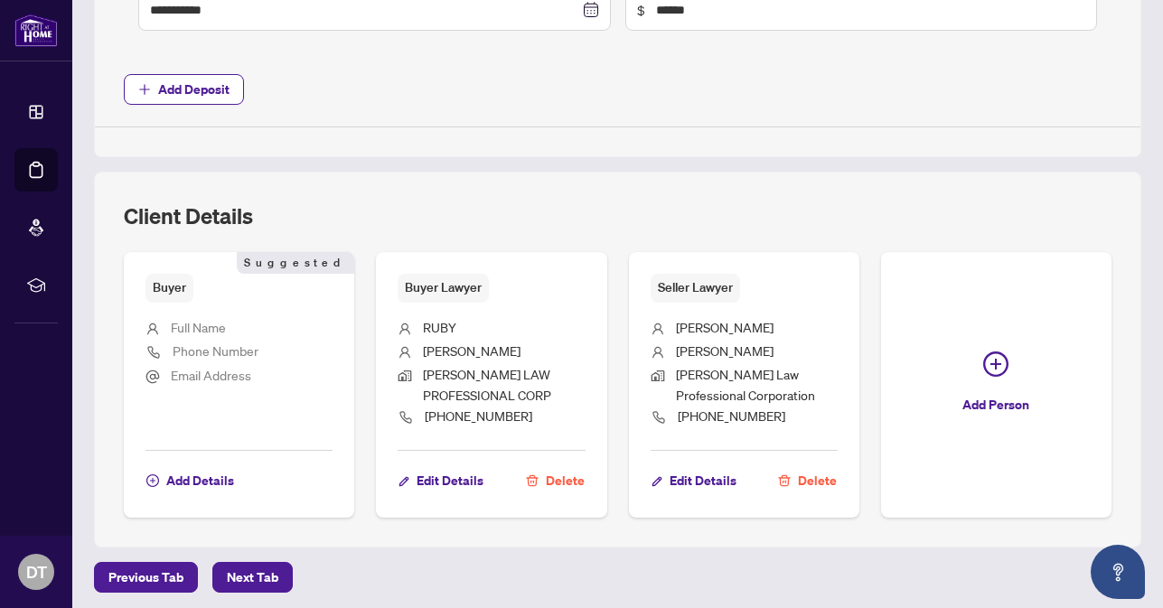
scroll to position [966, 0]
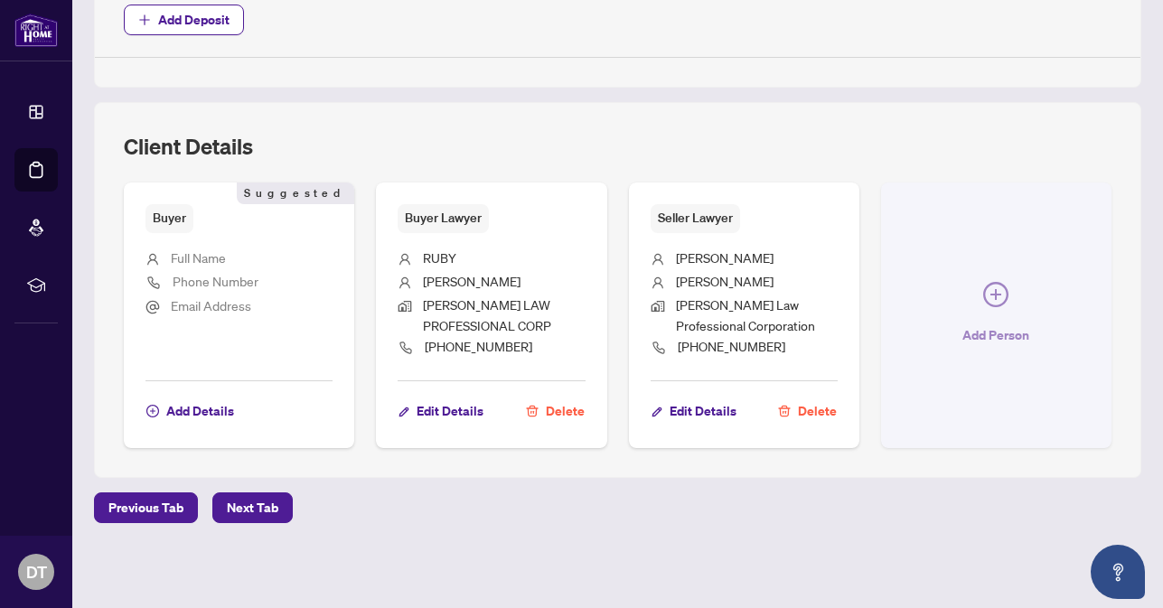
click at [990, 298] on icon "plus-circle" at bounding box center [995, 294] width 25 height 25
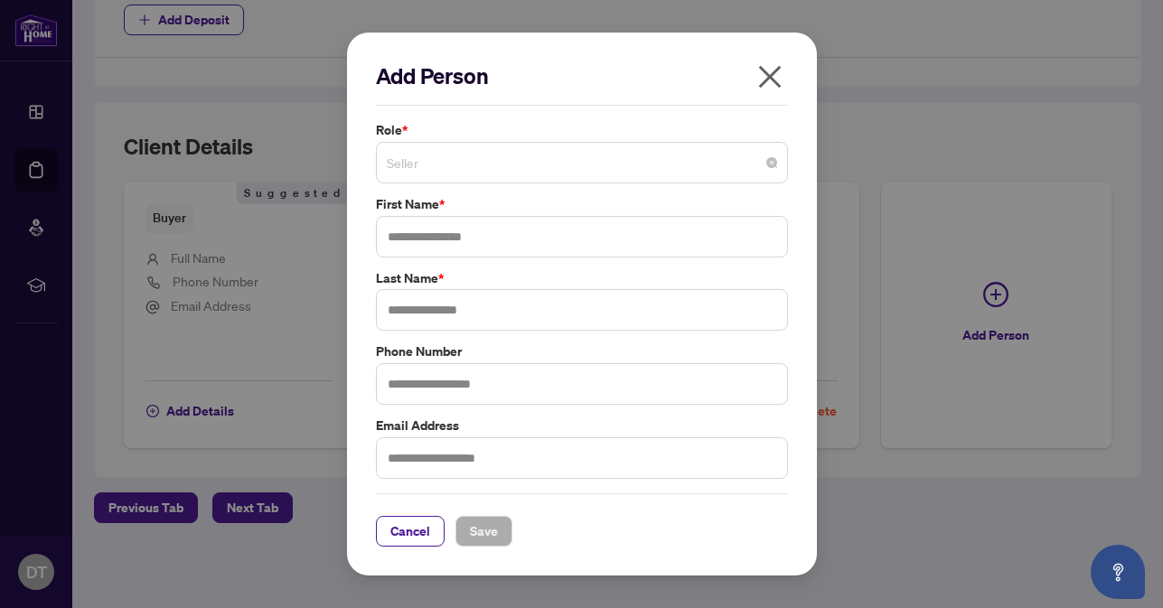
click at [525, 166] on span "Seller" at bounding box center [582, 162] width 390 height 34
click at [550, 109] on div "Add Person Role * Seller Seller 1 2 Seller Buyer Seller Lawyer Buyer Lawyer Cor…" at bounding box center [582, 304] width 412 height 486
click at [536, 164] on span "Seller" at bounding box center [582, 162] width 390 height 34
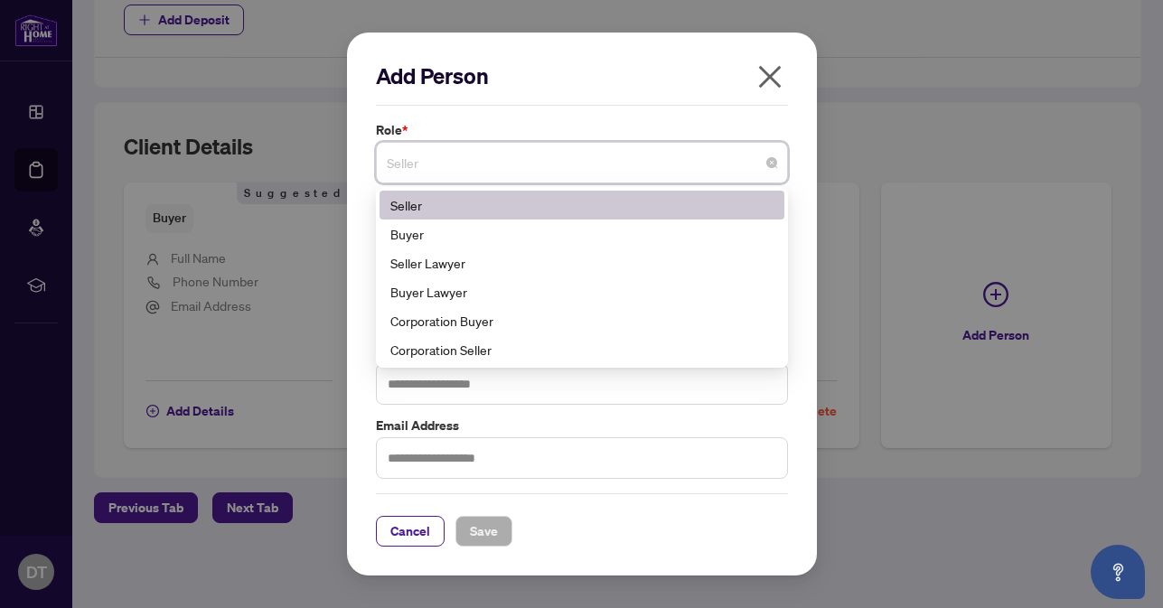
click at [765, 75] on icon "close" at bounding box center [770, 76] width 29 height 29
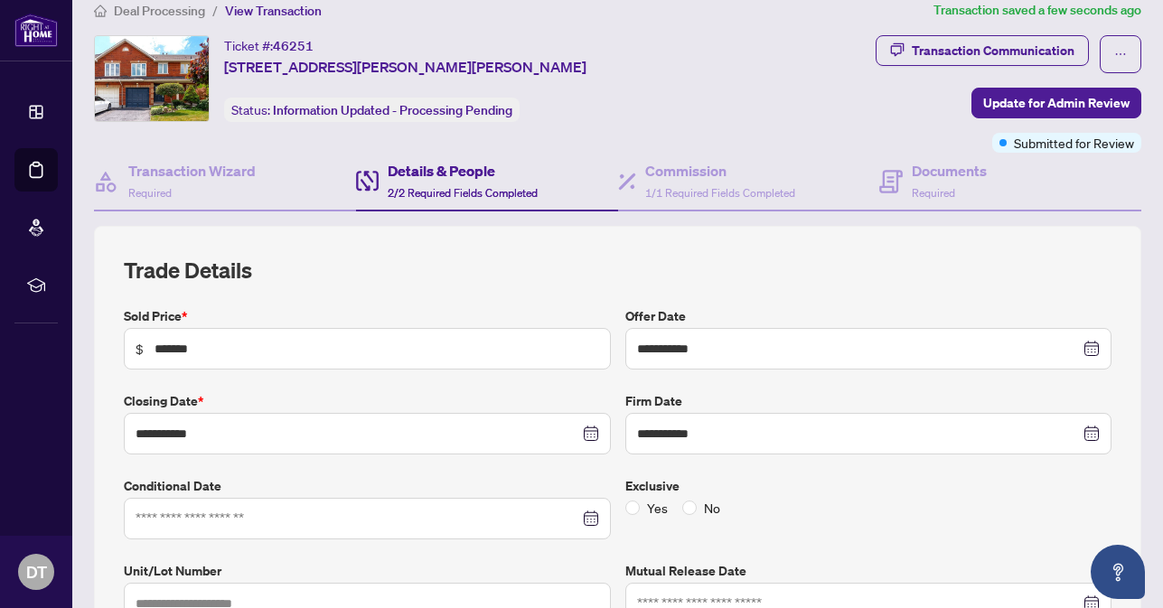
scroll to position [0, 0]
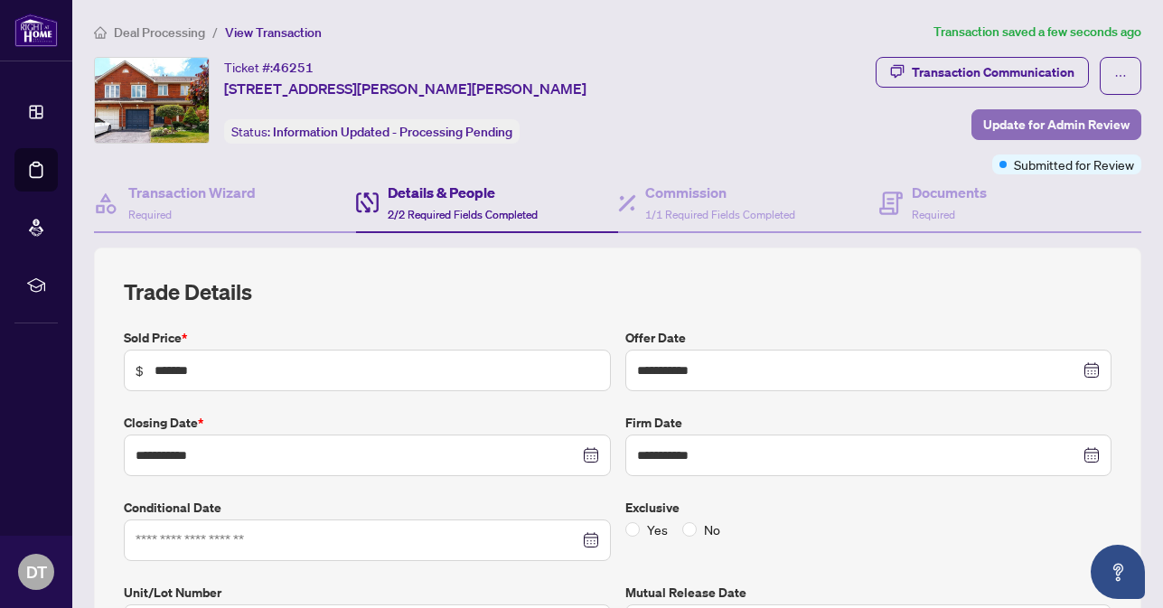
click at [1055, 120] on span "Update for Admin Review" at bounding box center [1056, 124] width 146 height 29
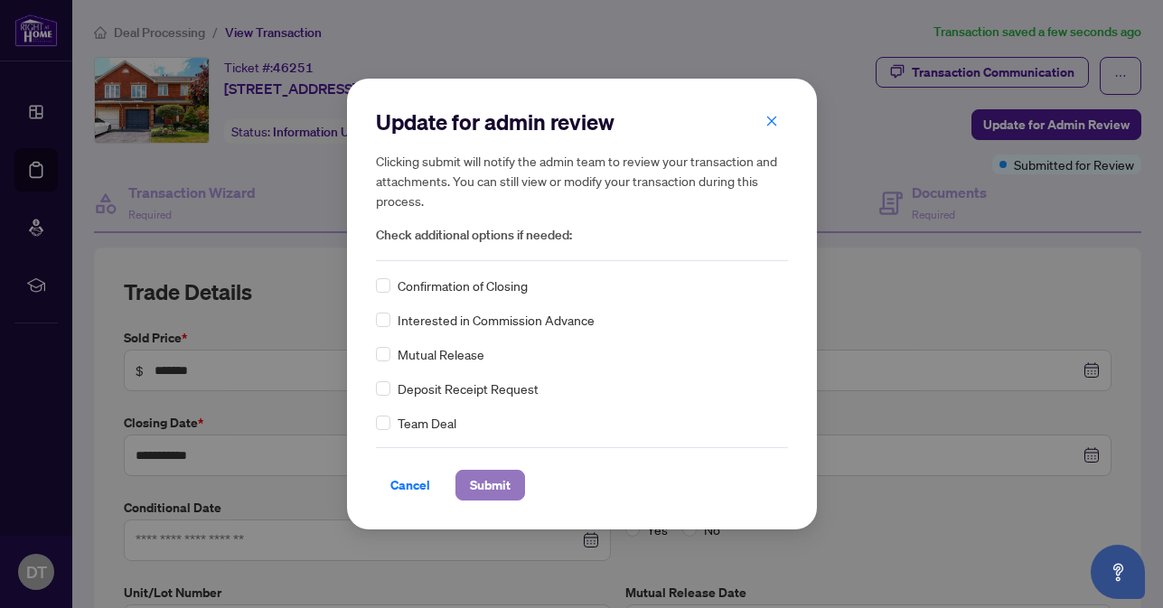
click at [483, 483] on span "Submit" at bounding box center [490, 485] width 41 height 29
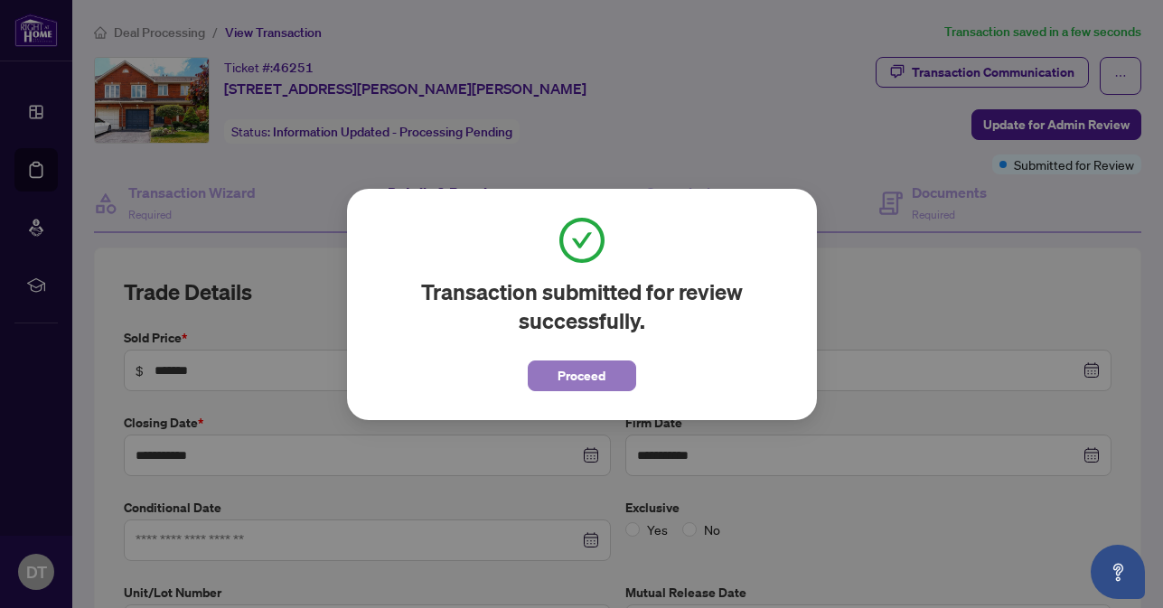
click at [581, 379] on span "Proceed" at bounding box center [582, 375] width 48 height 29
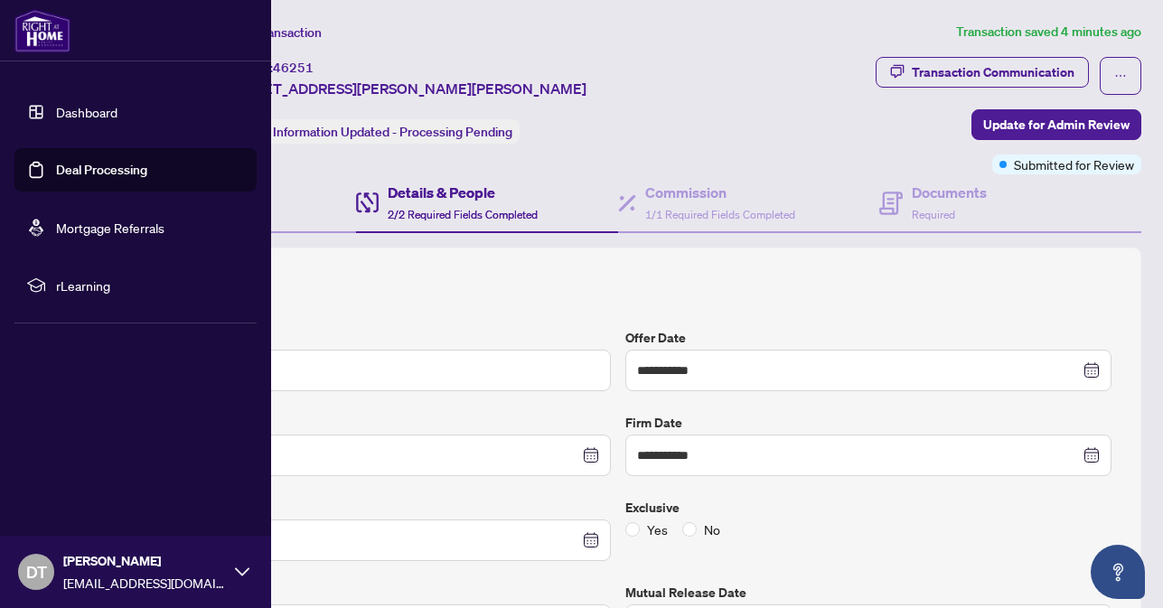
click at [56, 173] on link "Deal Processing" at bounding box center [101, 170] width 91 height 16
